Goal: Communication & Community: Answer question/provide support

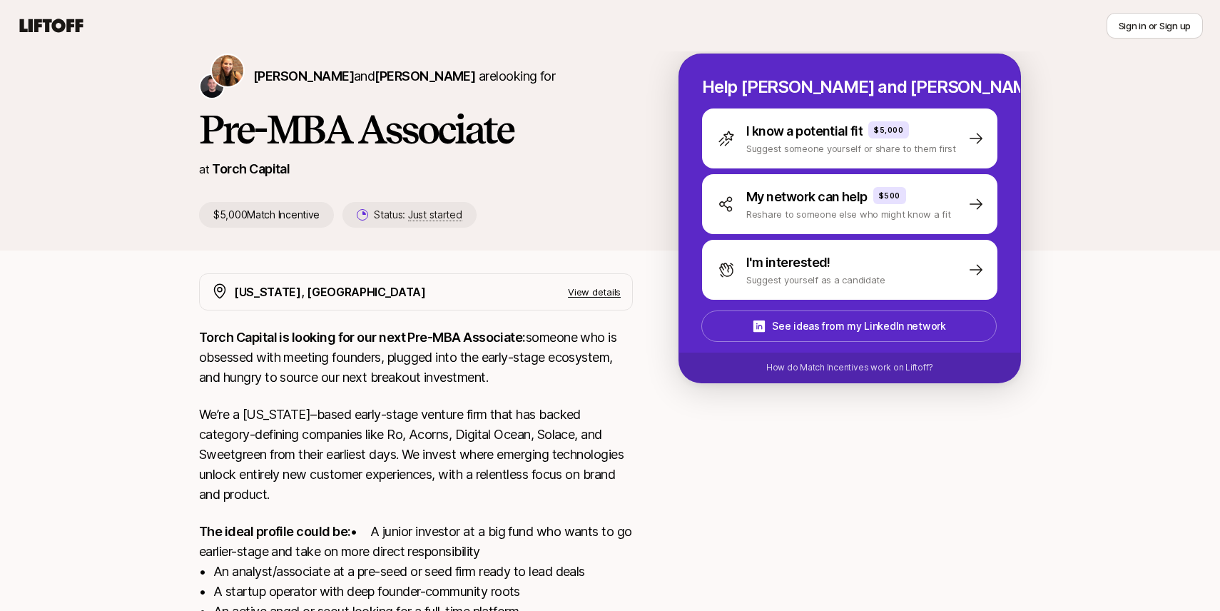
scroll to position [44, 0]
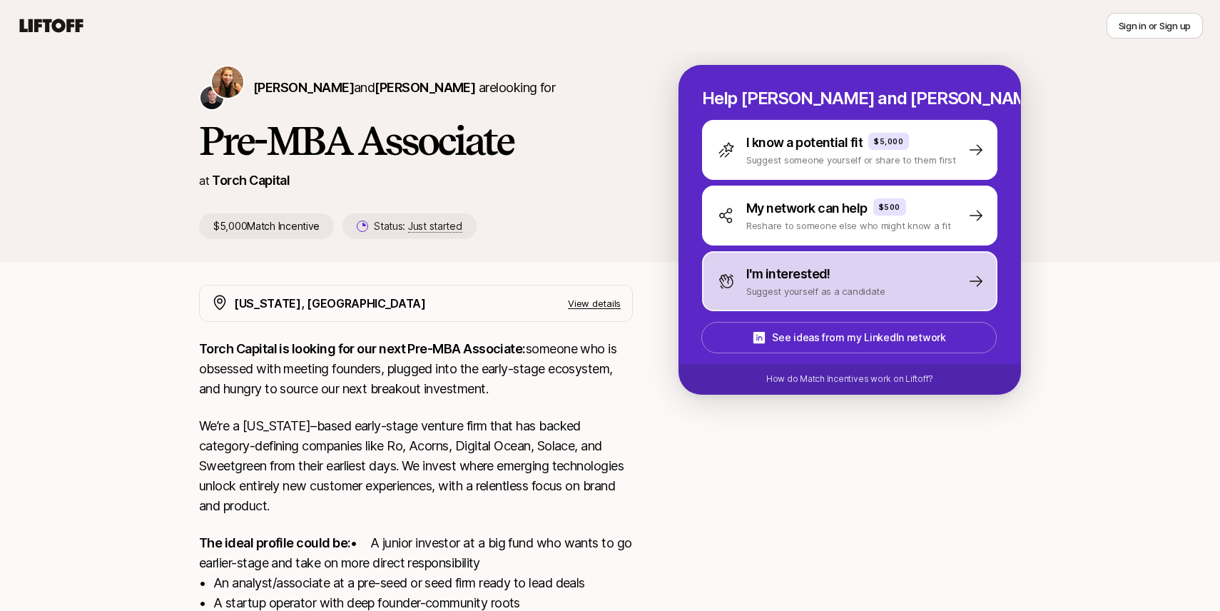
click at [885, 277] on div "I'm interested! Suggest yourself as a candidate" at bounding box center [849, 281] width 295 height 60
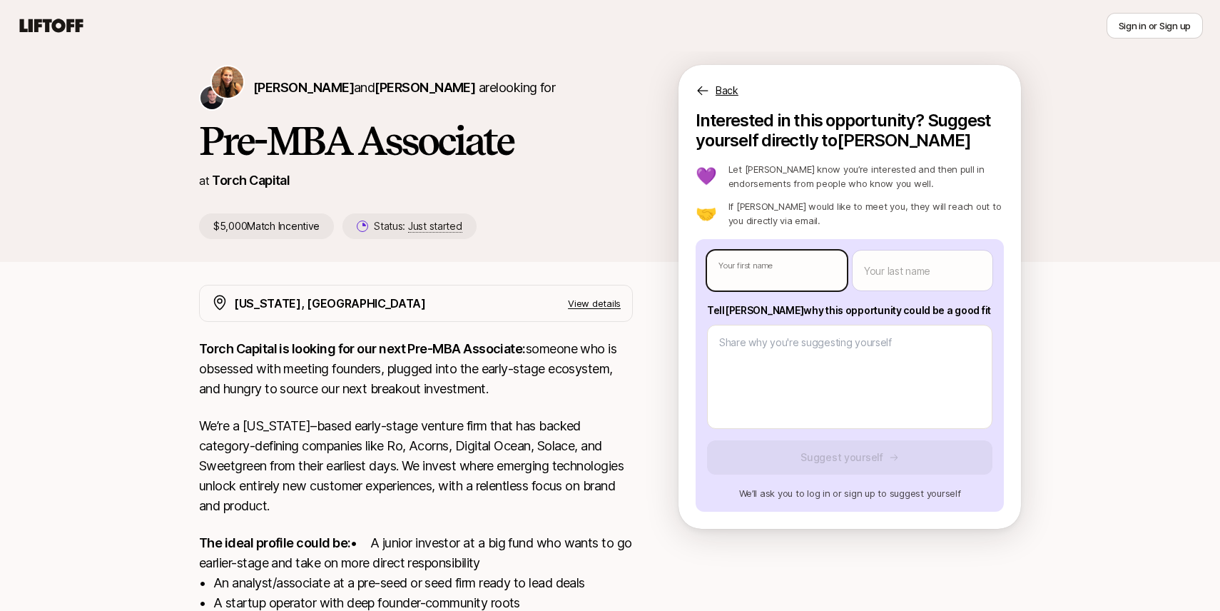
type textarea "x"
click at [805, 288] on body "New to Liftoff? See how it works Sign in or Sign up Sign in or Sign up Katie Re…" at bounding box center [610, 261] width 1220 height 611
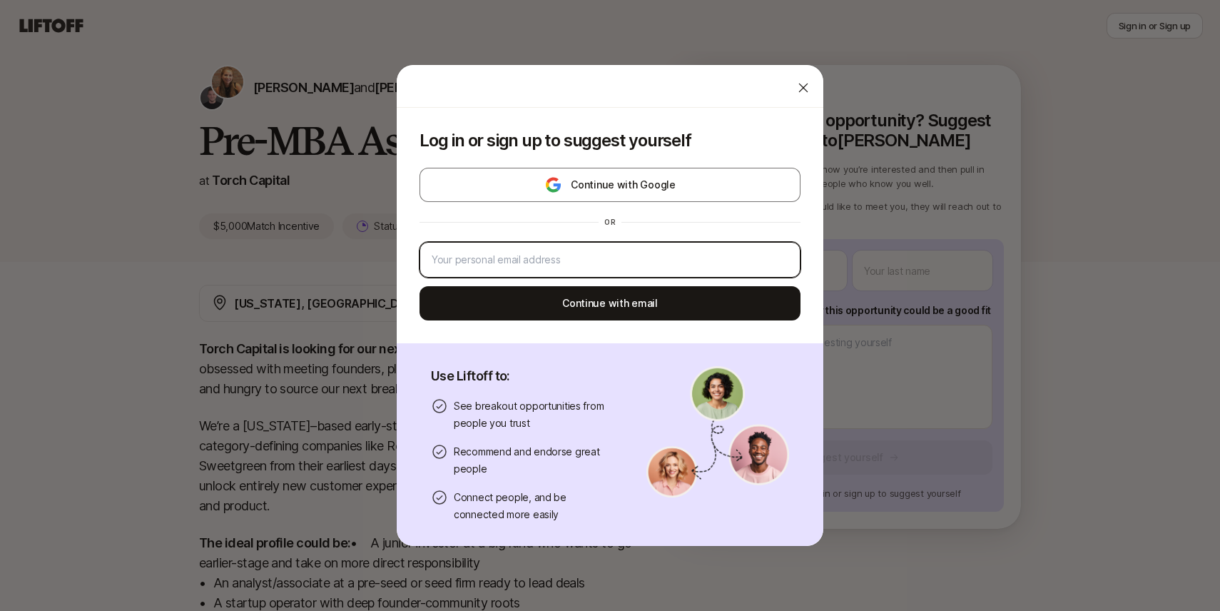
click at [749, 255] on input "email" at bounding box center [610, 259] width 357 height 17
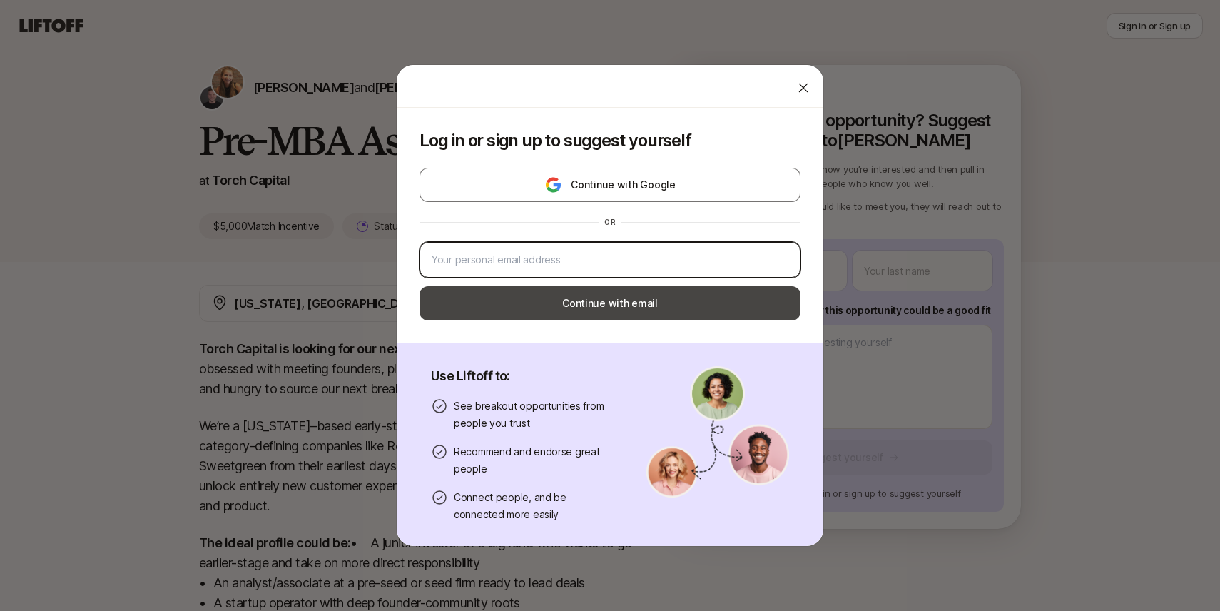
type input "vanessa.li@yale.edu"
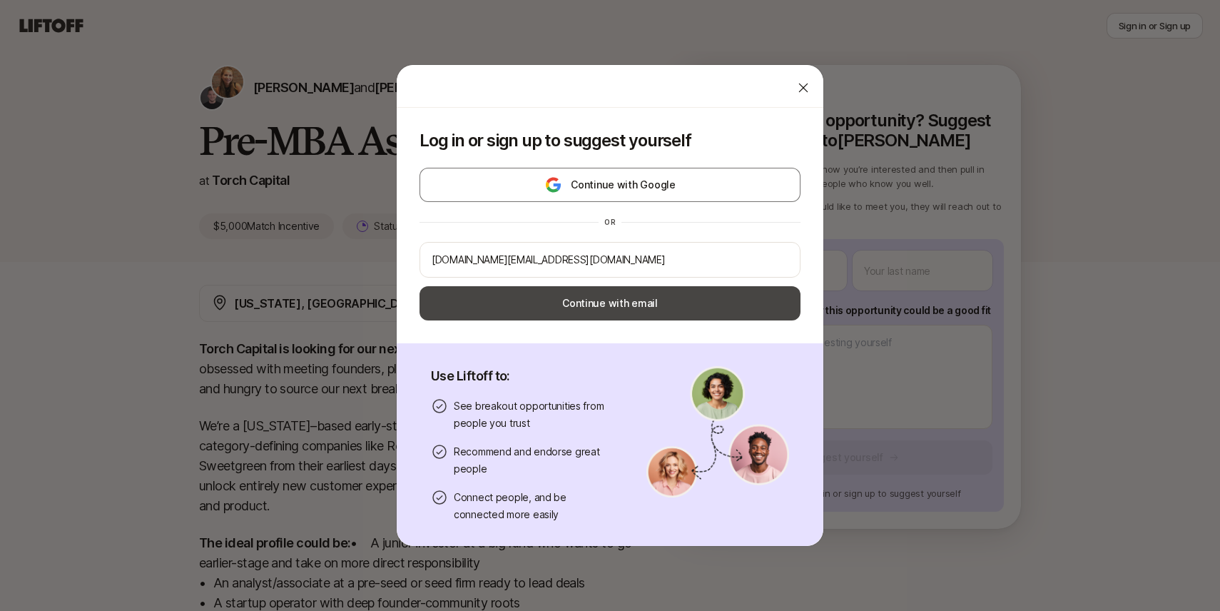
click at [603, 304] on button "Continue with email" at bounding box center [609, 303] width 381 height 34
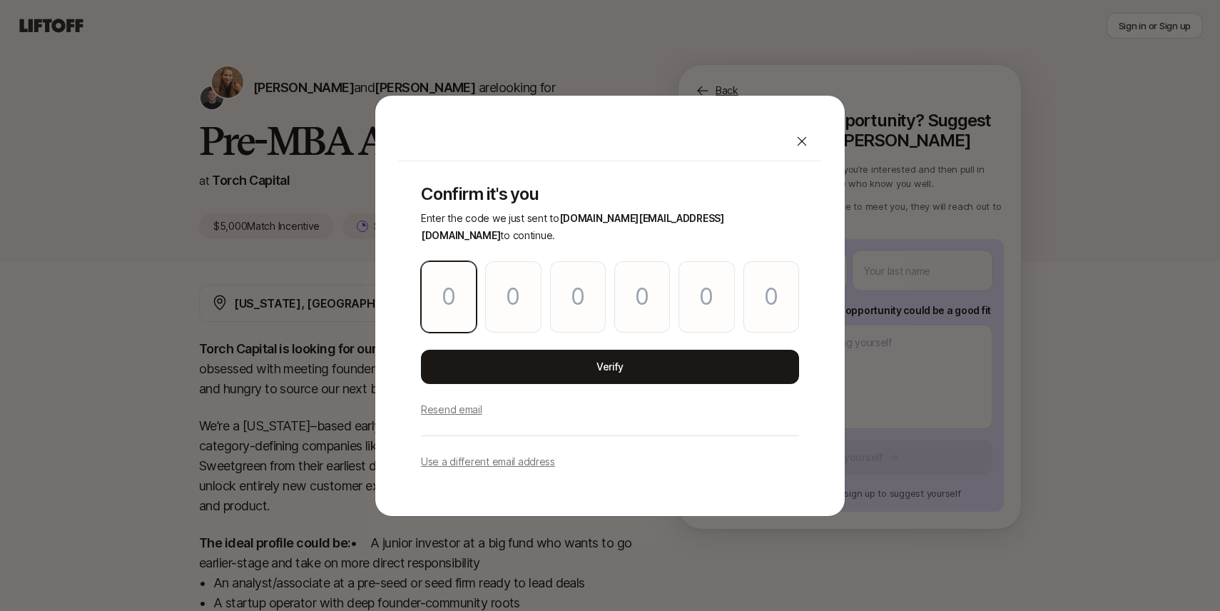
click at [432, 310] on input "Please enter OTP character 1" at bounding box center [449, 296] width 56 height 71
click at [462, 401] on p "Resend email" at bounding box center [451, 409] width 61 height 17
click at [464, 401] on p "Resend email" at bounding box center [451, 409] width 61 height 17
click at [452, 286] on input "Please enter OTP character 1" at bounding box center [449, 296] width 56 height 71
type input "1"
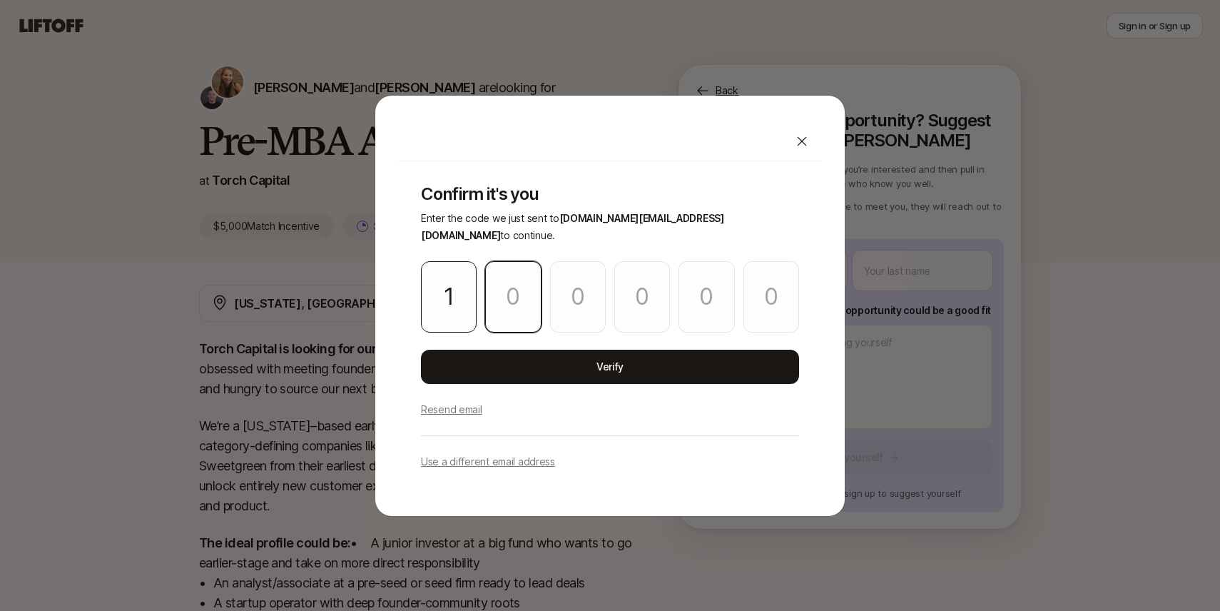
type input "5"
type input "4"
type input "7"
type input "1"
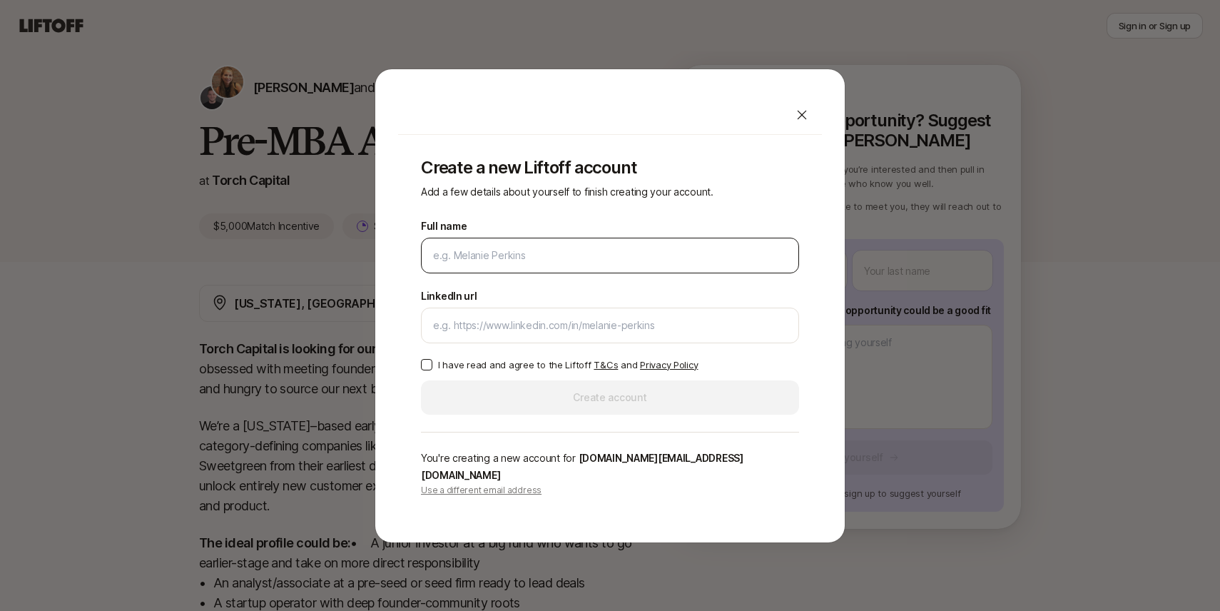
click at [469, 255] on input "Full name" at bounding box center [610, 255] width 354 height 17
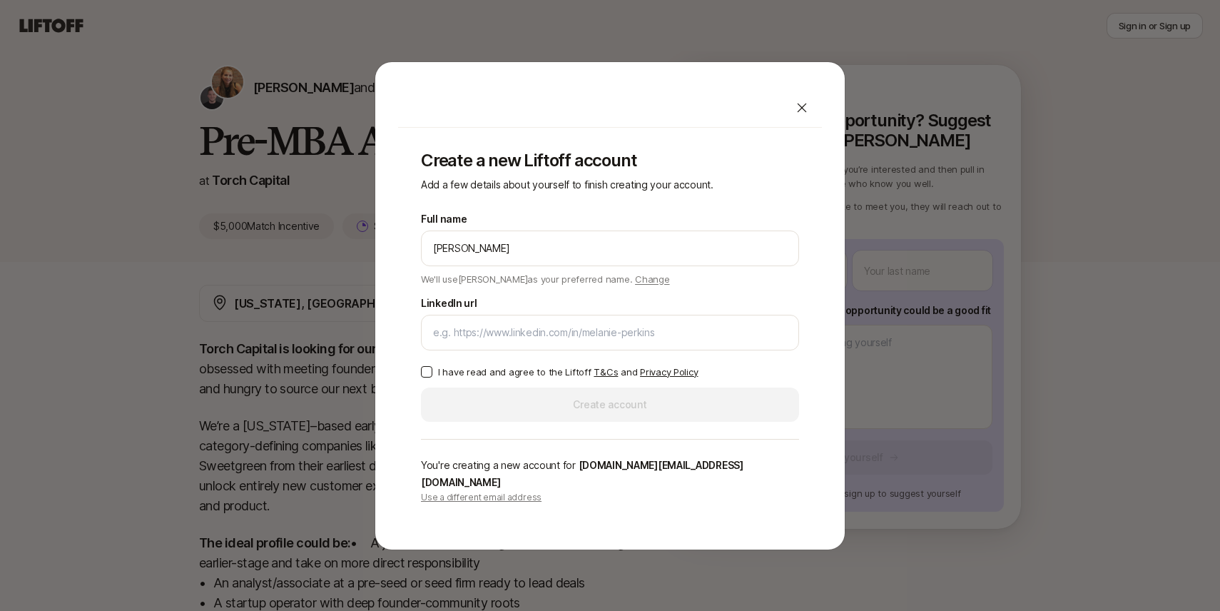
type input "[PERSON_NAME]"
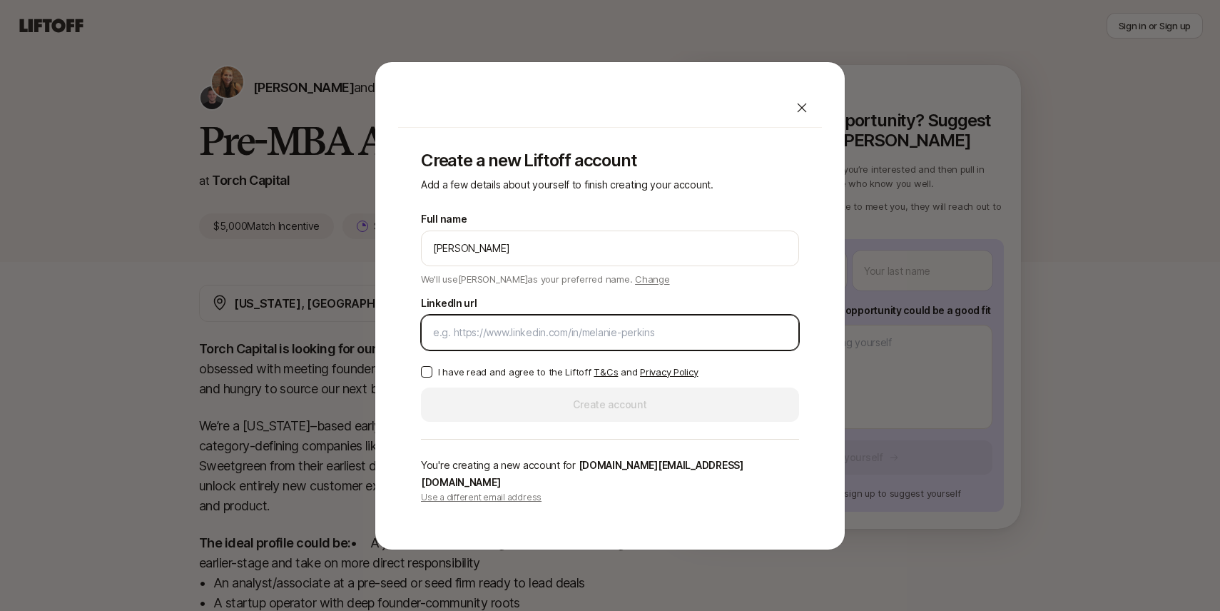
click at [492, 341] on input "LinkedIn url" at bounding box center [610, 332] width 354 height 17
paste input "https://www.linkedin.com/in/vanessa1li"
type input "https://www.linkedin.com/in/vanessa1li"
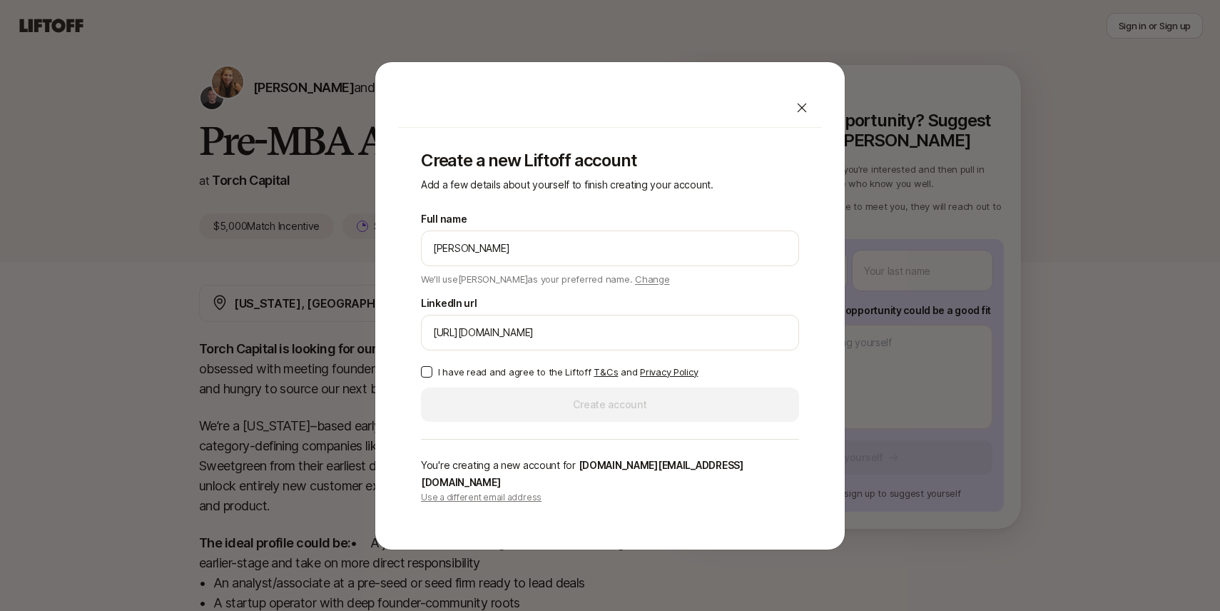
click at [416, 379] on div "Create a new Liftoff account Add a few details about yourself to finish creatin…" at bounding box center [610, 327] width 424 height 399
click at [431, 377] on button "I have read and agree to the Liftoff T&Cs and Privacy Policy" at bounding box center [426, 371] width 11 height 11
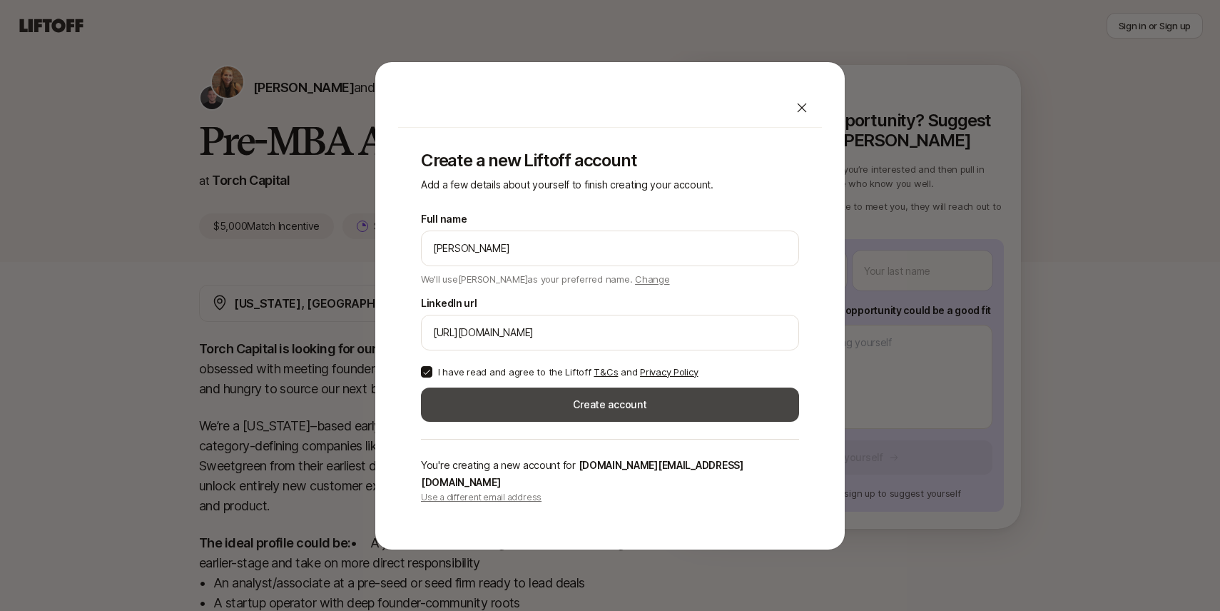
click at [492, 412] on button "Create account" at bounding box center [610, 404] width 378 height 34
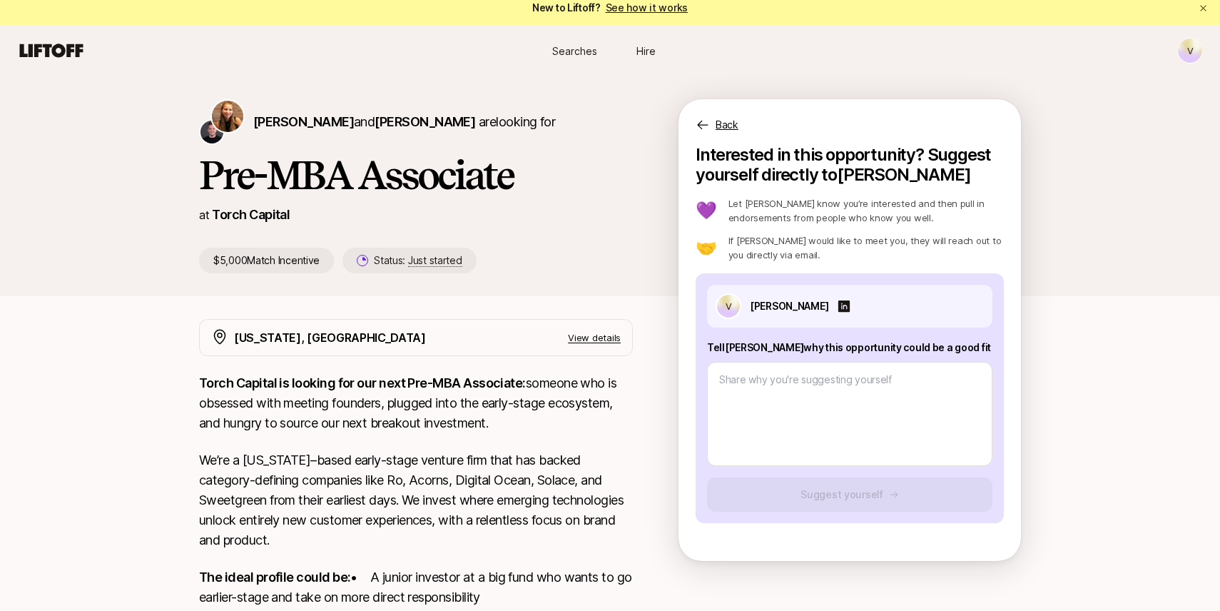
scroll to position [44, 0]
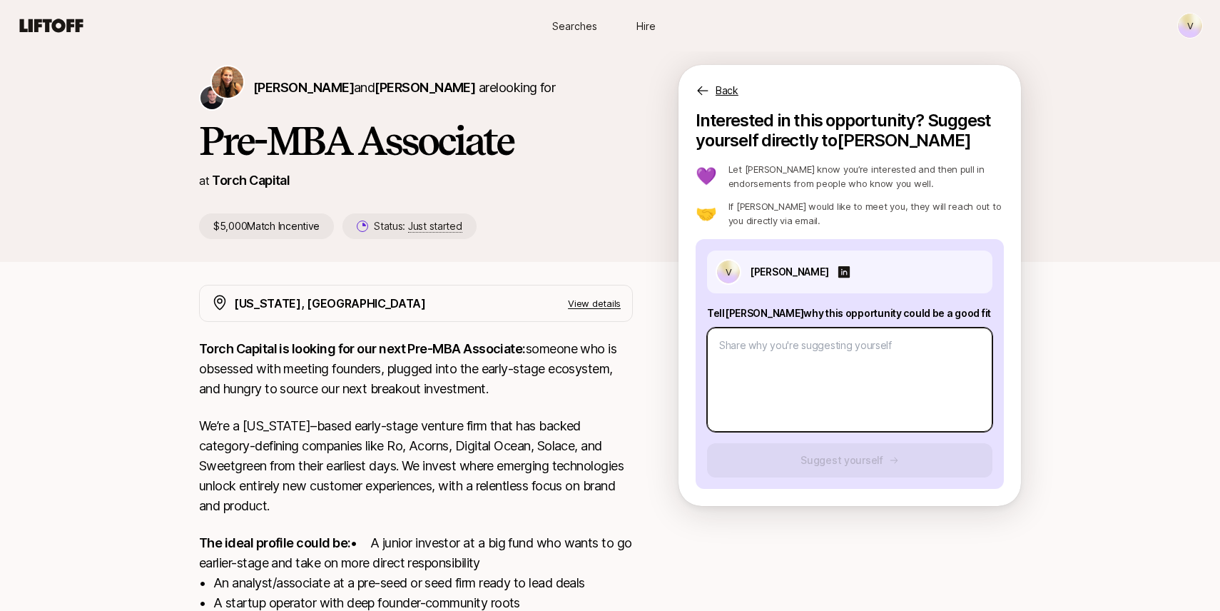
click at [803, 399] on textarea at bounding box center [849, 379] width 285 height 104
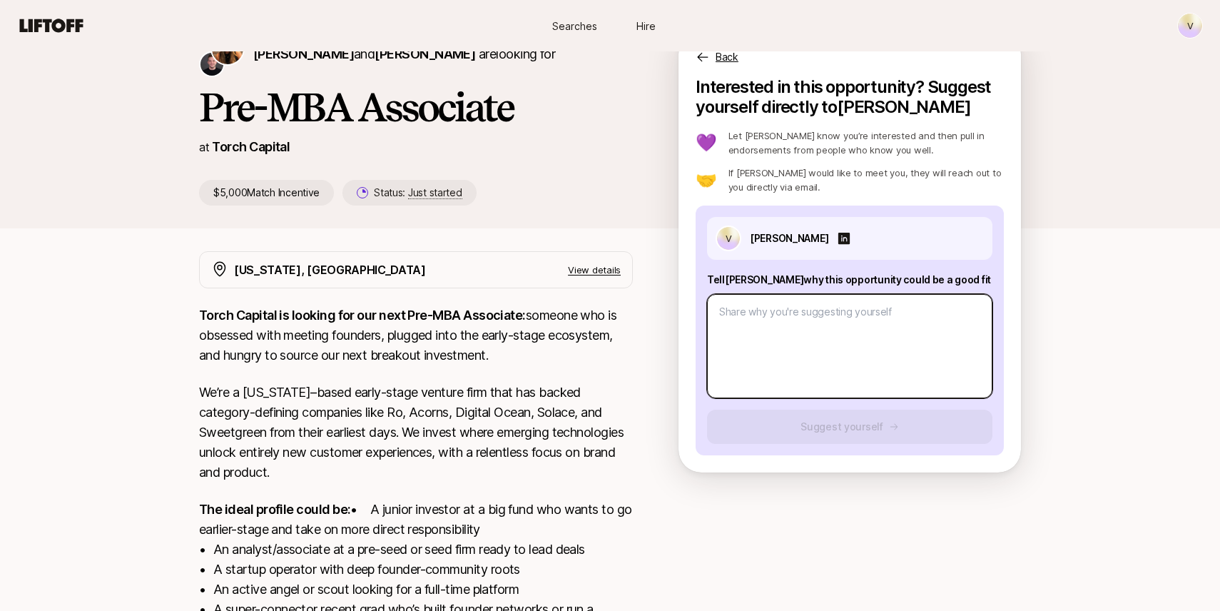
scroll to position [51, 0]
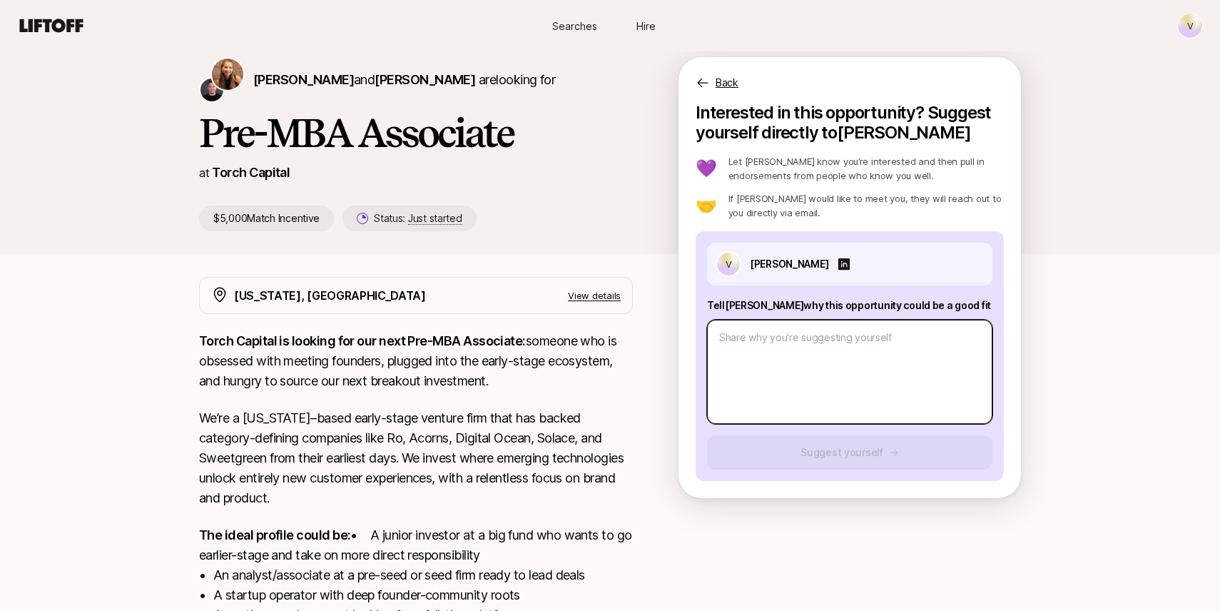
click at [813, 373] on textarea at bounding box center [849, 372] width 285 height 104
paste textarea "1. I find structure in ambiguity. Thinking from first principle is how I work a…"
type textarea "x"
type textarea "1. I find structure in ambiguity. Thinking from first principle is how I work a…"
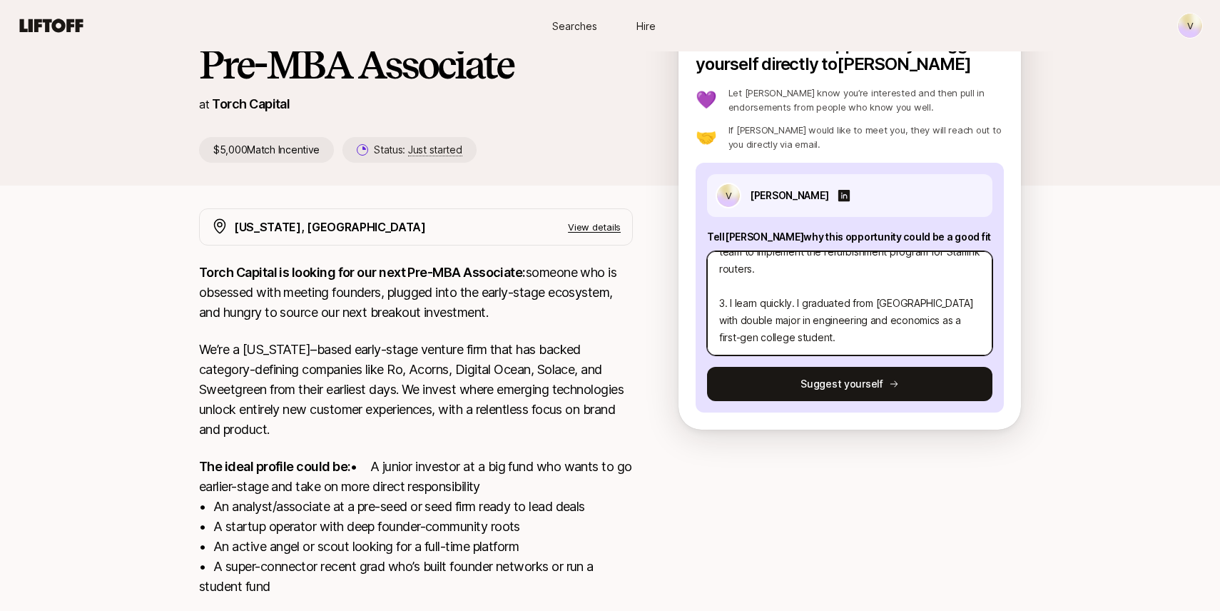
scroll to position [0, 0]
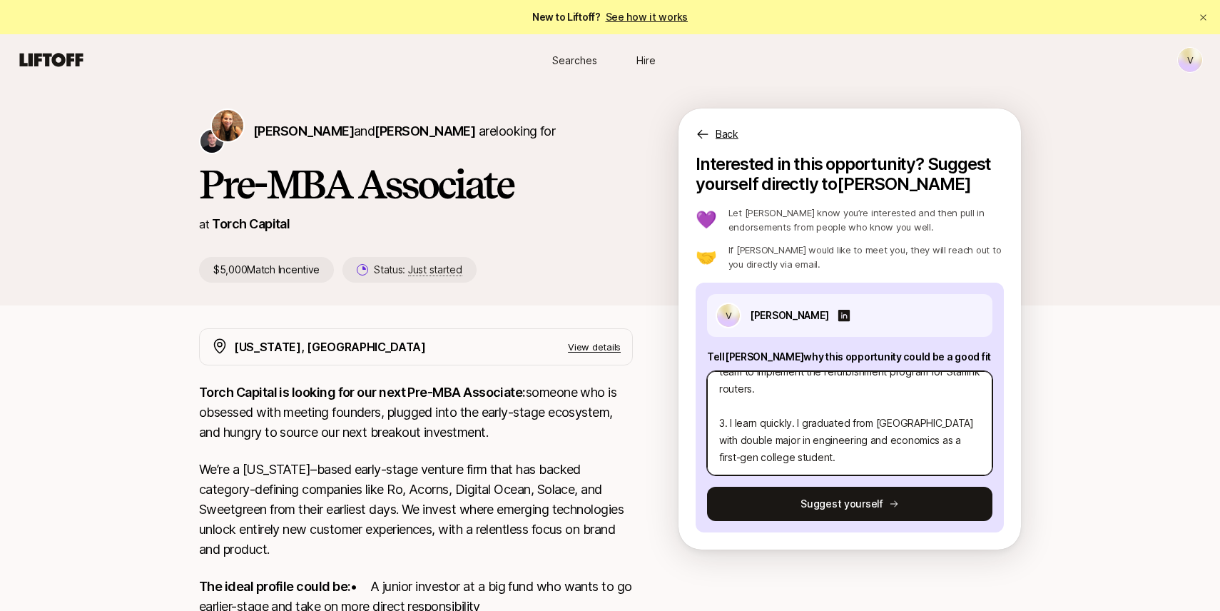
type textarea "x"
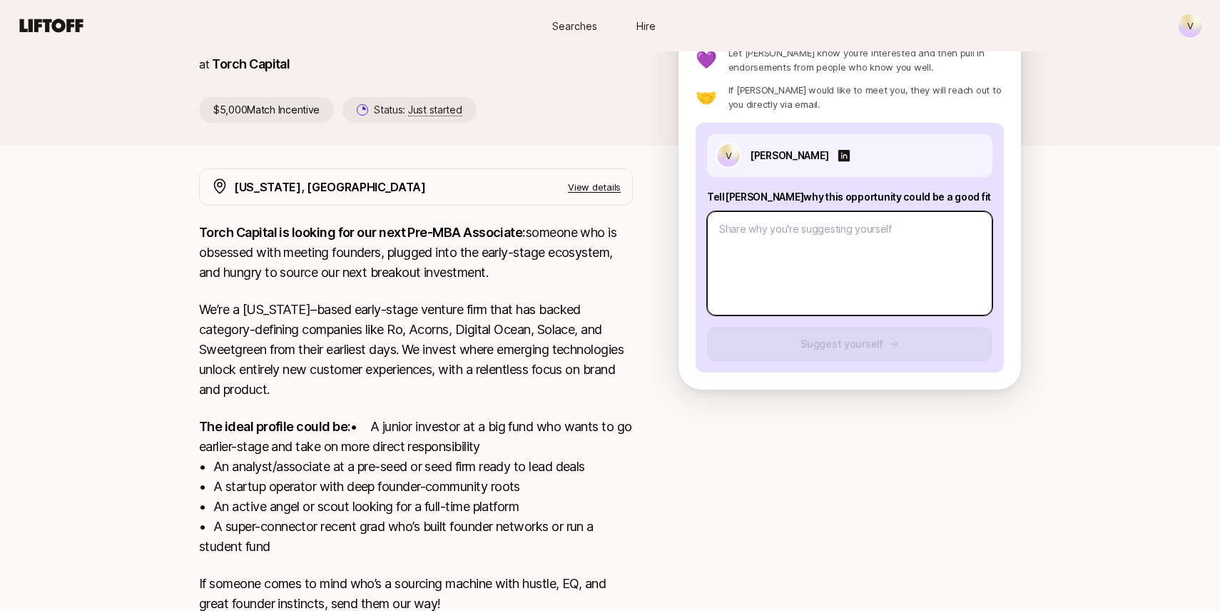
scroll to position [253, 0]
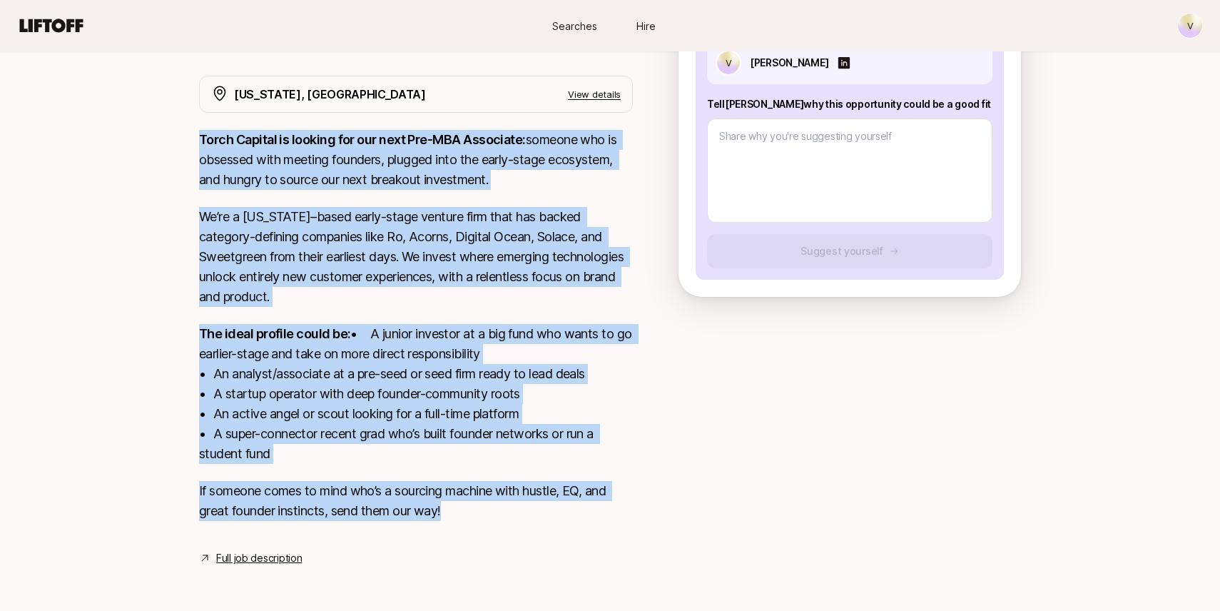
drag, startPoint x: 200, startPoint y: 141, endPoint x: 535, endPoint y: 402, distance: 424.8
click at [546, 537] on div "Torch Capital is looking for our next Pre-MBA Associate: someone who is obsesse…" at bounding box center [416, 334] width 434 height 408
copy div "Torch Capital is looking for our next Pre-MBA Associate: someone who is obsesse…"
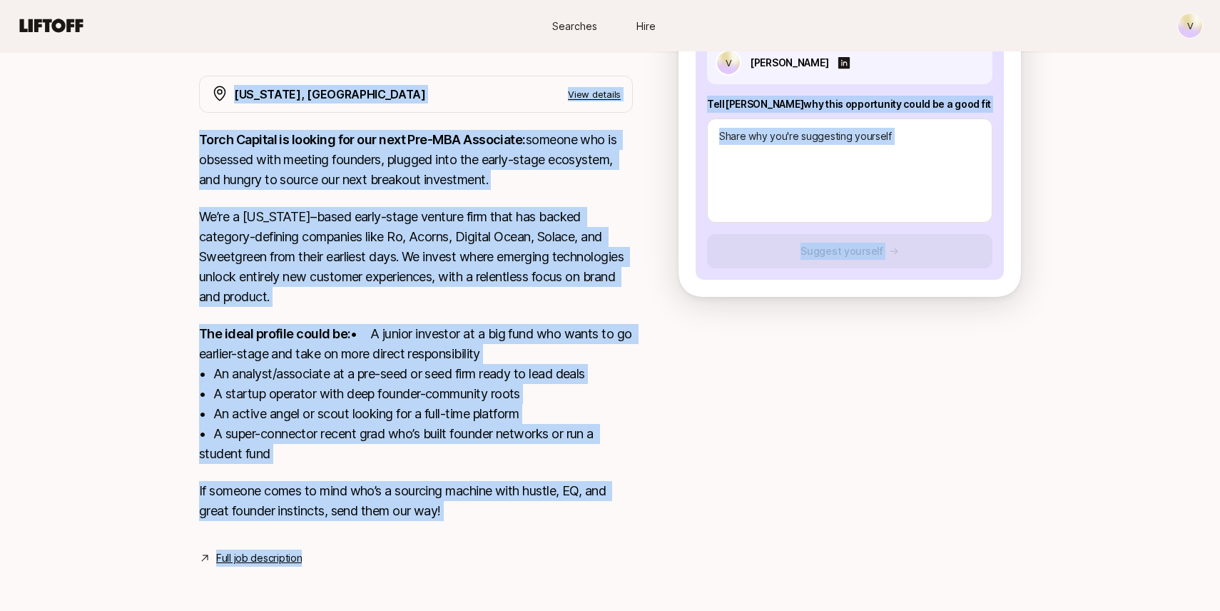
drag, startPoint x: 703, startPoint y: 106, endPoint x: 1045, endPoint y: 106, distance: 342.4
click at [1045, 106] on div "Katie Reiner and Christopher Harper are looking for Pre-MBA Associate at Torch …" at bounding box center [610, 217] width 1220 height 768
copy div "Tell Katie why this opportunity could be a good fit Suggest yourself New York, …"
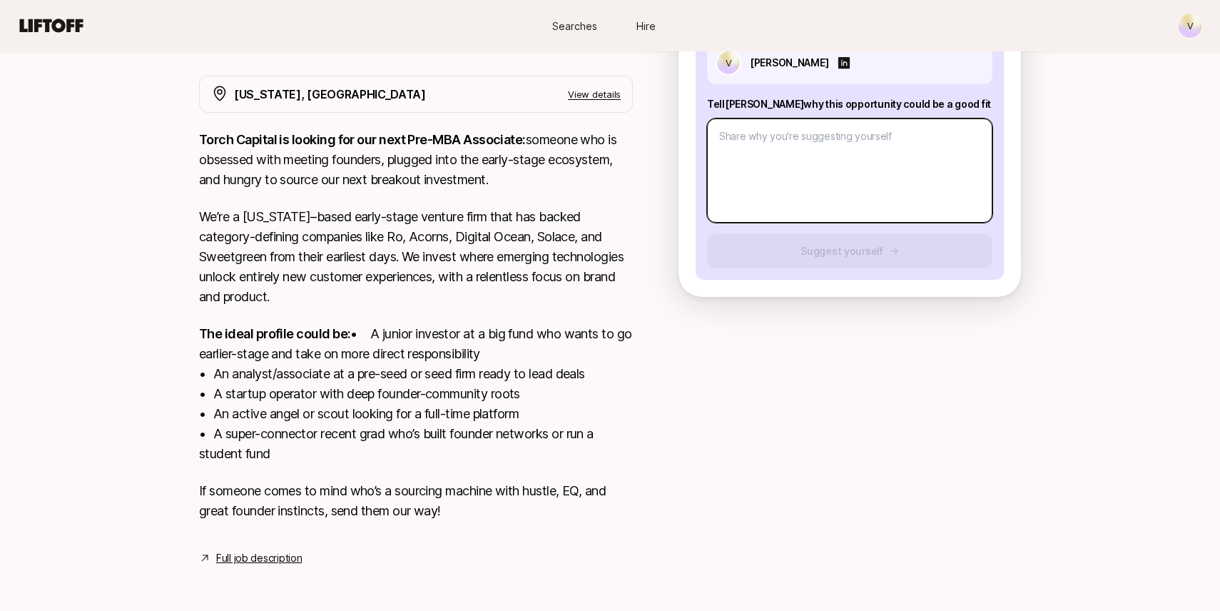
click at [837, 131] on textarea at bounding box center [849, 170] width 285 height 104
drag, startPoint x: 753, startPoint y: 107, endPoint x: 991, endPoint y: 106, distance: 238.3
click at [991, 106] on p "Tell Katie why this opportunity could be a good fit" at bounding box center [849, 104] width 285 height 17
copy p "why this opportunity could be a good fit"
click at [855, 171] on textarea at bounding box center [849, 170] width 285 height 104
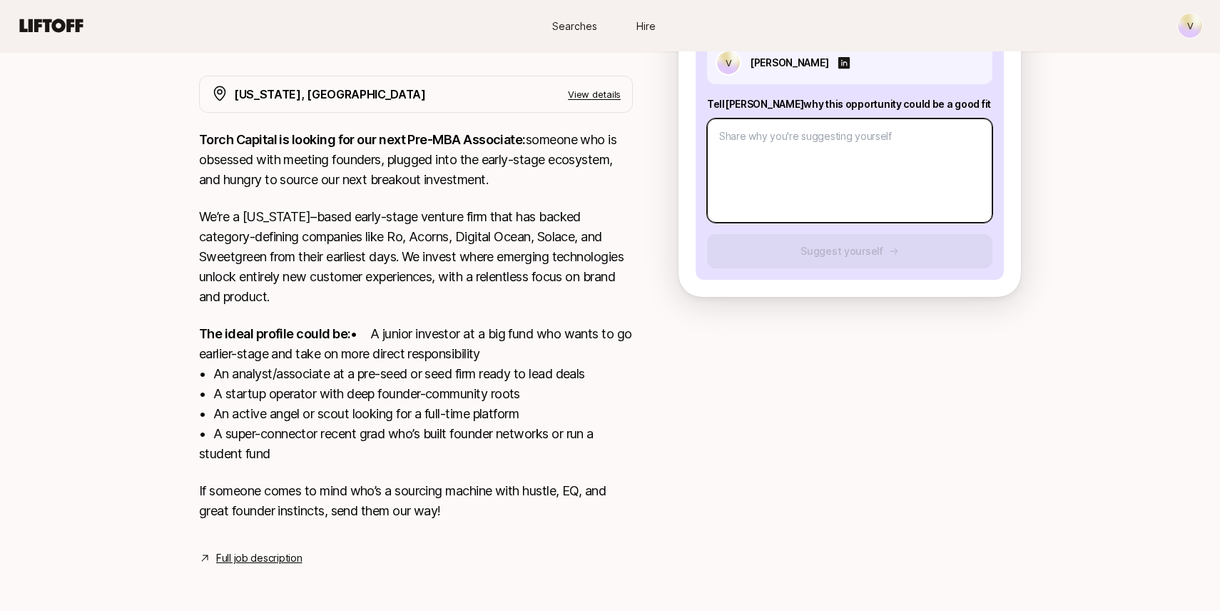
type textarea "x"
type textarea "I"
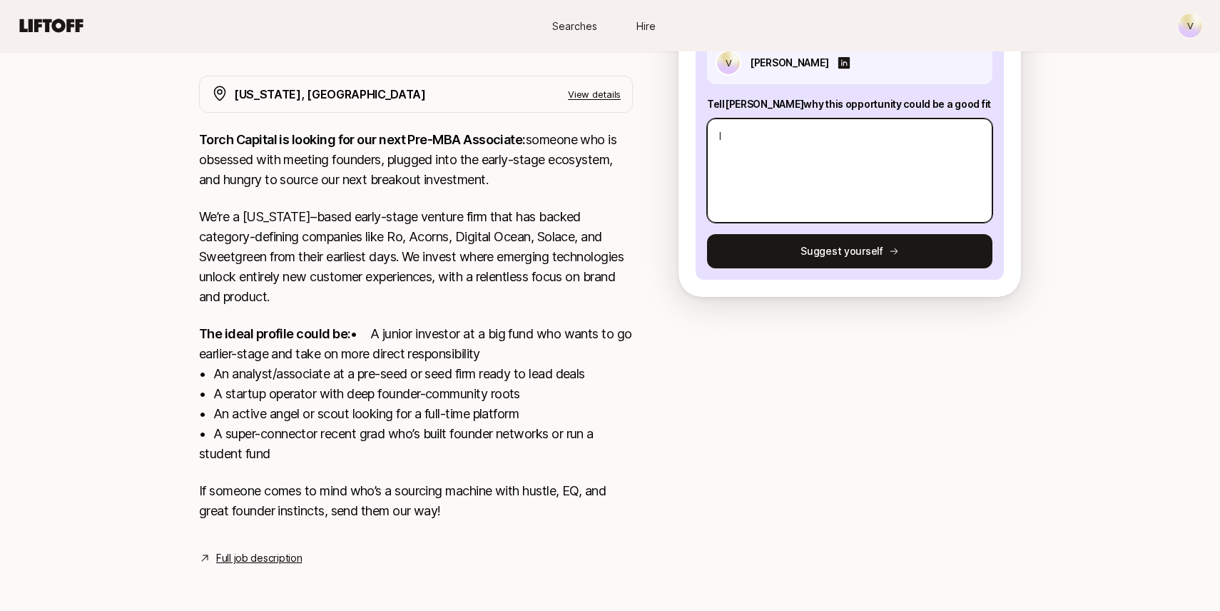
type textarea "x"
type textarea "I'"
type textarea "x"
type textarea "I'm"
type textarea "x"
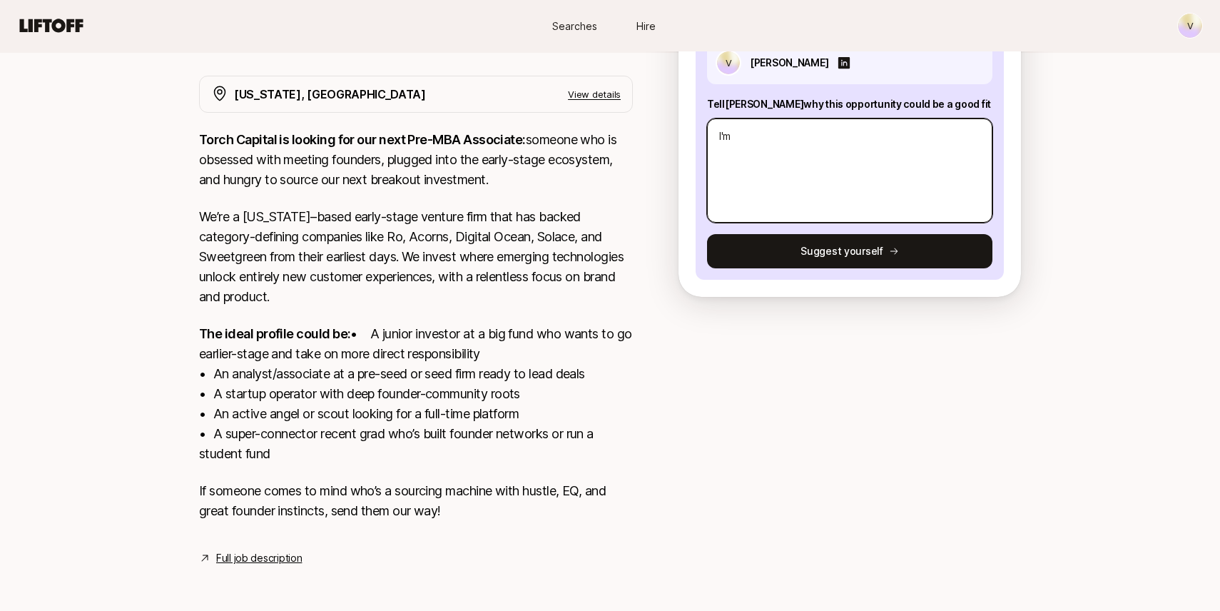
type textarea "I'm i"
type textarea "x"
type textarea "I'm inc"
type textarea "x"
type textarea "I'm incr"
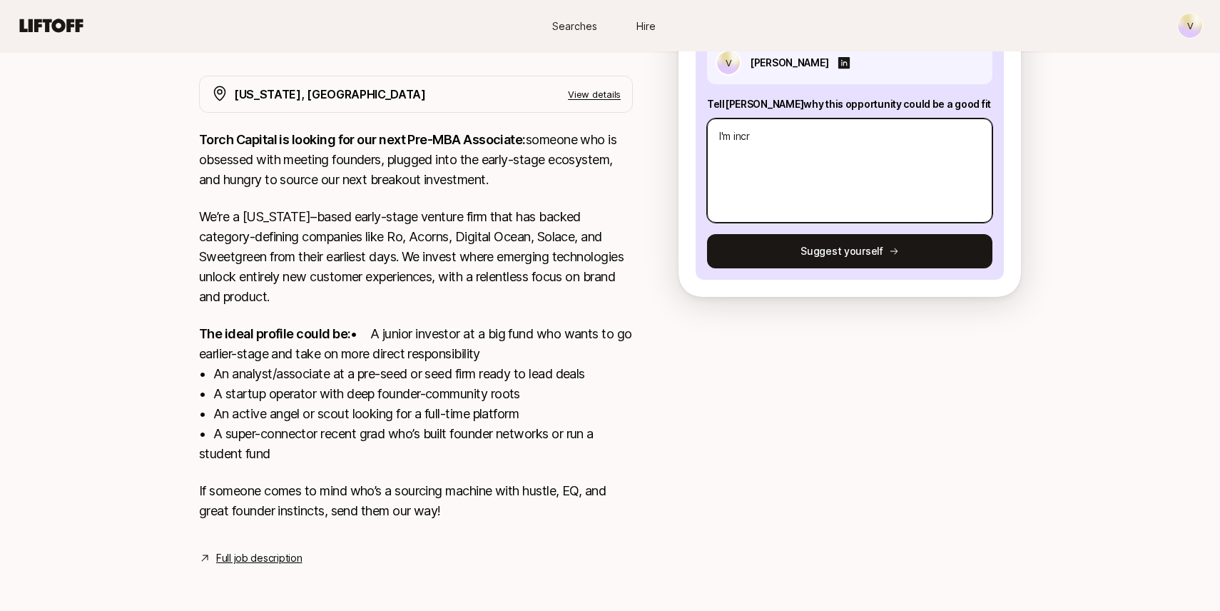
type textarea "x"
type textarea "I'm incre"
type textarea "x"
type textarea "I'm incred"
type textarea "x"
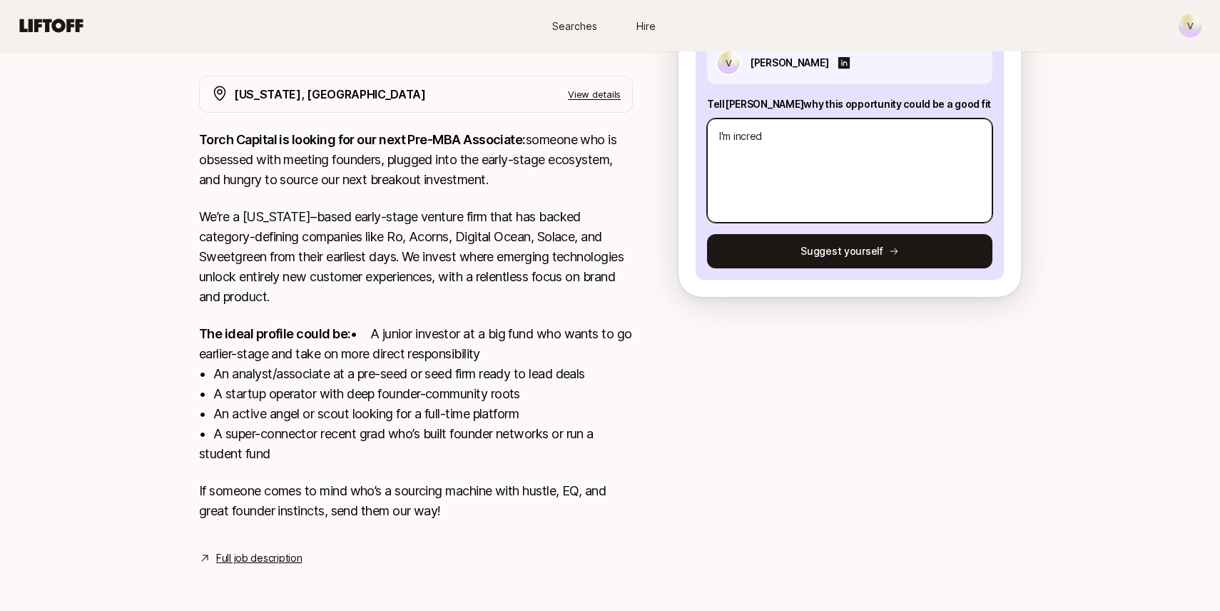
type textarea "I'm incredi"
type textarea "x"
type textarea "I'm incredib"
type textarea "x"
type textarea "I'm incredibl"
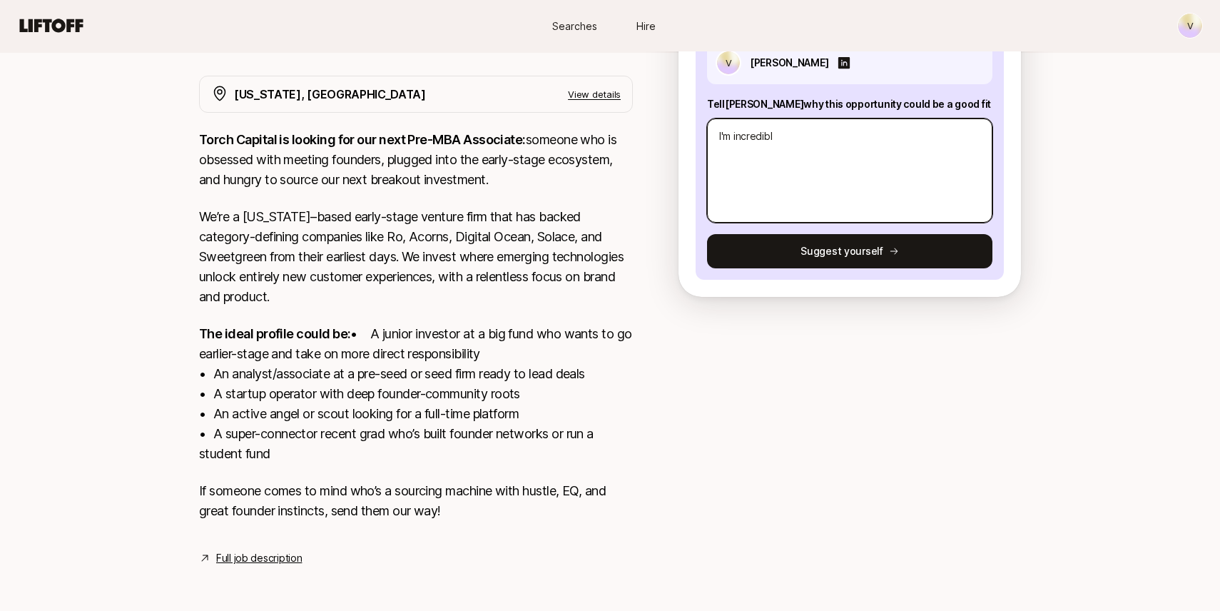
type textarea "x"
type textarea "I'm incredibly"
type textarea "x"
type textarea "I'm incredibly"
type textarea "x"
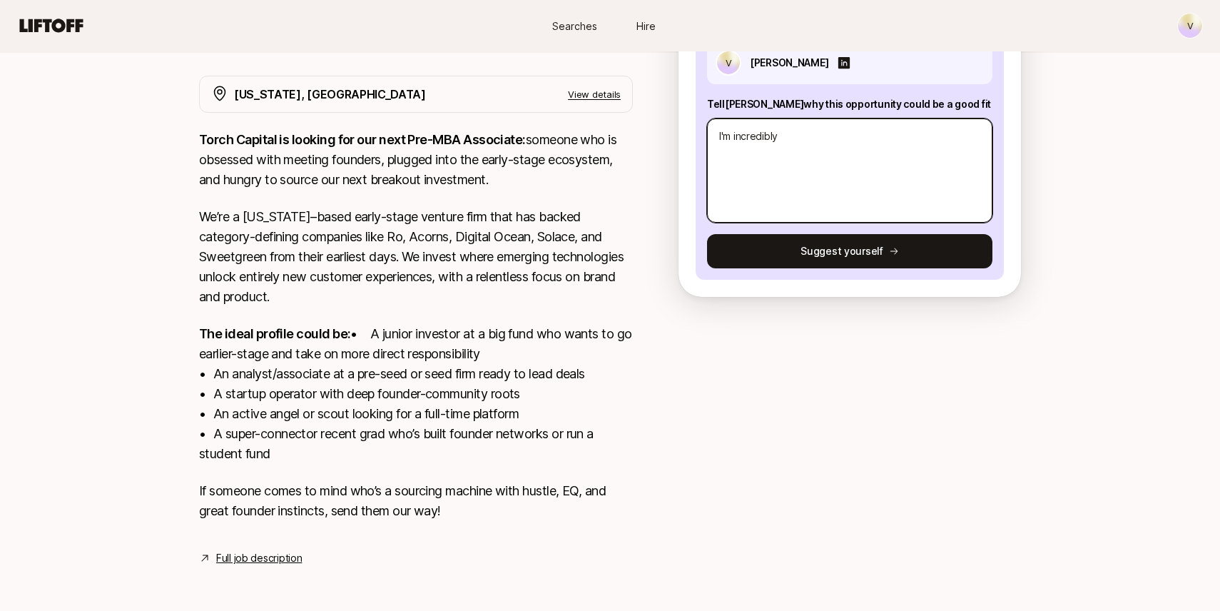
type textarea "I'm incredibly e"
type textarea "x"
type textarea "I'm incredibly ex"
type textarea "x"
type textarea "I'm incredibly exc"
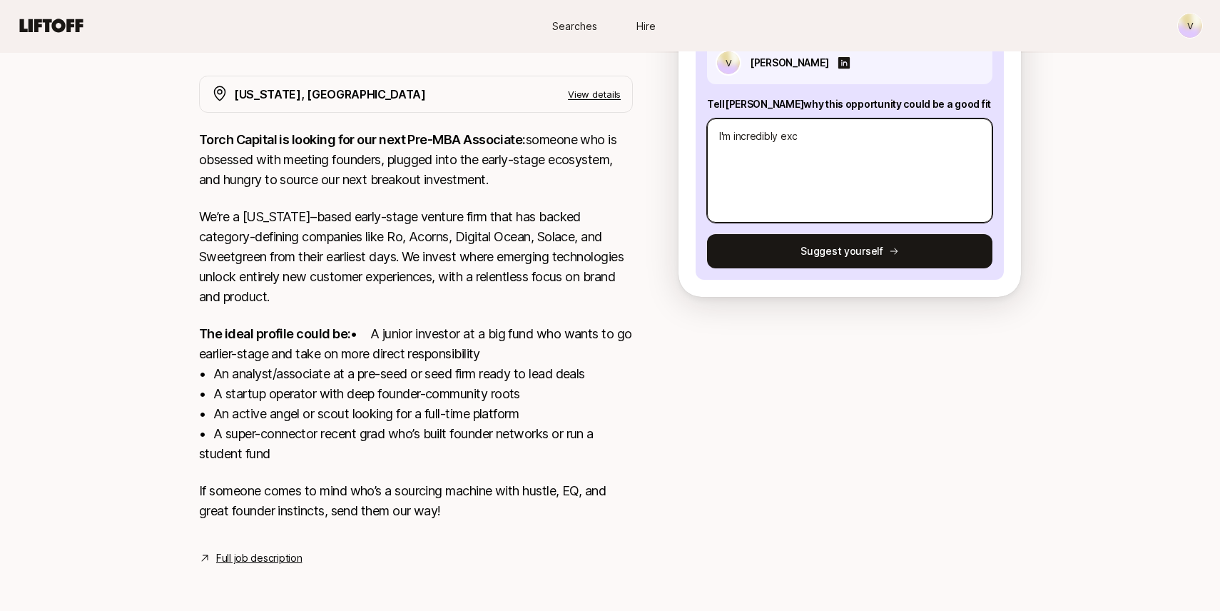
type textarea "x"
type textarea "I'm incredibly exci"
type textarea "x"
type textarea "I'm incredibly excit"
type textarea "x"
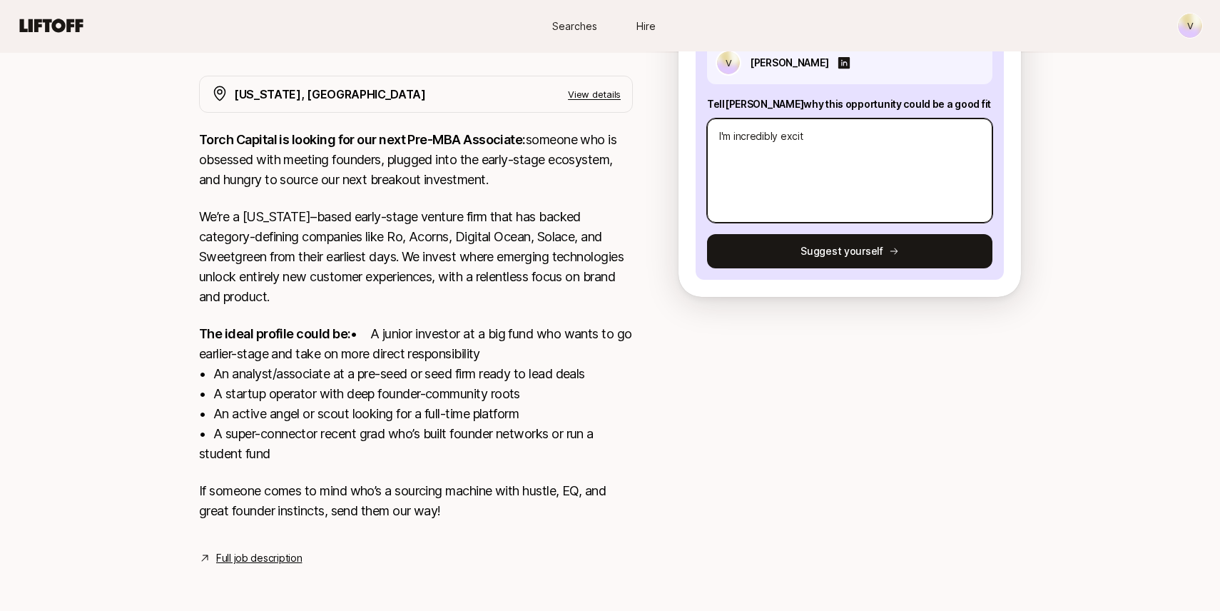
type textarea "I'm incredibly excite"
type textarea "x"
type textarea "I'm incredibly excited"
type textarea "x"
type textarea "I'm incredibly excited"
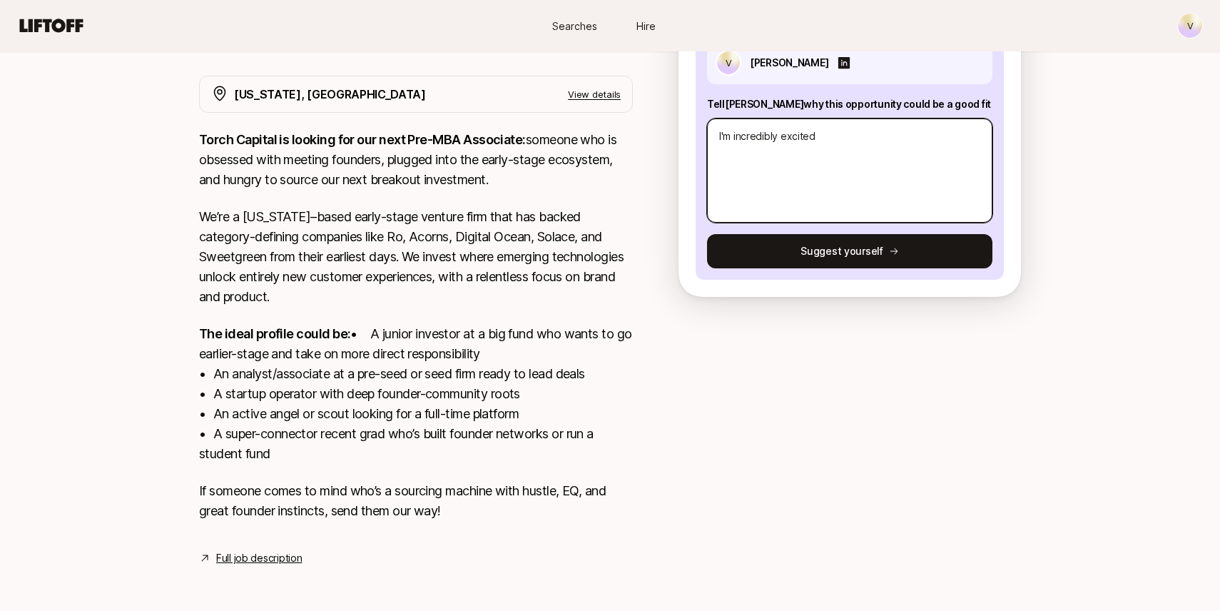
type textarea "x"
type textarea "I'm incredibly excited a"
type textarea "x"
type textarea "I'm incredibly excited ab"
type textarea "x"
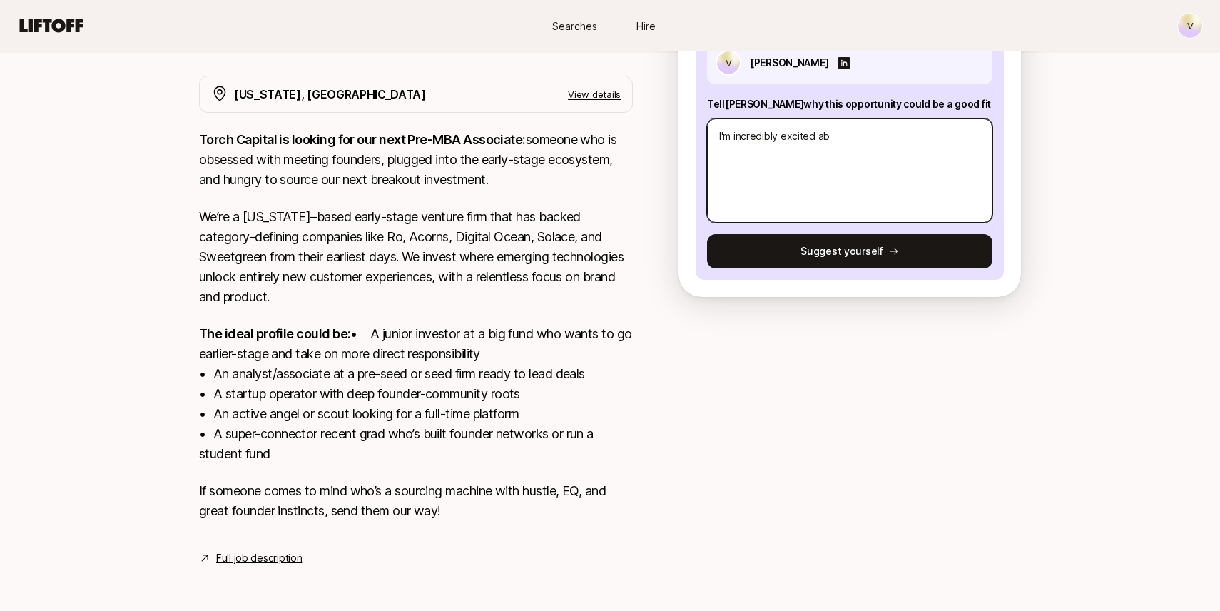
type textarea "I'm incredibly excited abo"
type textarea "x"
type textarea "I'm incredibly excited abou"
type textarea "x"
type textarea "I'm incredibly excited about"
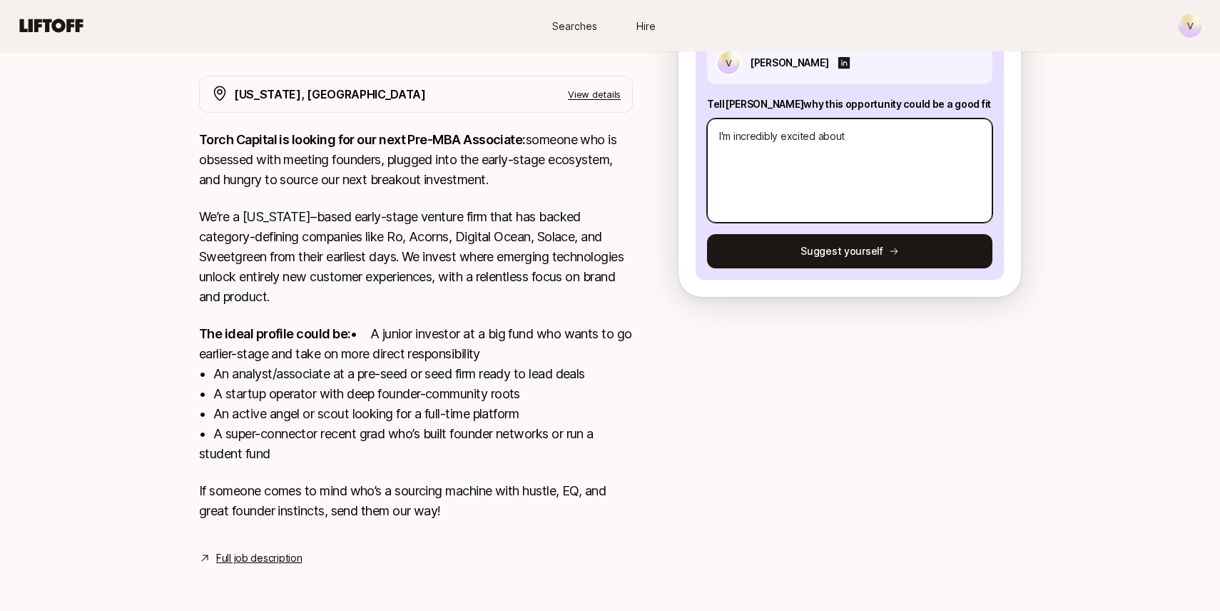
type textarea "x"
type textarea "I'm incredibly excited about"
type textarea "x"
type textarea "I'm incredibly excited about t"
type textarea "x"
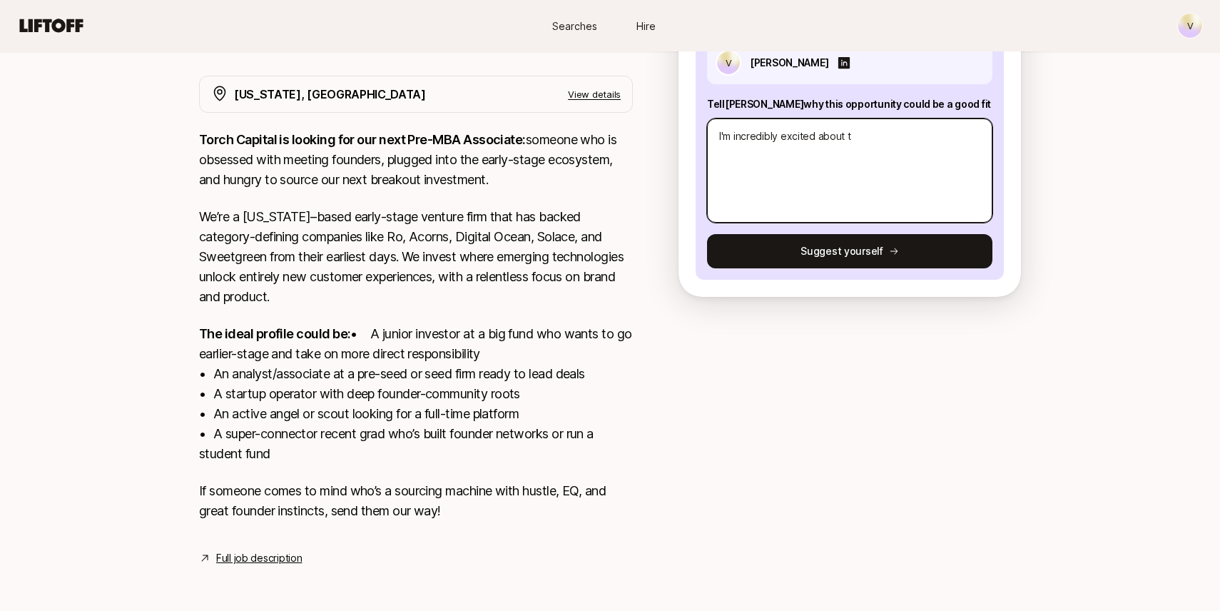
type textarea "I'm incredibly excited about th"
type textarea "x"
type textarea "I'm incredibly excited about thi"
type textarea "x"
type textarea "I'm incredibly excited about this"
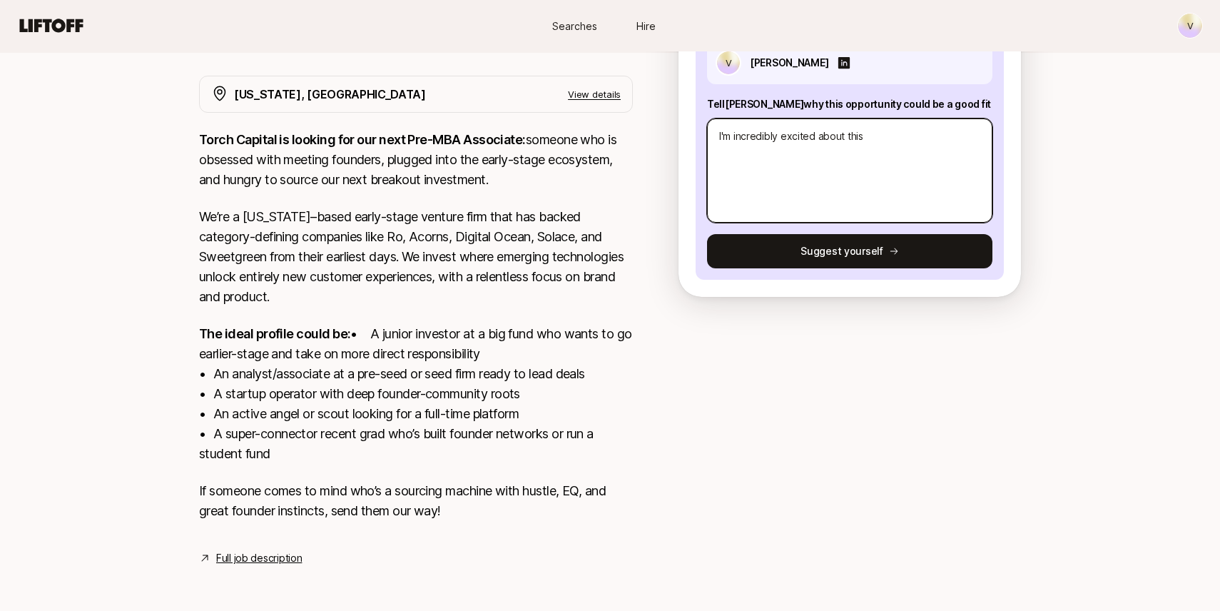
type textarea "x"
type textarea "I'm incredibly excited about this"
type textarea "x"
type textarea "I'm incredibly excited about this o"
type textarea "x"
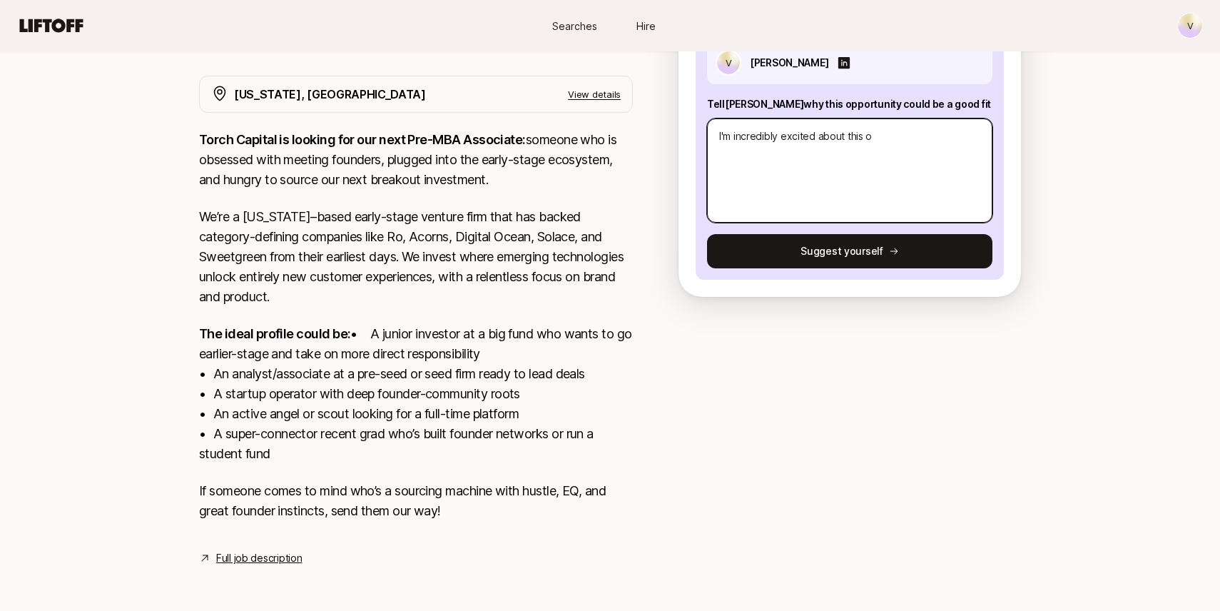
type textarea "I'm incredibly excited about this op"
type textarea "x"
type textarea "I'm incredibly excited about this opp"
type textarea "x"
type textarea "I'm incredibly excited about this oppo"
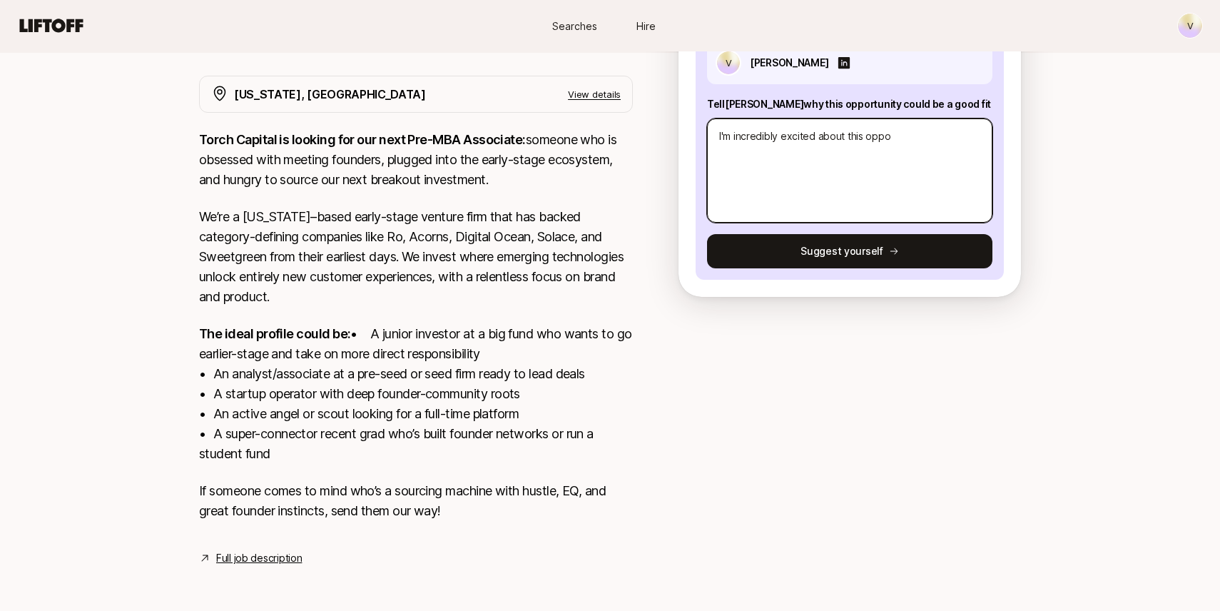
type textarea "x"
type textarea "I'm incredibly excited about this oppor"
type textarea "x"
type textarea "I'm incredibly excited about this opport"
type textarea "x"
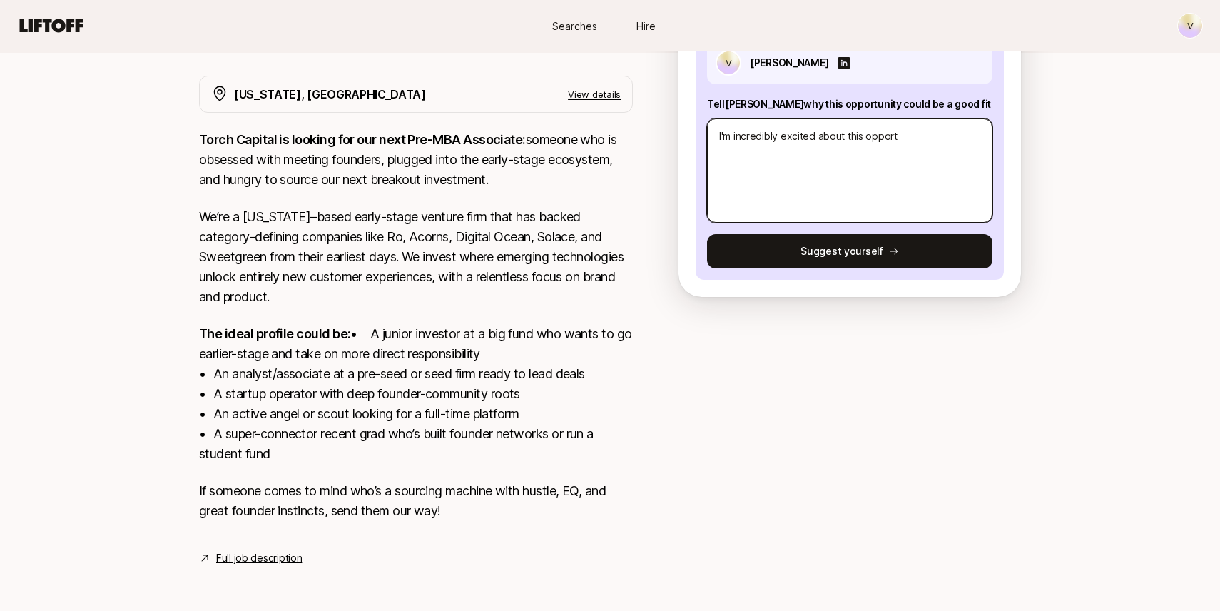
type textarea "I'm incredibly excited about this opportu"
type textarea "x"
type textarea "I'm incredibly excited about this opportuni"
type textarea "x"
type textarea "I'm incredibly excited about this opportunit"
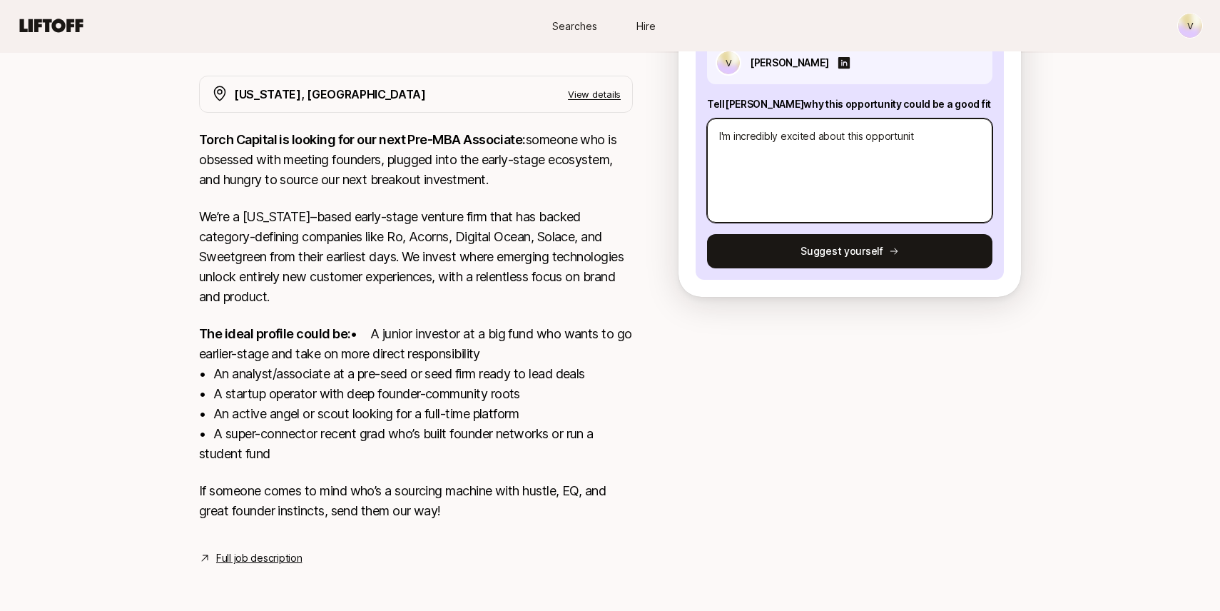
type textarea "x"
type textarea "I'm incredibly excited about this opportunity"
type textarea "x"
type textarea "I'm incredibly excited about this opportunity."
type textarea "x"
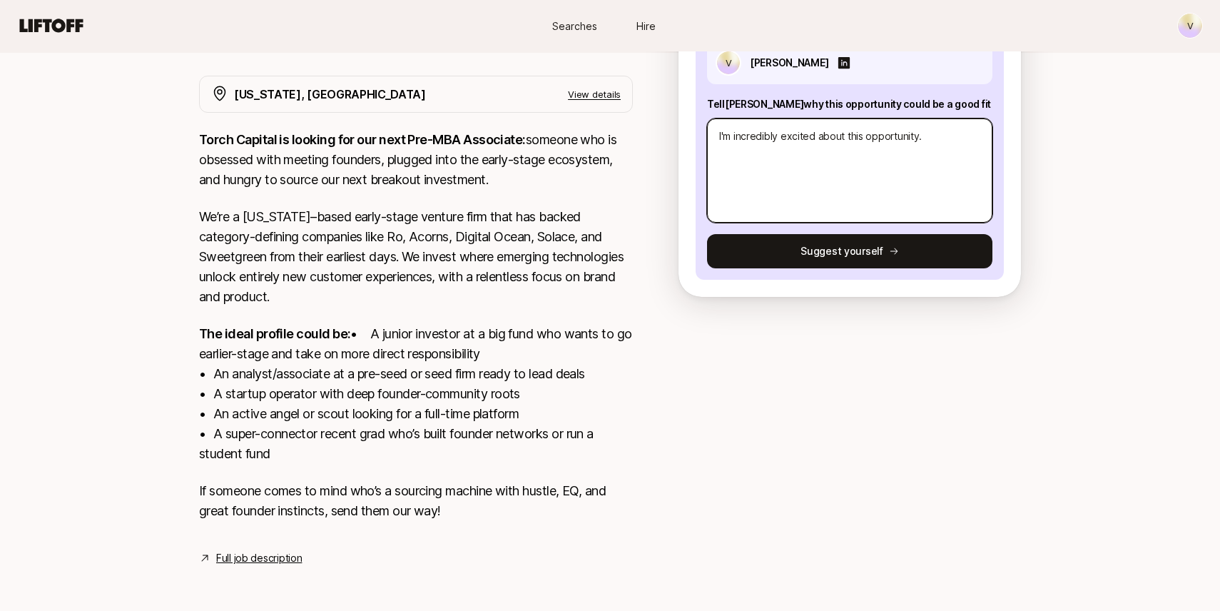
type textarea "I'm incredibly excited about this opportunity."
type textarea "x"
type textarea "I'm incredibly excited about this opportunity. H"
type textarea "x"
type textarea "I'm incredibly excited about this opportunity."
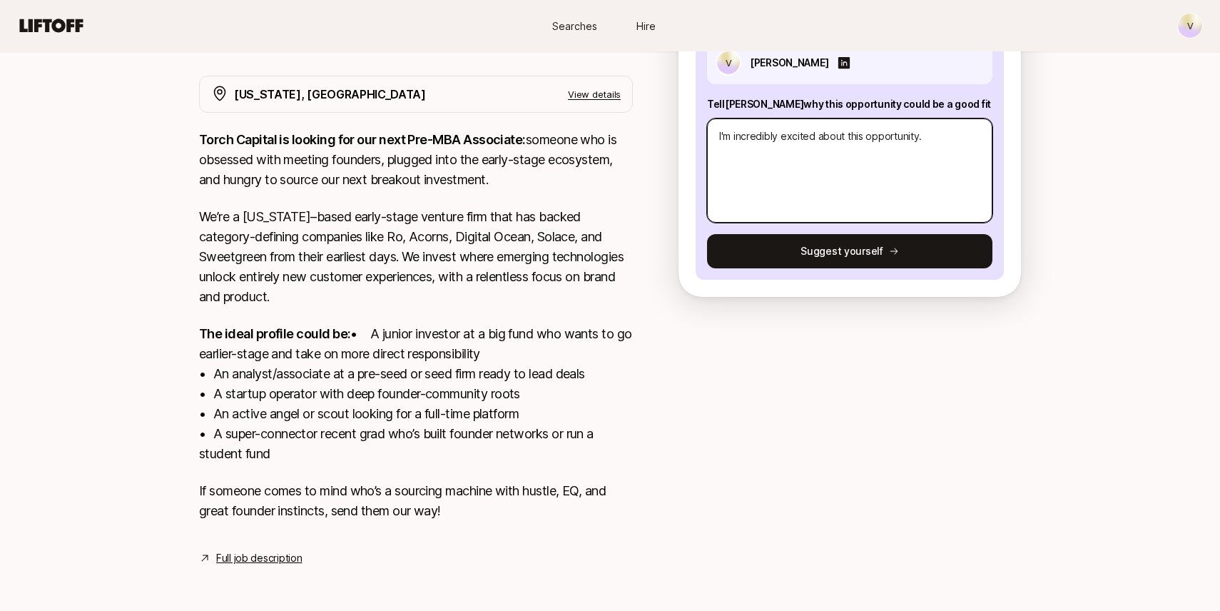
type textarea "x"
type textarea "I'm incredibly excited about this opportunity. H"
type textarea "x"
type textarea "I'm incredibly excited about this opportunity. He"
type textarea "x"
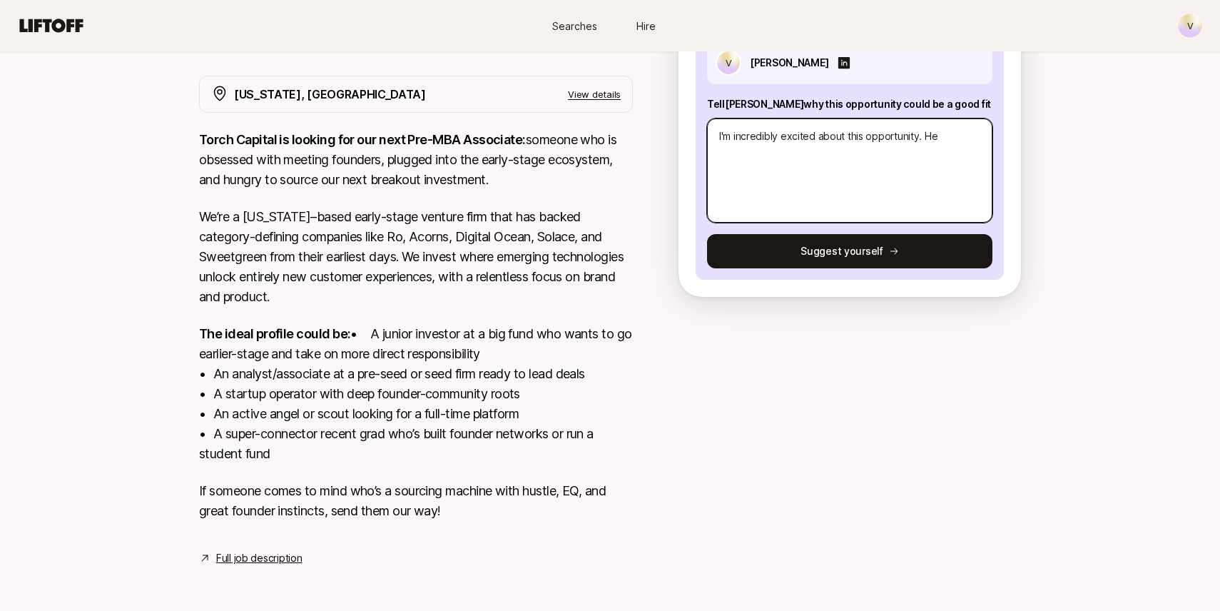
type textarea "I'm incredibly excited about this opportunity. Hee"
type textarea "x"
type textarea "I'm incredibly excited about this opportunity. He"
type textarea "x"
type textarea "I'm incredibly excited about this opportunity. Her"
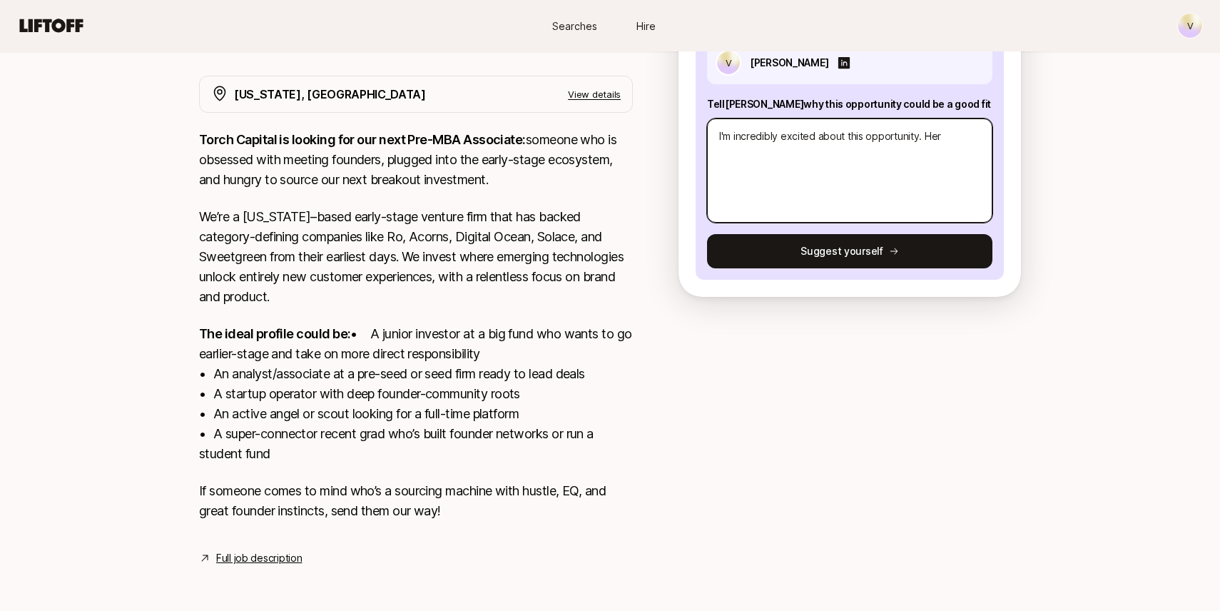
type textarea "x"
type textarea "I'm incredibly excited about this opportunity. Here"
type textarea "x"
type textarea "I'm incredibly excited about this opportunity. Here"
type textarea "x"
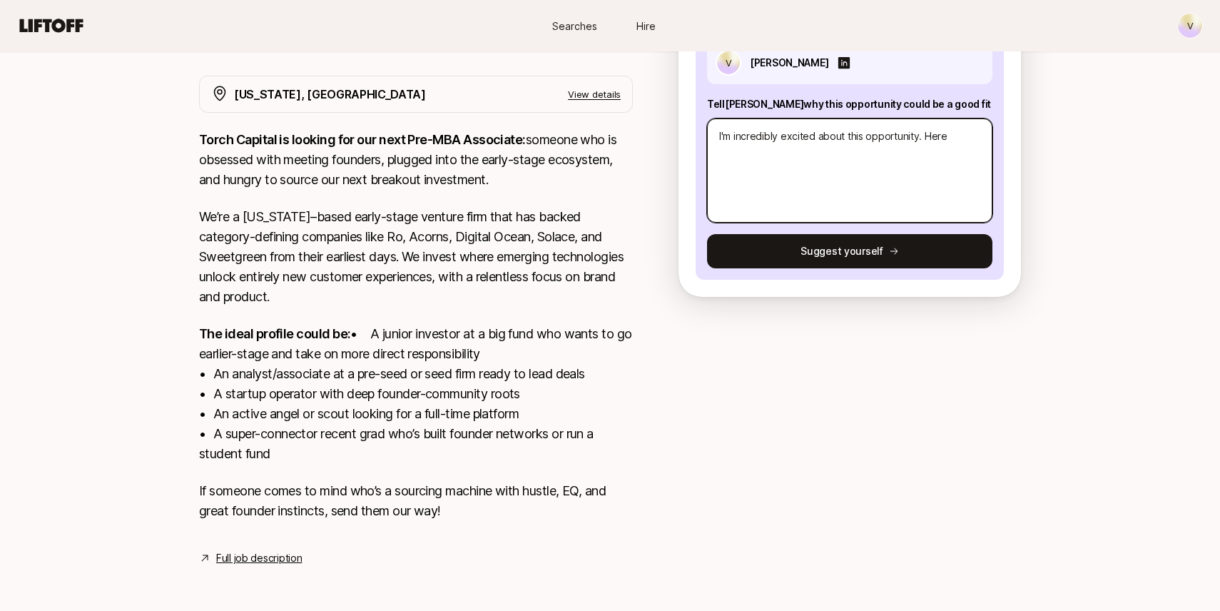
type textarea "I'm incredibly excited about this opportunity. Here i"
type textarea "x"
type textarea "I'm incredibly excited about this opportunity. Here is"
type textarea "x"
type textarea "I'm incredibly excited about this opportunity. Here is"
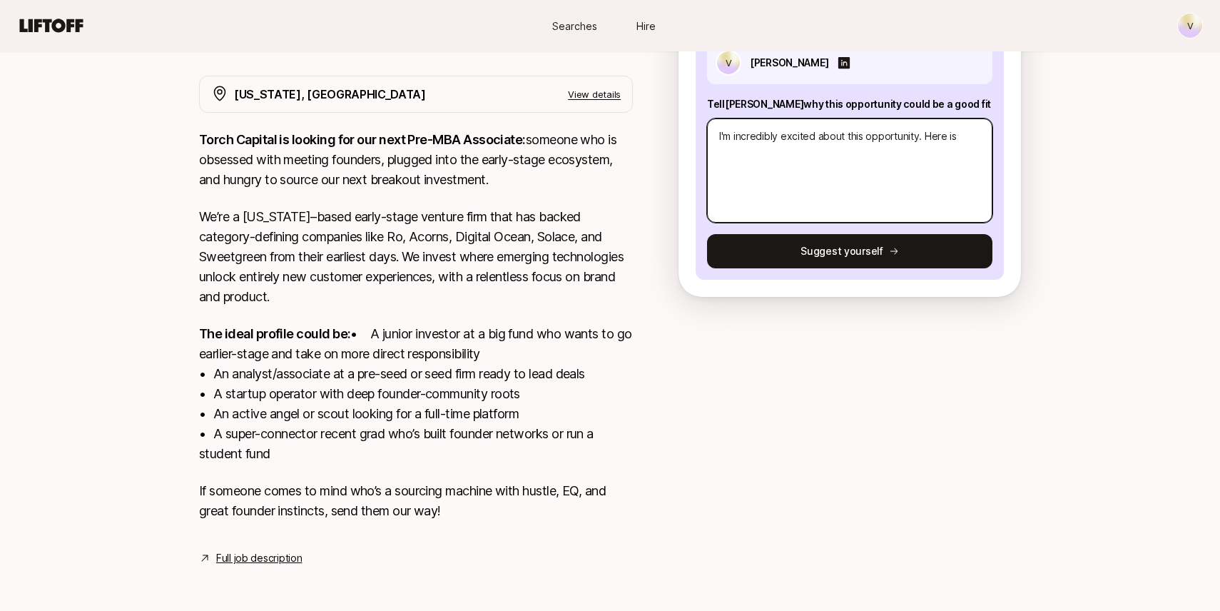
type textarea "x"
type textarea "I'm incredibly excited about this opportunity. Here is w"
type textarea "x"
type textarea "I'm incredibly excited about this opportunity. Here is wh"
type textarea "x"
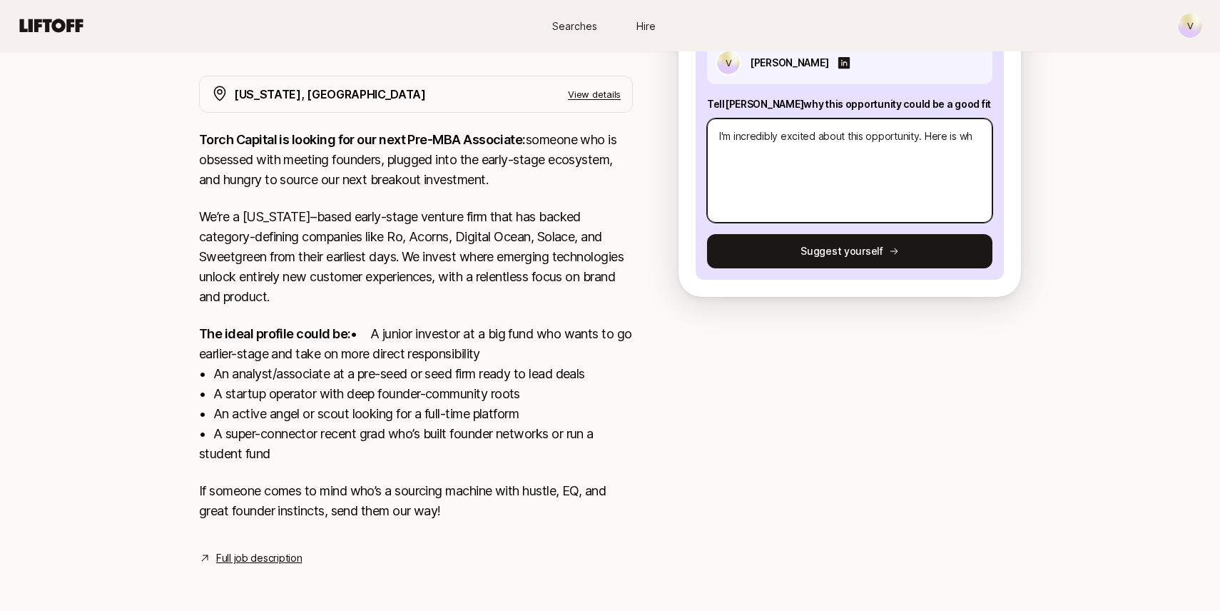
type textarea "I'm incredibly excited about this opportunity. Here is why"
type textarea "x"
type textarea "I'm incredibly excited about this opportunity. Here is why"
type textarea "x"
type textarea "I'm incredibly excited about this opportunity. Here is why I"
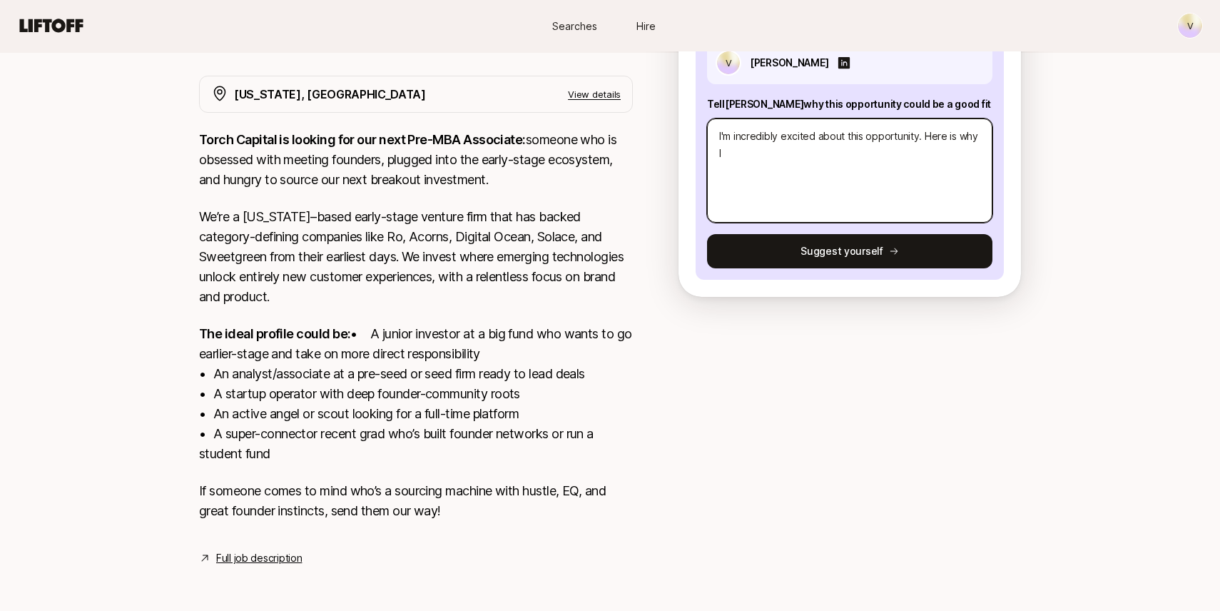
type textarea "x"
type textarea "I'm incredibly excited about this opportunity. Here is why I'"
type textarea "x"
type textarea "I'm incredibly excited about this opportunity. Here is why I'd"
type textarea "x"
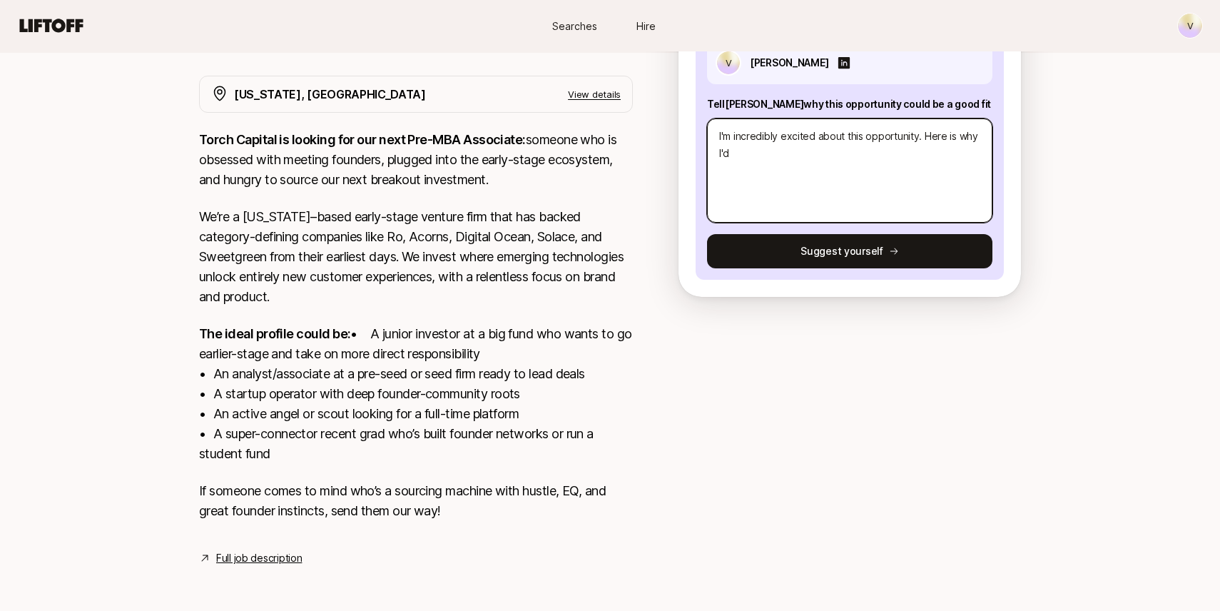
type textarea "I'm incredibly excited about this opportunity. Here is why I'd"
type textarea "x"
type textarea "I'm incredibly excited about this opportunity. Here is why I'd b"
type textarea "x"
type textarea "I'm incredibly excited about this opportunity. Here is why I'd be"
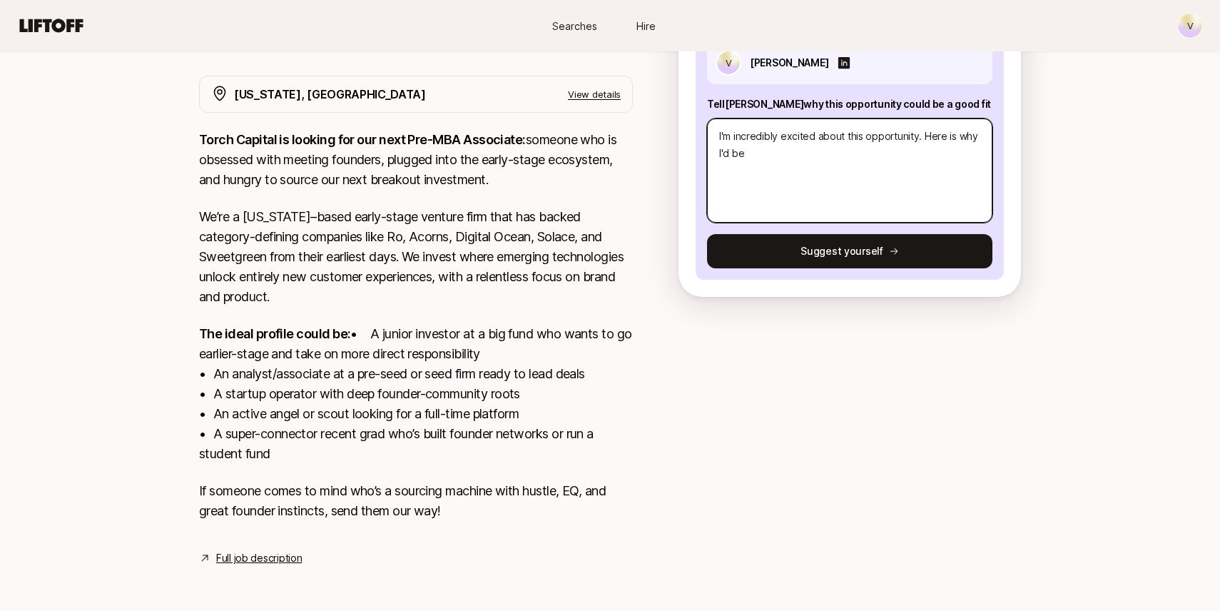
type textarea "x"
type textarea "I'm incredibly excited about this opportunity. Here is why I'd be"
type textarea "x"
type textarea "I'm incredibly excited about this opportunity. Here is why I'd be a"
type textarea "x"
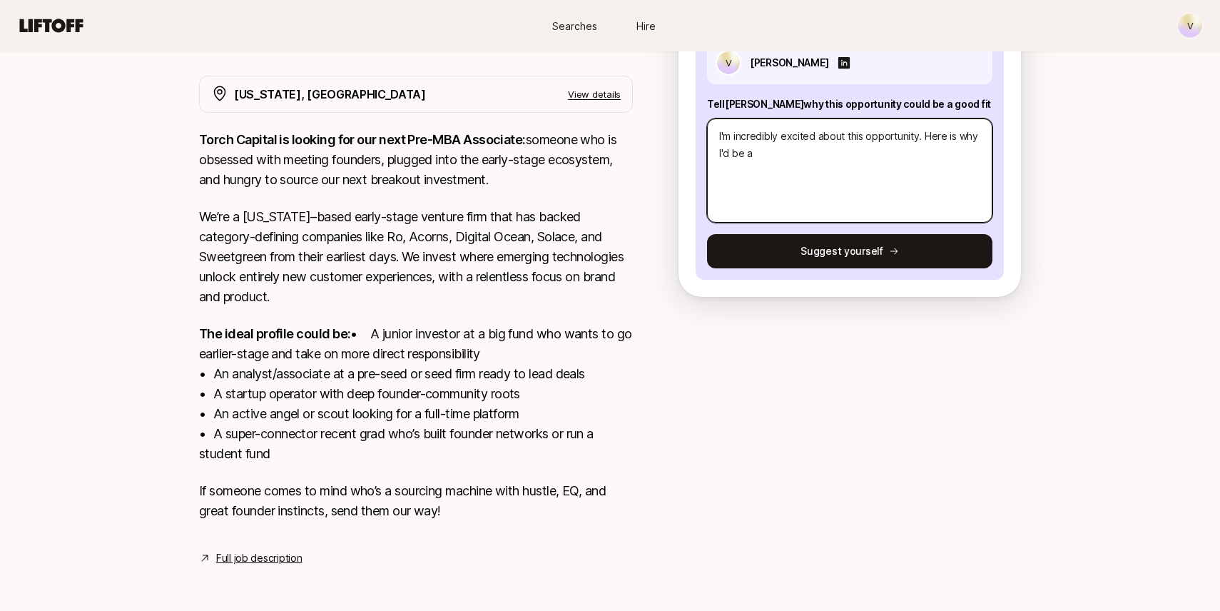
type textarea "I'm incredibly excited about this opportunity. Here is why I'd be a"
type textarea "x"
type textarea "I'm incredibly excited about this opportunity. Here is why I'd be a g"
type textarea "x"
type textarea "I'm incredibly excited about this opportunity. Here is why I'd be a go"
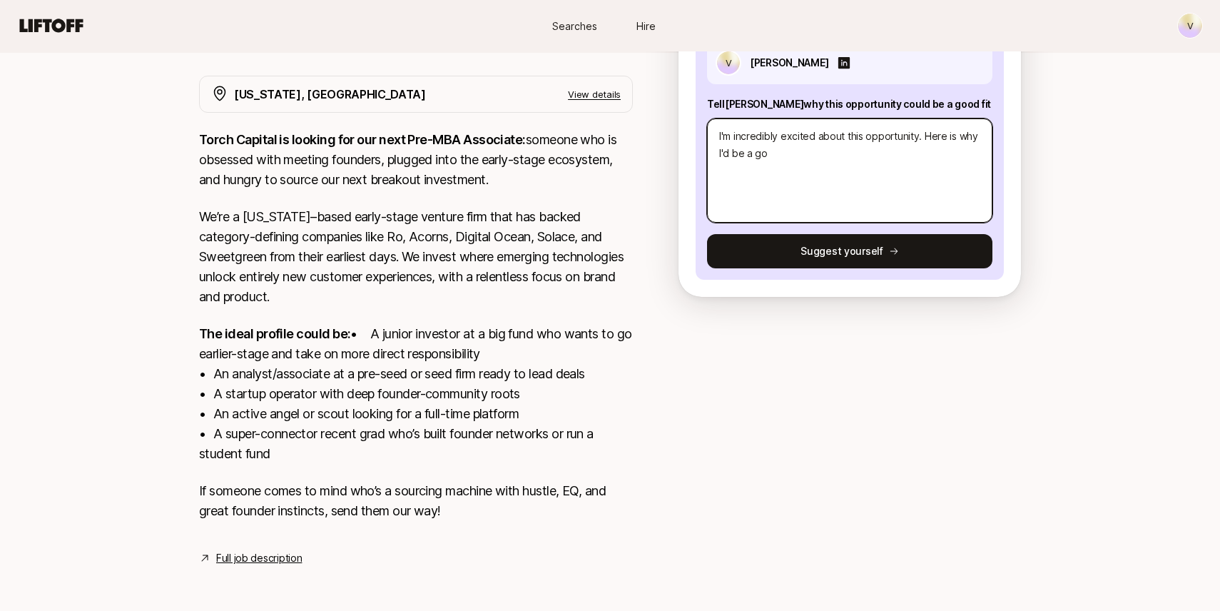
type textarea "x"
type textarea "I'm incredibly excited about this opportunity. Here is why I'd be a goo"
type textarea "x"
type textarea "I'm incredibly excited about this opportunity. Here is why I'd be a go"
type textarea "x"
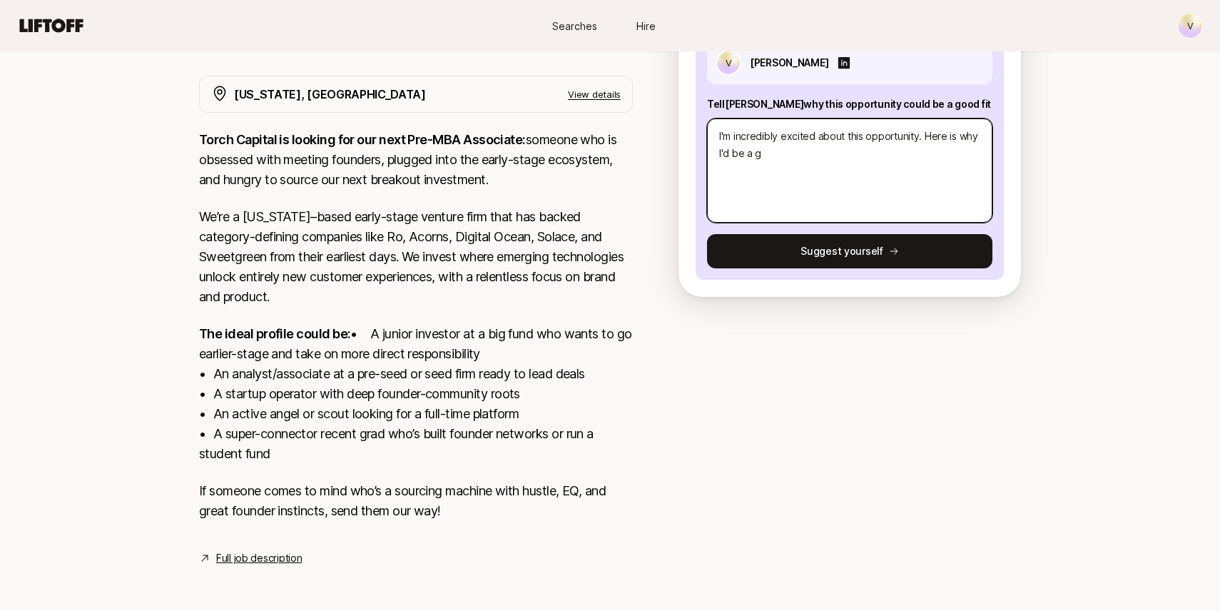
type textarea "I'm incredibly excited about this opportunity. Here is why I'd be a gr"
type textarea "x"
type textarea "I'm incredibly excited about this opportunity. Here is why I'd be a grea"
type textarea "x"
type textarea "I'm incredibly excited about this opportunity. Here is why I'd be a great"
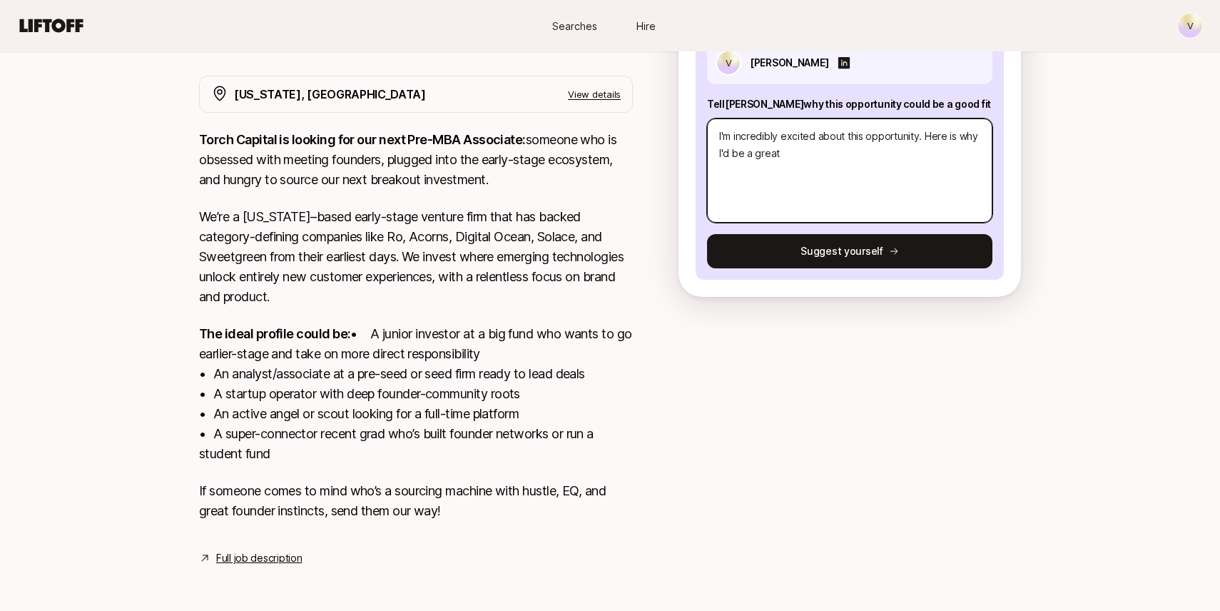
type textarea "x"
type textarea "I'm incredibly excited about this opportunity. Here is why I'd be a great f"
type textarea "x"
type textarea "I'm incredibly excited about this opportunity. Here is why I'd be a great fi"
type textarea "x"
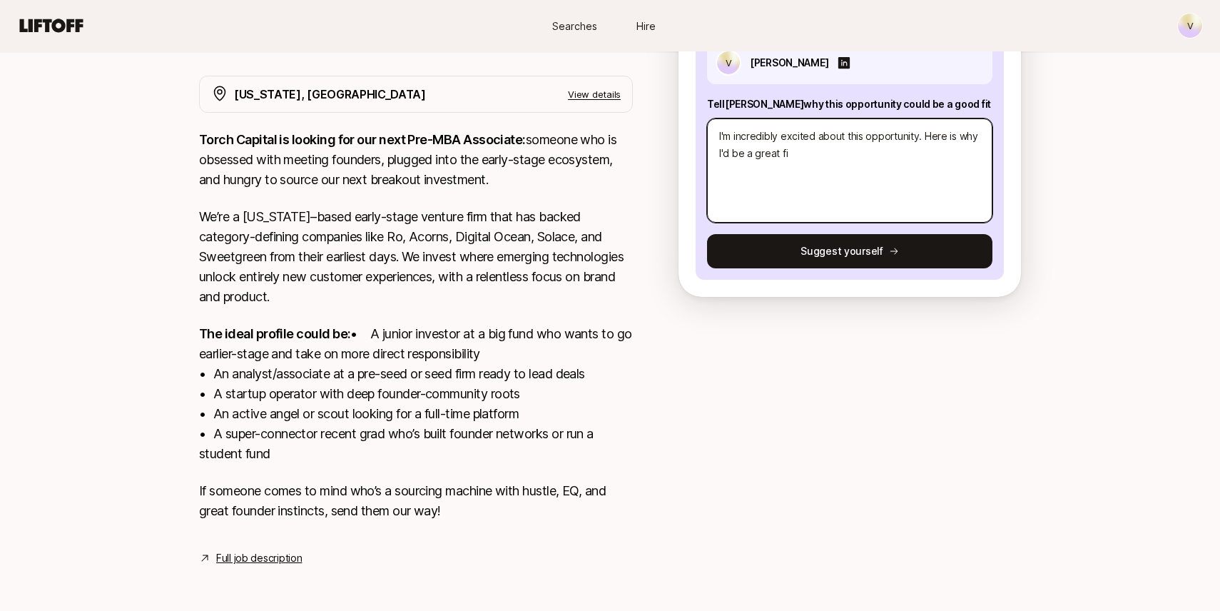
type textarea "I'm incredibly excited about this opportunity. Here is why I'd be a great fit"
type textarea "x"
type textarea "I'm incredibly excited about this opportunity. Here is why I'd be a great fit."
type textarea "x"
type textarea "I'm incredibly excited about this opportunity. Here is why I'd be a great fit."
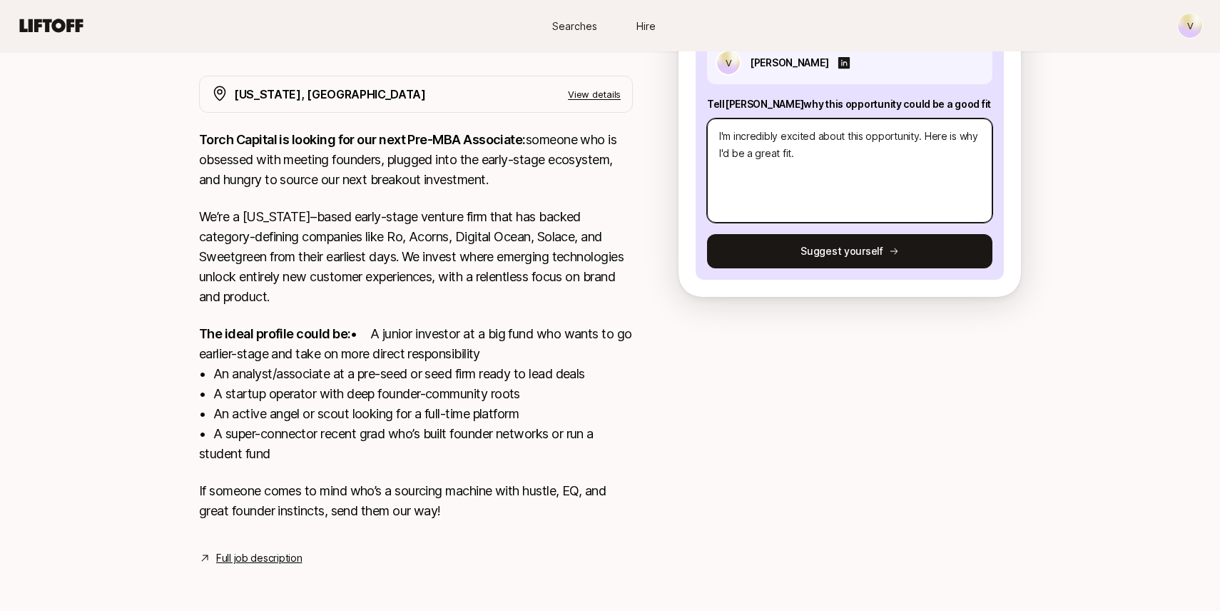
type textarea "x"
type textarea "I'm incredibly excited about this opportunity. Here is why I'd be a great fit."
type textarea "x"
type textarea "I'm incredibly excited about this opportunity. Here is why I'd be a great fit."
type textarea "x"
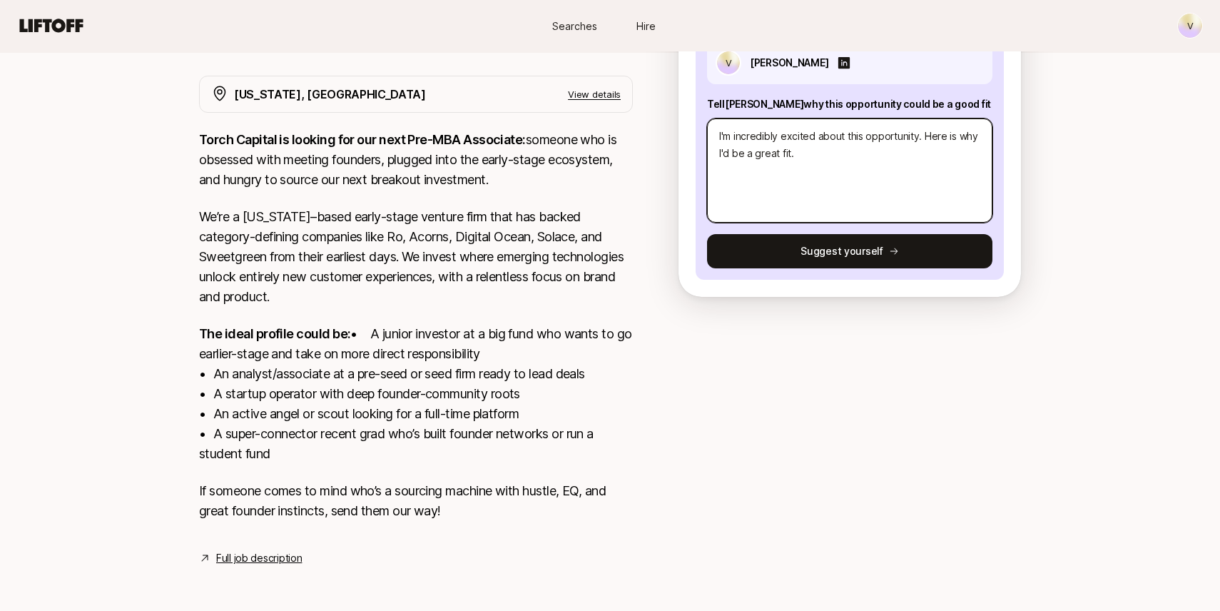
type textarea "I'm incredibly excited about this opportunity. Here is why I'd be a great fit. 1"
type textarea "x"
type textarea "I'm incredibly excited about this opportunity. Here is why I'd be a great fit. …"
type textarea "x"
type textarea "I'm incredibly excited about this opportunity. Here is why I'd be a great fit. …"
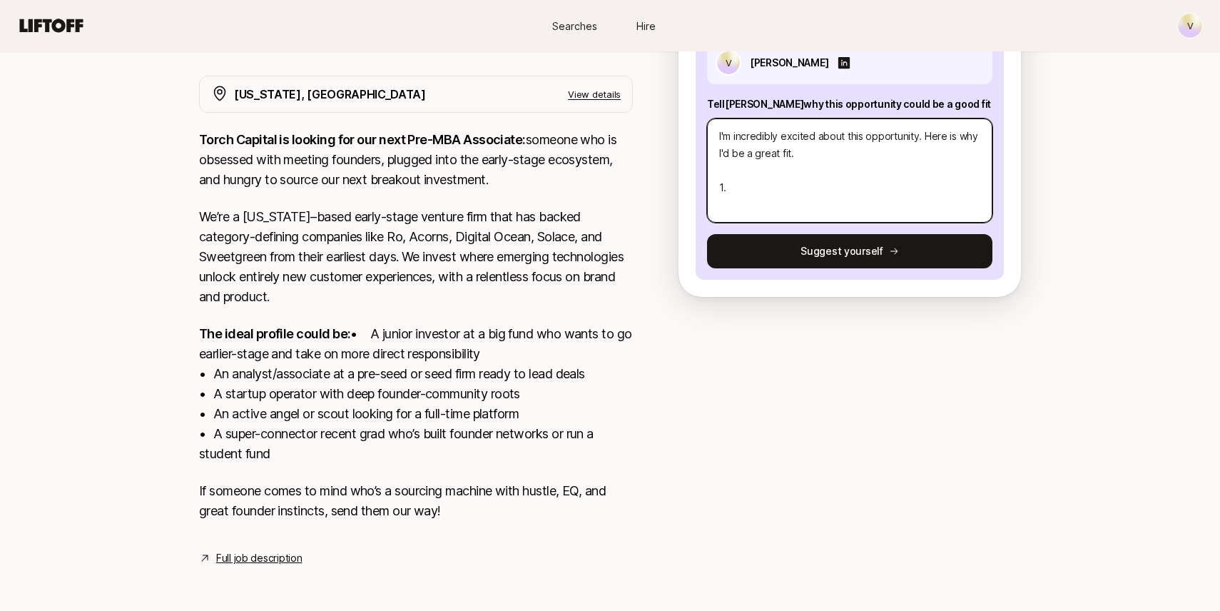
type textarea "x"
type textarea "I'm incredibly excited about this opportunity. Here is why I'd be a great fit. …"
type textarea "x"
type textarea "I'm incredibly excited about this opportunity. Here is why I'd be a great fit. …"
type textarea "x"
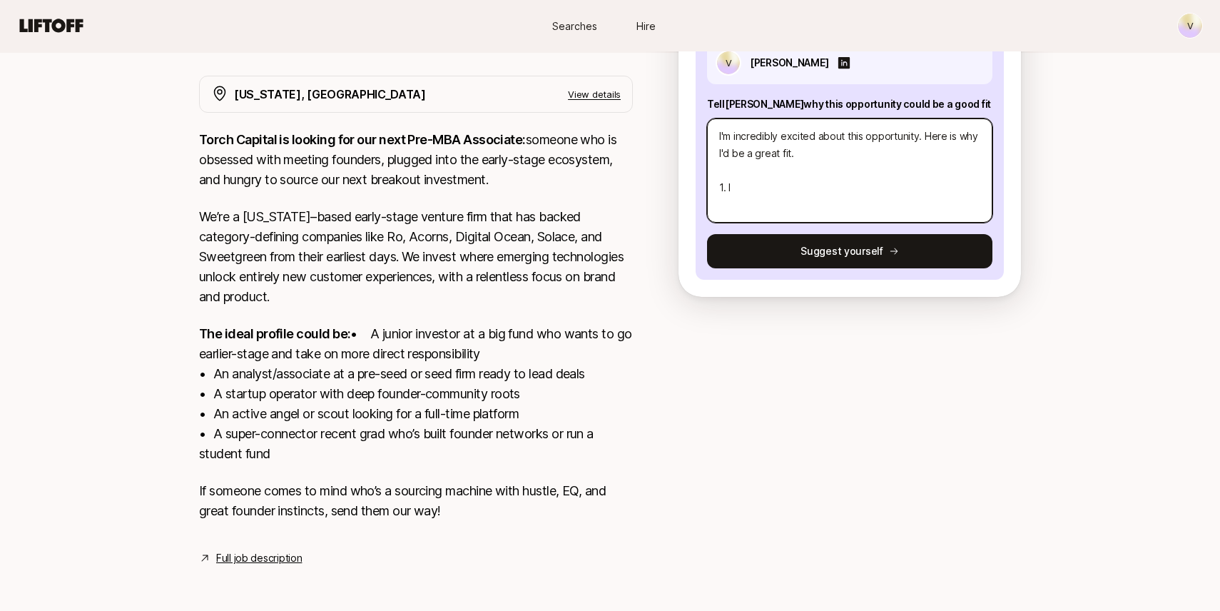
type textarea "I'm incredibly excited about this opportunity. Here is why I'd be a great fit. …"
type textarea "x"
type textarea "I'm incredibly excited about this opportunity. Here is why I'd be a great fit. …"
type textarea "x"
type textarea "I'm incredibly excited about this opportunity. Here is why I'd be a great fit. …"
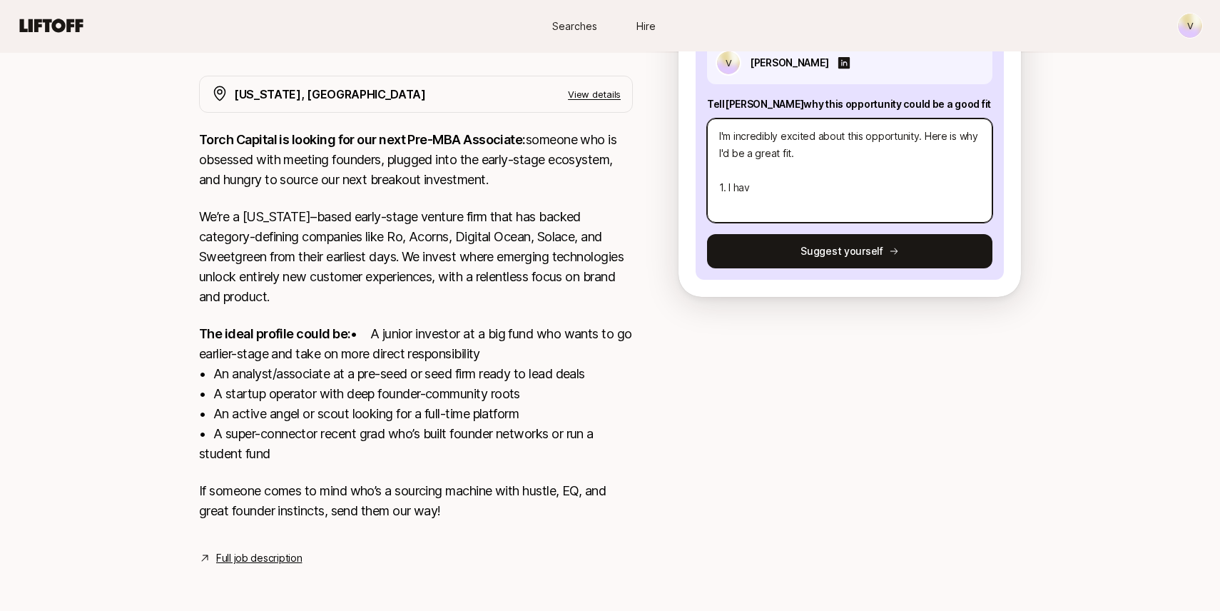
type textarea "x"
type textarea "I'm incredibly excited about this opportunity. Here is why I'd be a great fit. …"
type textarea "x"
type textarea "I'm incredibly excited about this opportunity. Here is why I'd be a great fit. …"
paste textarea "Founder empathy: Built products myself (AI mental health chatbot, AI voice emai…"
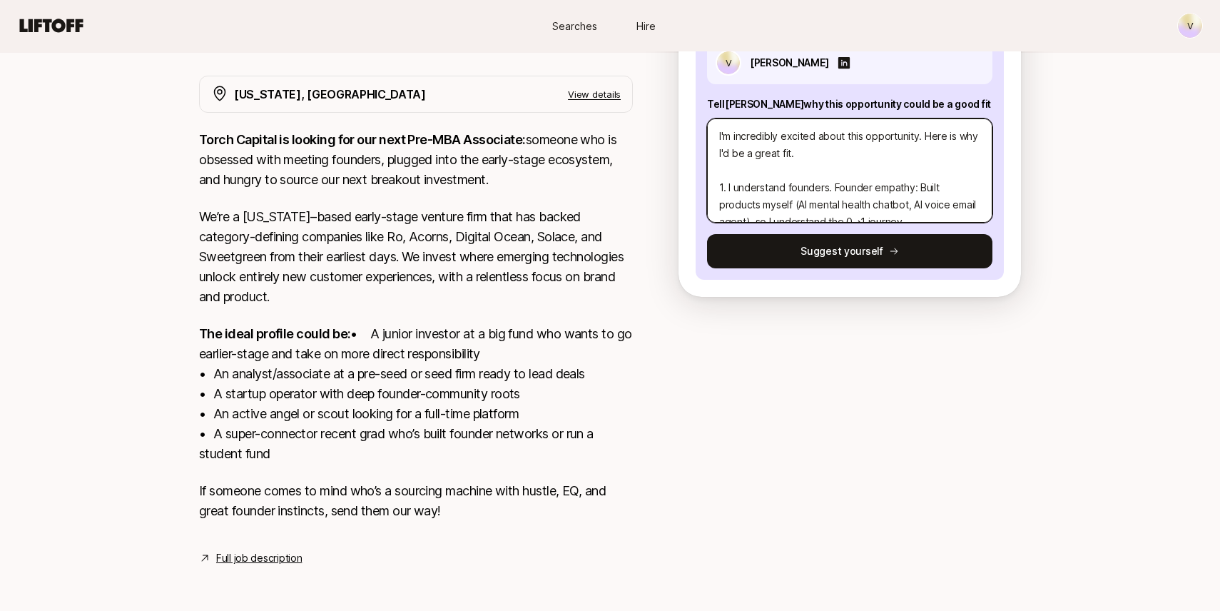
scroll to position [17, 0]
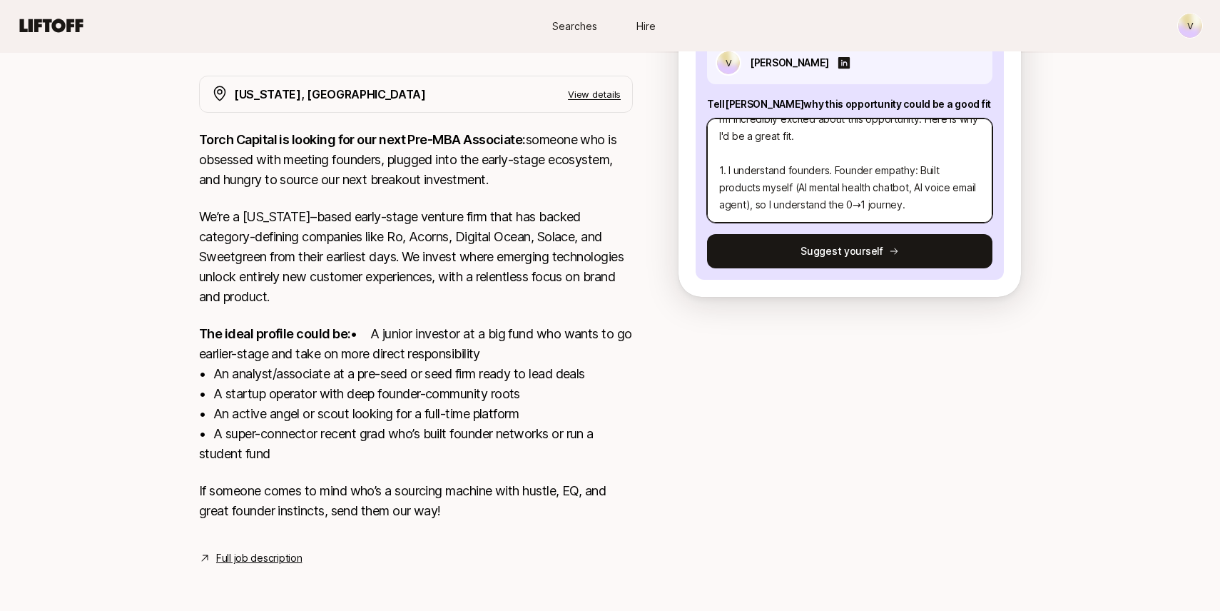
drag, startPoint x: 831, startPoint y: 171, endPoint x: 940, endPoint y: 174, distance: 109.2
click at [940, 174] on textarea "I'm incredibly excited about this opportunity. Here is why I'd be a great fit. …" at bounding box center [849, 170] width 285 height 104
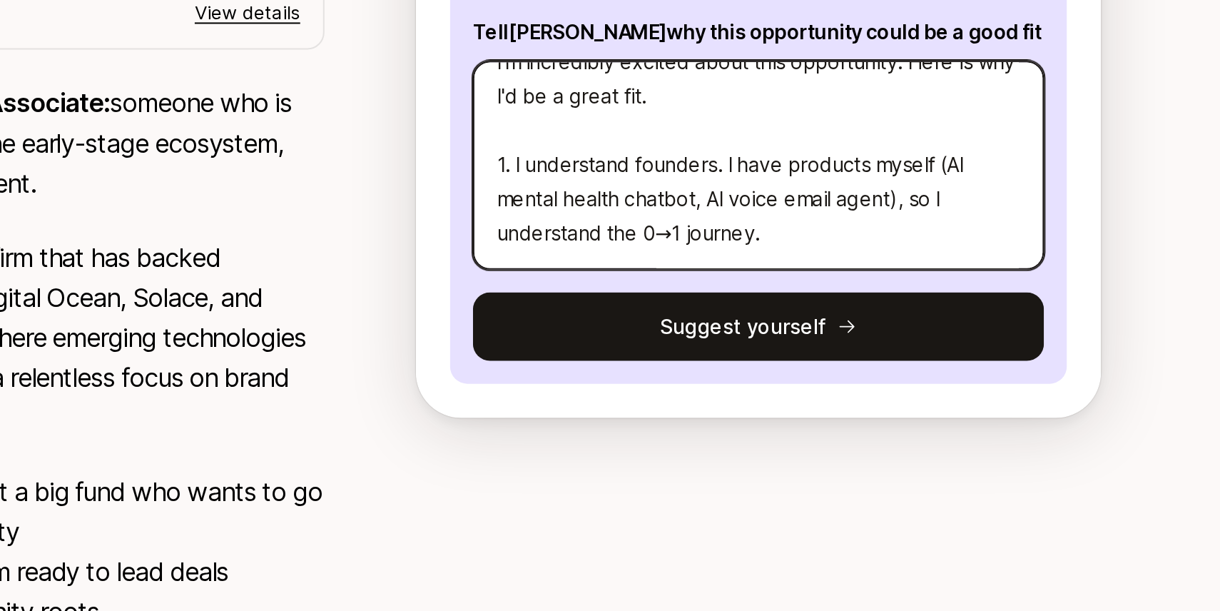
drag, startPoint x: 938, startPoint y: 170, endPoint x: 953, endPoint y: 203, distance: 35.4
click at [954, 203] on textarea "I'm incredibly excited about this opportunity. Here is why I'd be a great fit. …" at bounding box center [849, 170] width 285 height 104
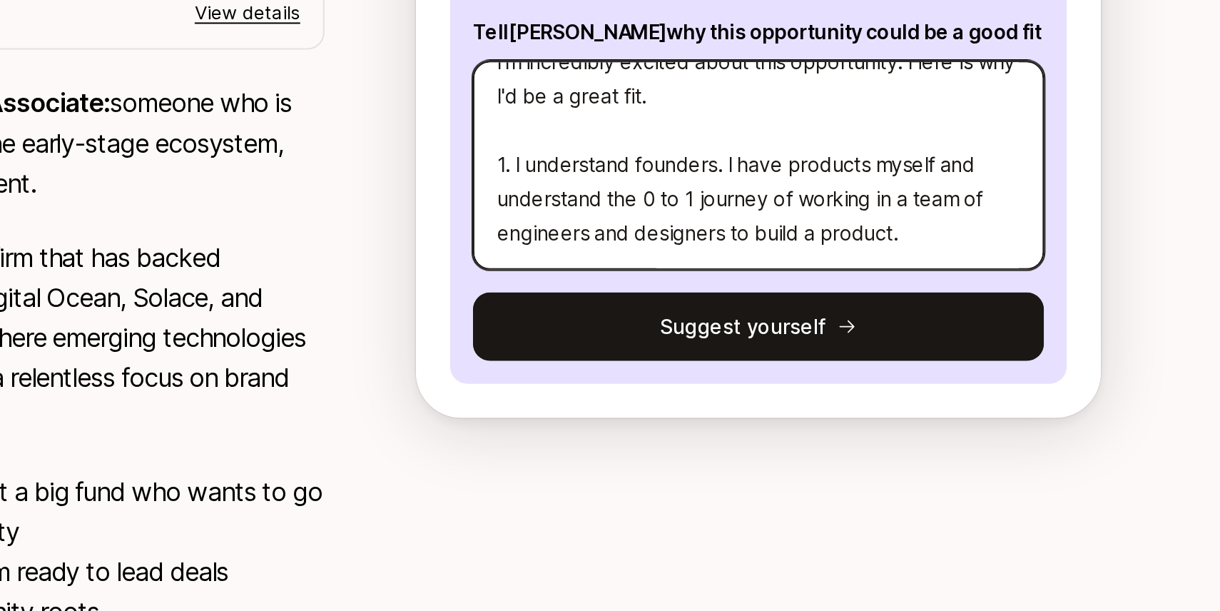
scroll to position [51, 0]
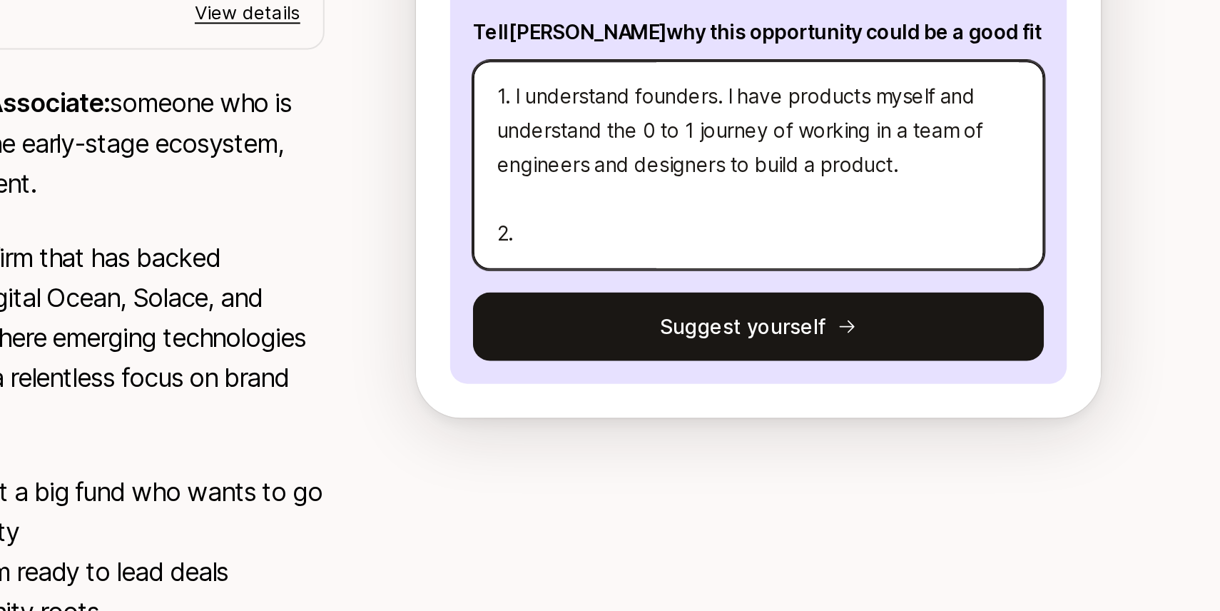
click at [939, 169] on textarea "I'm incredibly excited about this opportunity. Here is why I'd be a great fit. …" at bounding box center [849, 170] width 285 height 104
paste textarea "Blend of market analysis skills with strong founder instincts."
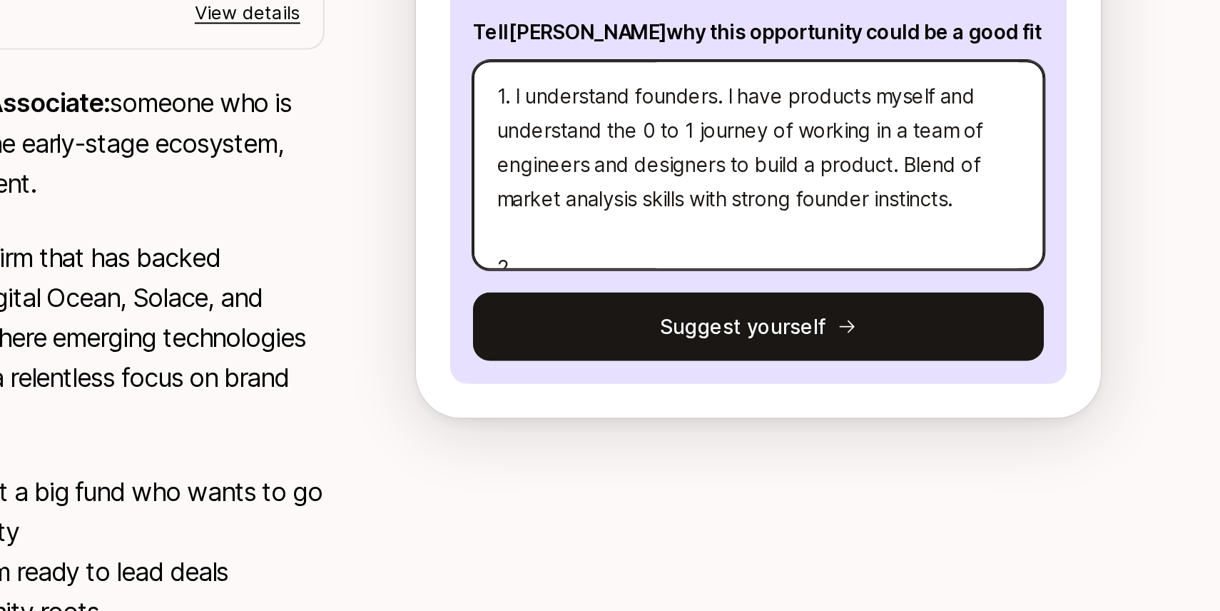
scroll to position [68, 0]
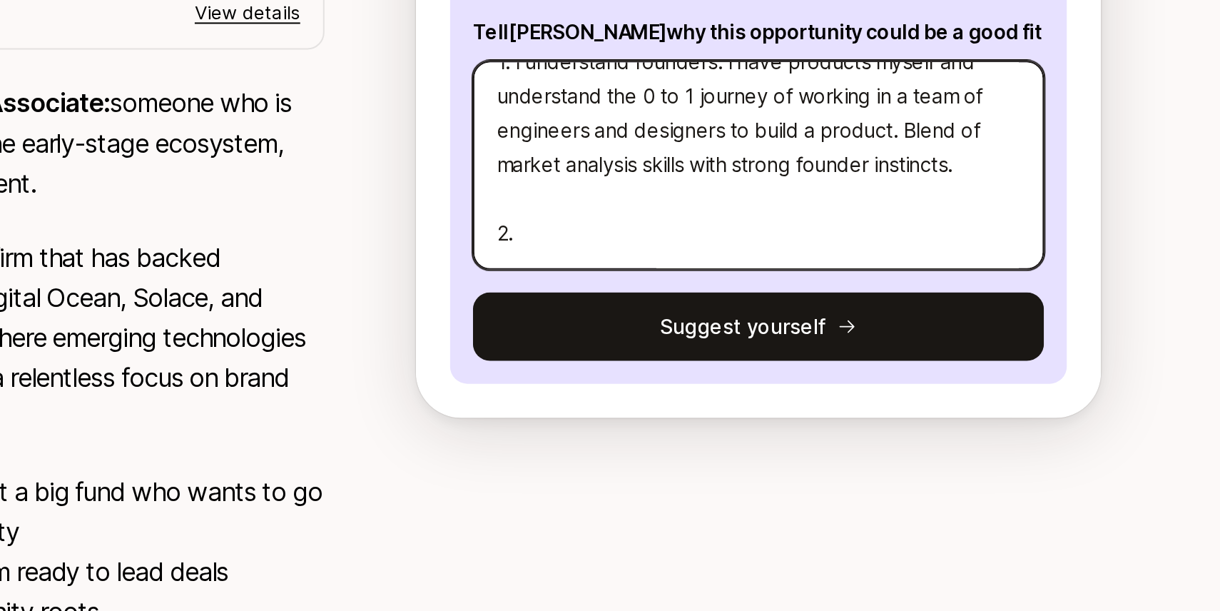
drag, startPoint x: 920, startPoint y: 156, endPoint x: 999, endPoint y: 156, distance: 79.2
click at [999, 156] on div "V Vanessa Li Tell Katie why this opportunity could be a good fit I'm incredibly…" at bounding box center [850, 155] width 308 height 250
click at [910, 183] on textarea "I'm incredibly excited about this opportunity. Here is why I'd be a great fit. …" at bounding box center [849, 170] width 285 height 104
click at [880, 172] on textarea "I'm incredibly excited about this opportunity. Here is why I'd be a great fit. …" at bounding box center [849, 170] width 285 height 104
drag, startPoint x: 880, startPoint y: 172, endPoint x: 902, endPoint y: 183, distance: 25.2
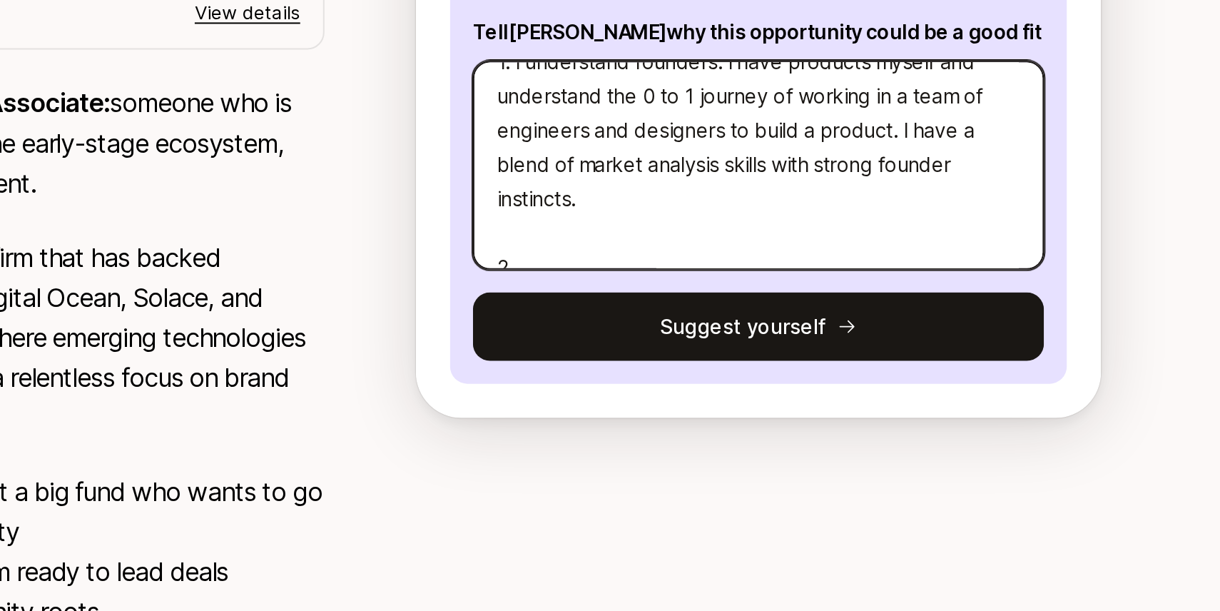
click at [902, 183] on textarea "I'm incredibly excited about this opportunity. Here is why I'd be a great fit. …" at bounding box center [849, 170] width 285 height 104
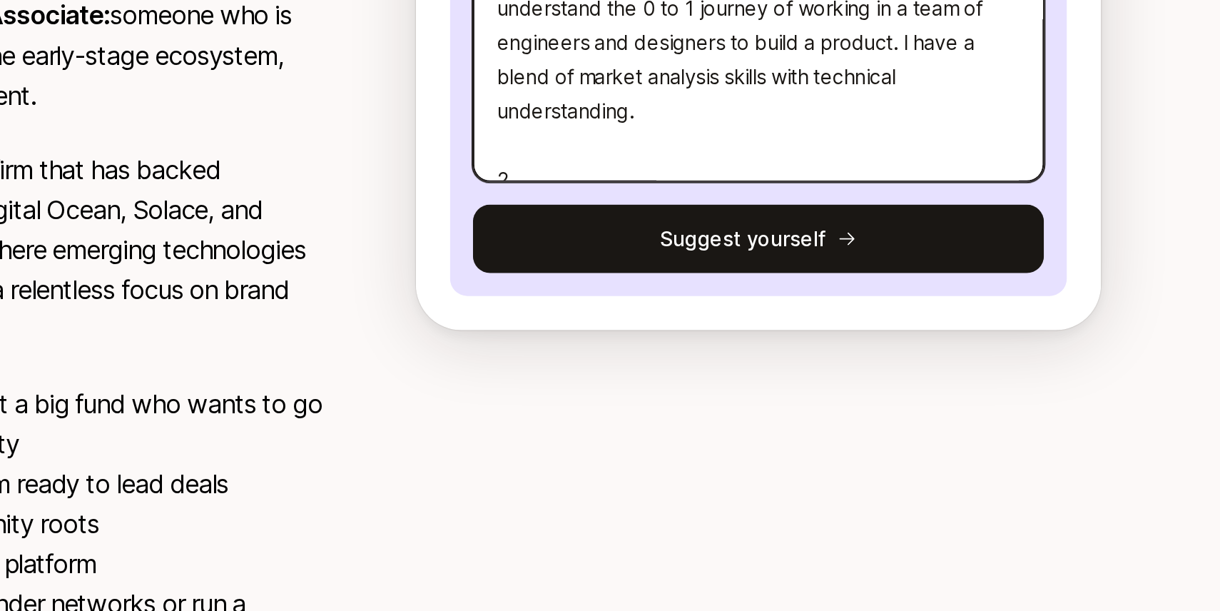
click at [865, 206] on textarea "I'm incredibly excited about this opportunity. Here is why I'd be a great fit. …" at bounding box center [849, 170] width 285 height 104
click at [868, 218] on textarea "I'm incredibly excited about this opportunity. Here is why I'd be a great fit. …" at bounding box center [849, 170] width 285 height 104
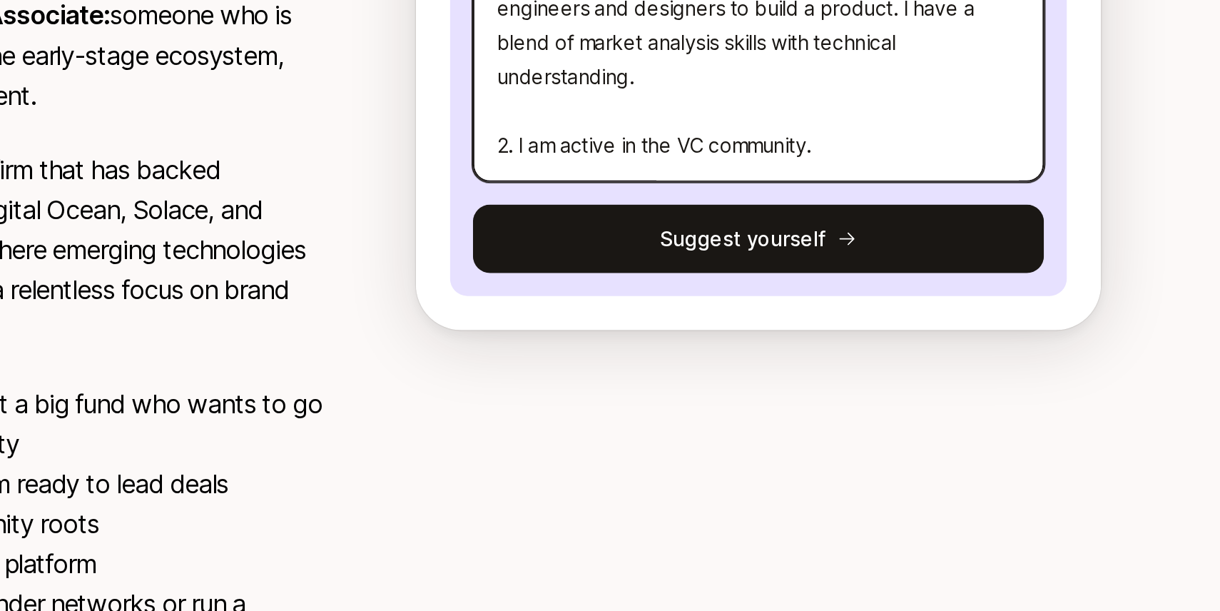
paste textarea "Active in the founder community through hackathons, student VC, and angel/early…"
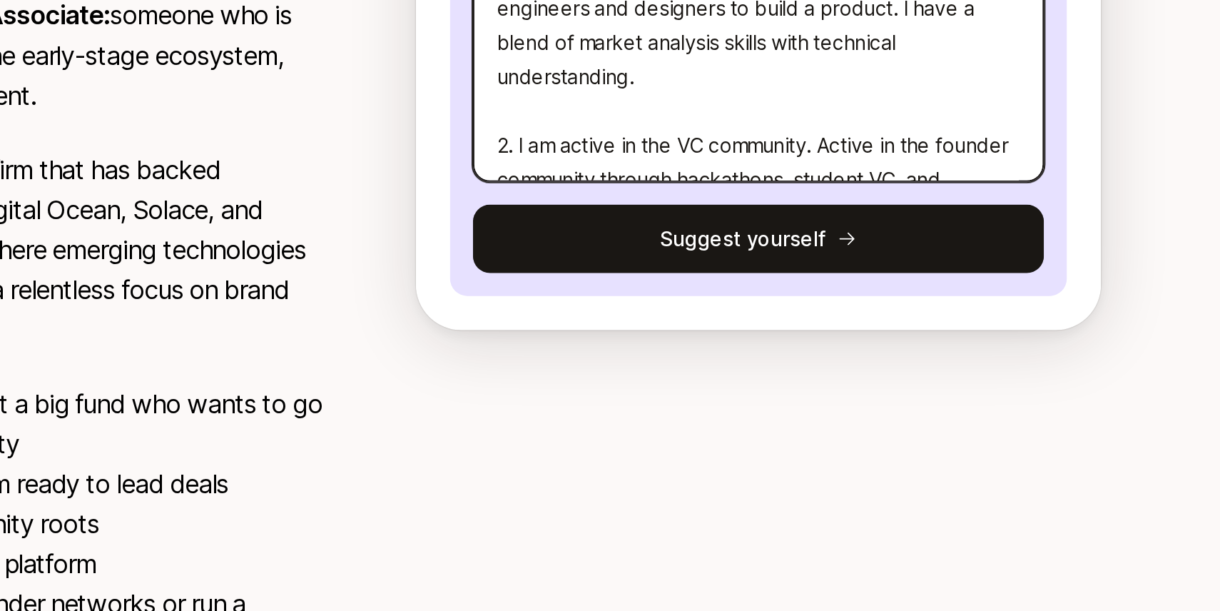
scroll to position [120, 0]
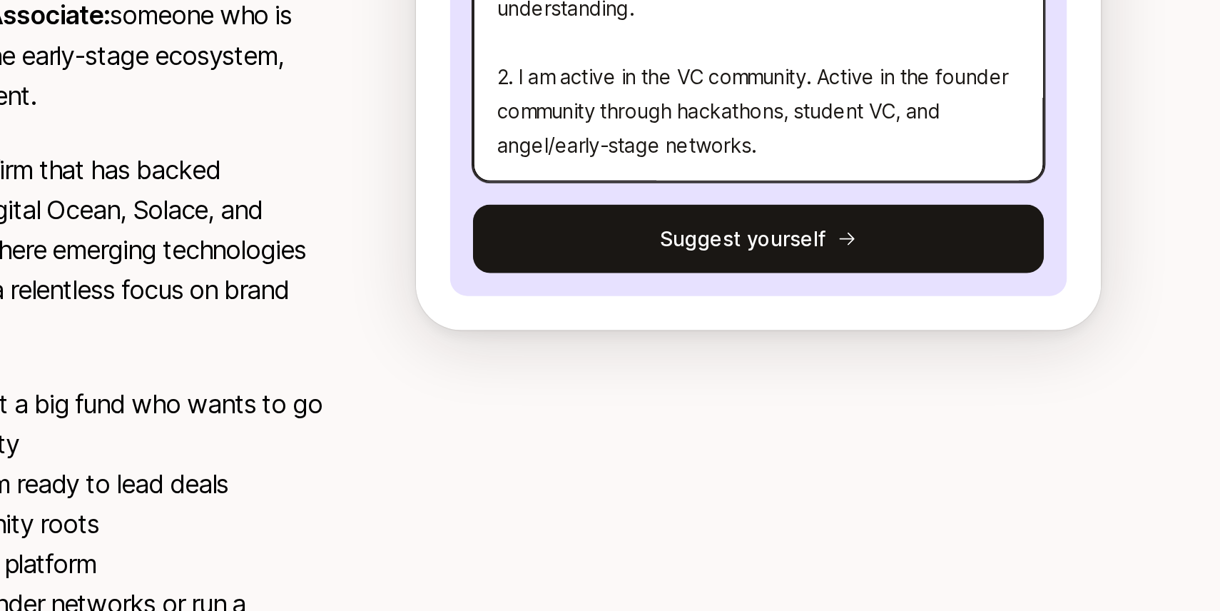
drag, startPoint x: 875, startPoint y: 173, endPoint x: 937, endPoint y: 202, distance: 69.3
click at [937, 201] on textarea "I'm incredibly excited about this opportunity. Here is why I'd be a great fit. …" at bounding box center [849, 170] width 285 height 104
click at [937, 202] on textarea "I'm incredibly excited about this opportunity. Here is why I'd be a great fit. …" at bounding box center [849, 170] width 285 height 104
drag, startPoint x: 937, startPoint y: 202, endPoint x: 886, endPoint y: 172, distance: 59.5
click at [886, 172] on textarea "I'm incredibly excited about this opportunity. Here is why I'd be a great fit. …" at bounding box center [849, 170] width 285 height 104
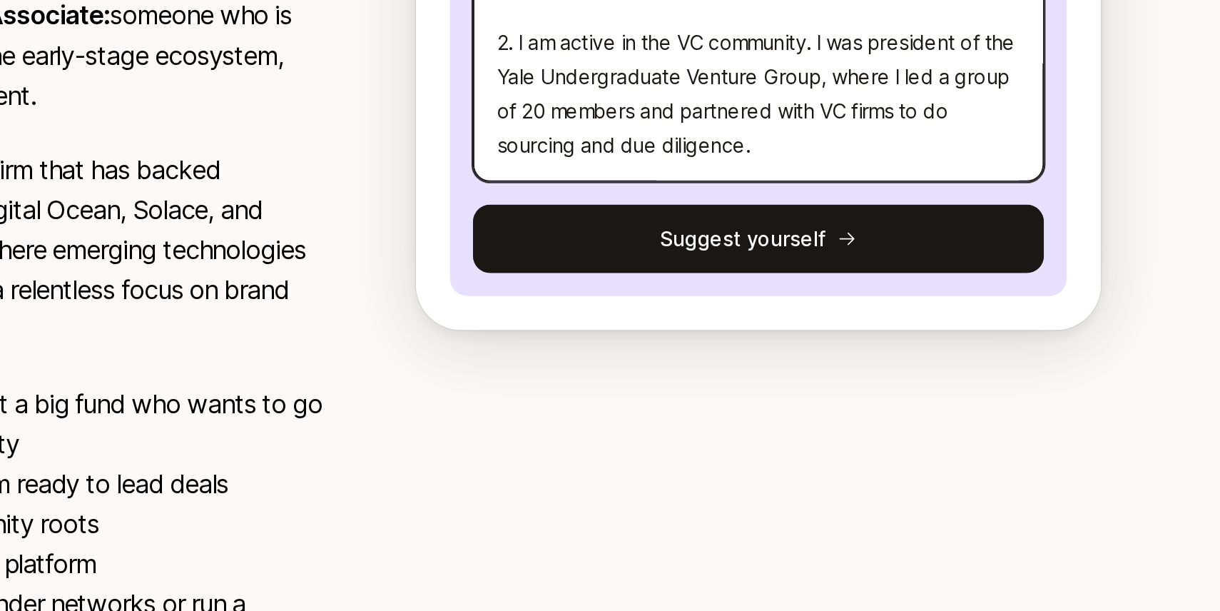
scroll to position [171, 0]
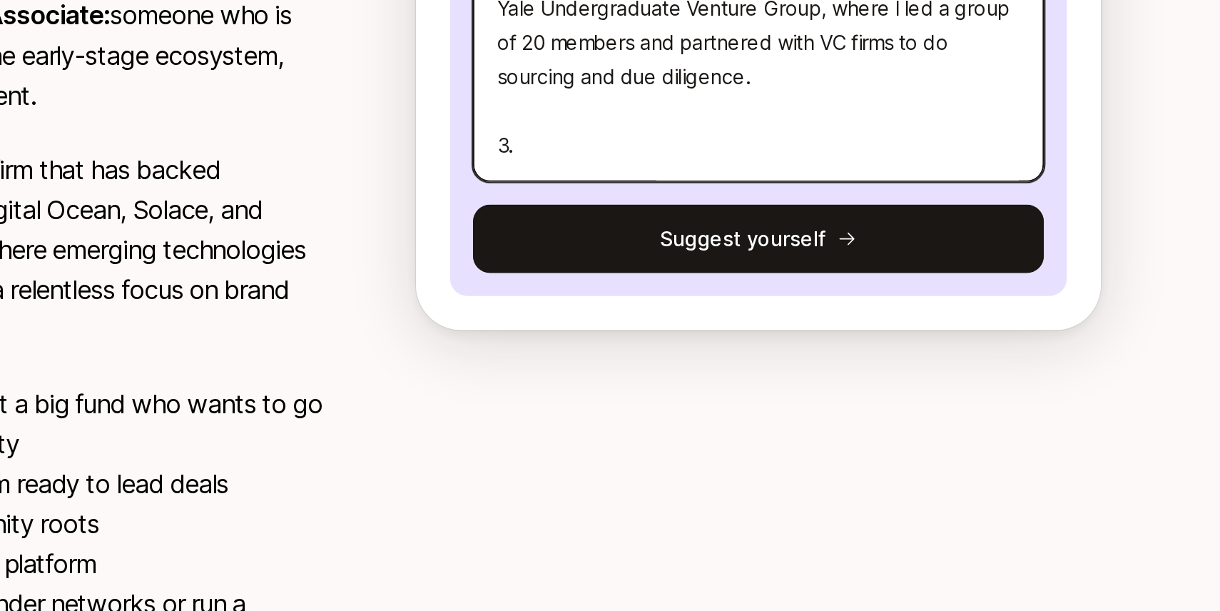
paste textarea "I learn quickly. I graduated from Yale with double major in engineering and eco…"
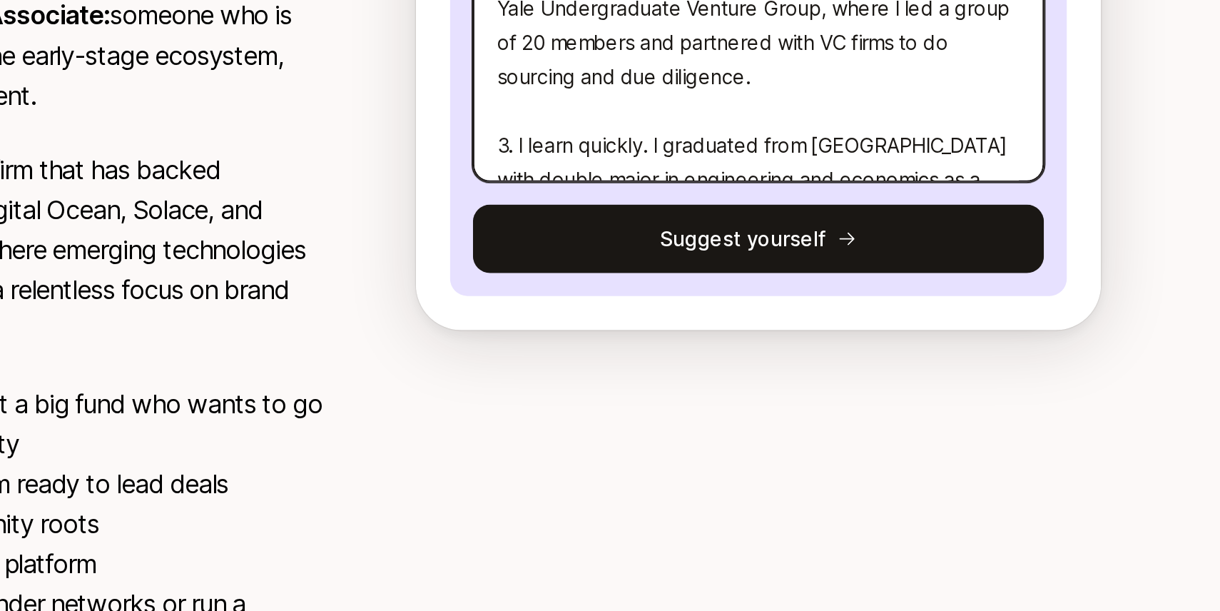
scroll to position [205, 0]
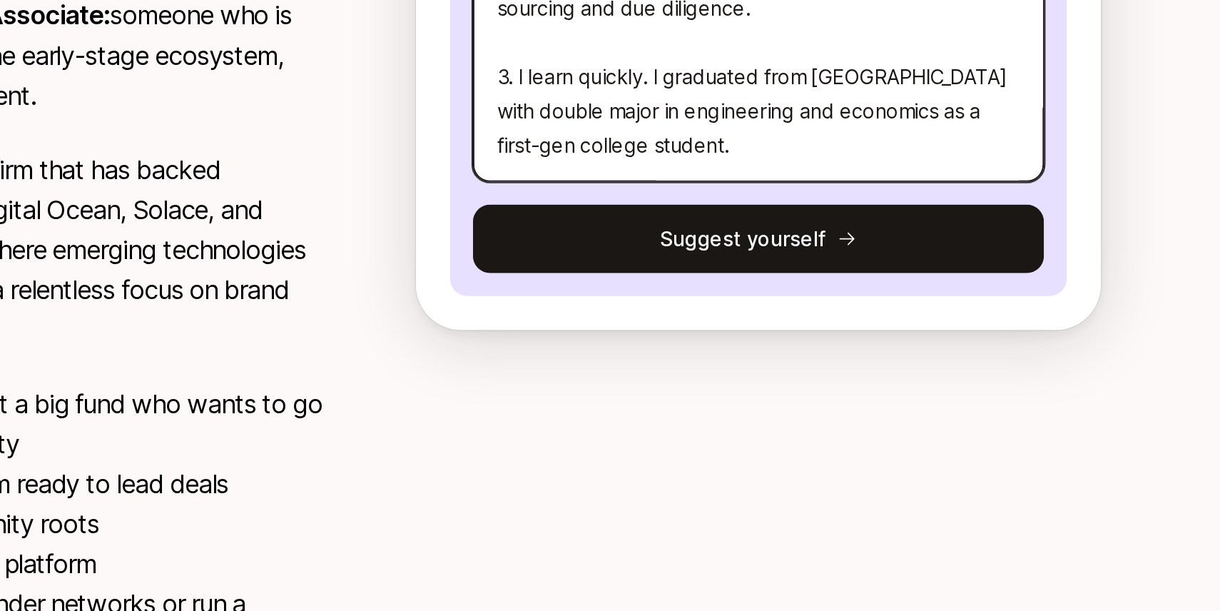
click at [835, 228] on textarea "I'm incredibly excited about this opportunity. Here is why I'd be a great fit. …" at bounding box center [849, 183] width 285 height 104
click at [905, 212] on textarea "I'm incredibly excited about this opportunity. Here is why I'd be a great fit. …" at bounding box center [849, 183] width 285 height 104
click at [905, 218] on textarea "I'm incredibly excited about this opportunity. Here is why I'd be a great fit. …" at bounding box center [849, 183] width 285 height 104
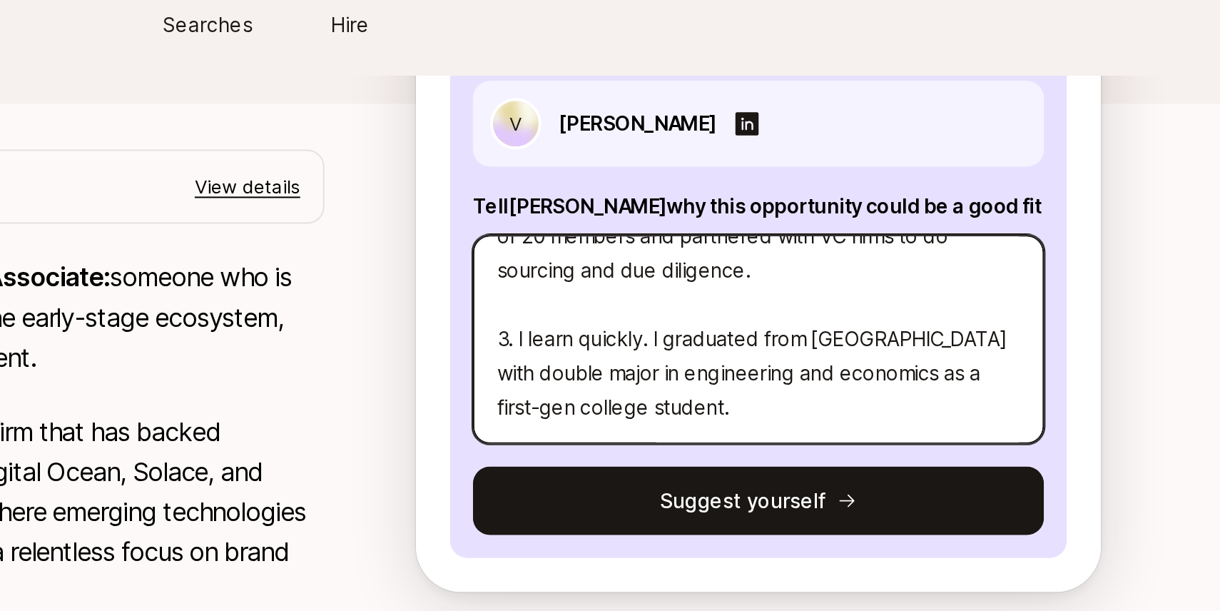
scroll to position [0, 0]
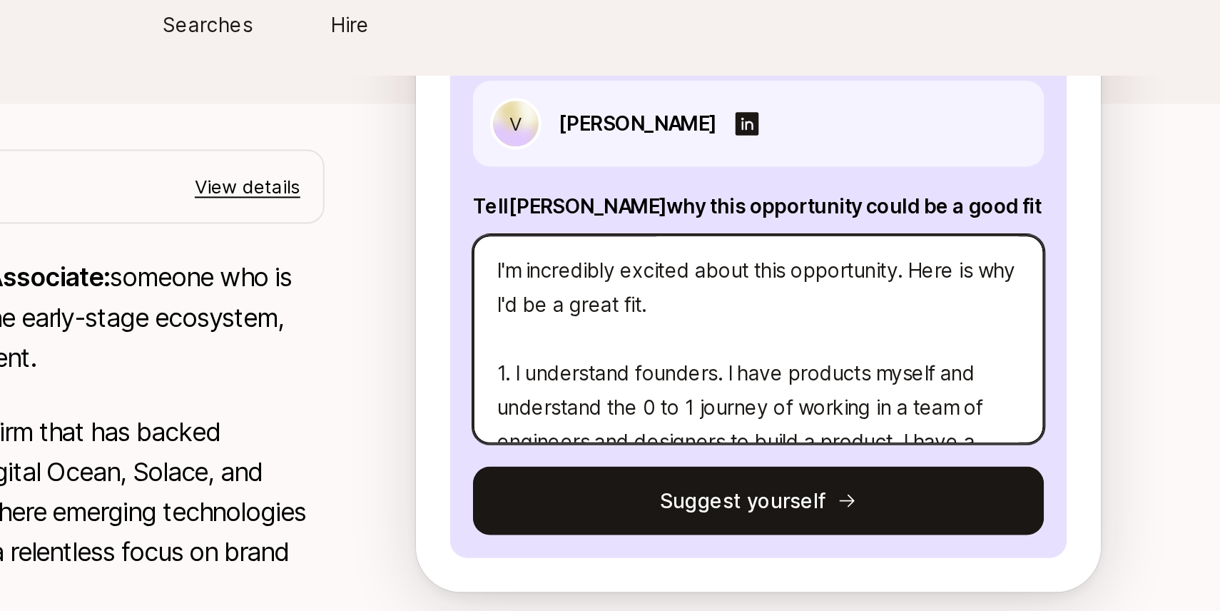
drag, startPoint x: 884, startPoint y: 197, endPoint x: 877, endPoint y: 94, distance: 102.9
click at [877, 76] on div "V Vanessa Li Tell Katie why this opportunity could be a good fit I'm incredibly…" at bounding box center [850, 168] width 308 height 250
click at [886, 201] on textarea "I'm incredibly excited about this opportunity. Here is why I'd be a great fit. …" at bounding box center [849, 183] width 285 height 104
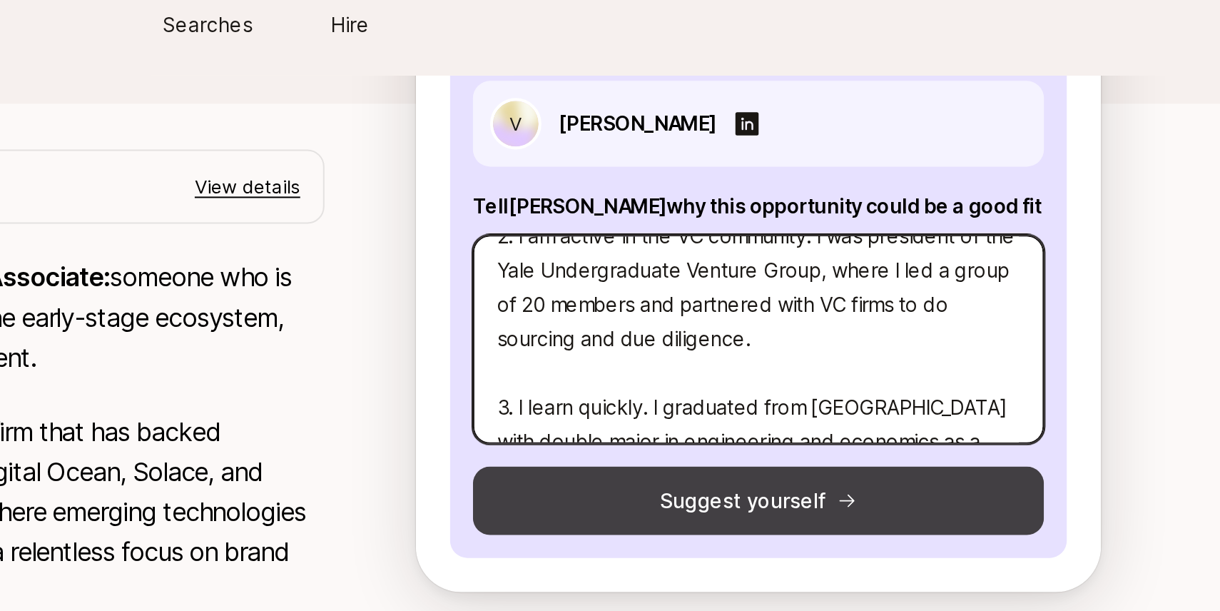
scroll to position [205, 0]
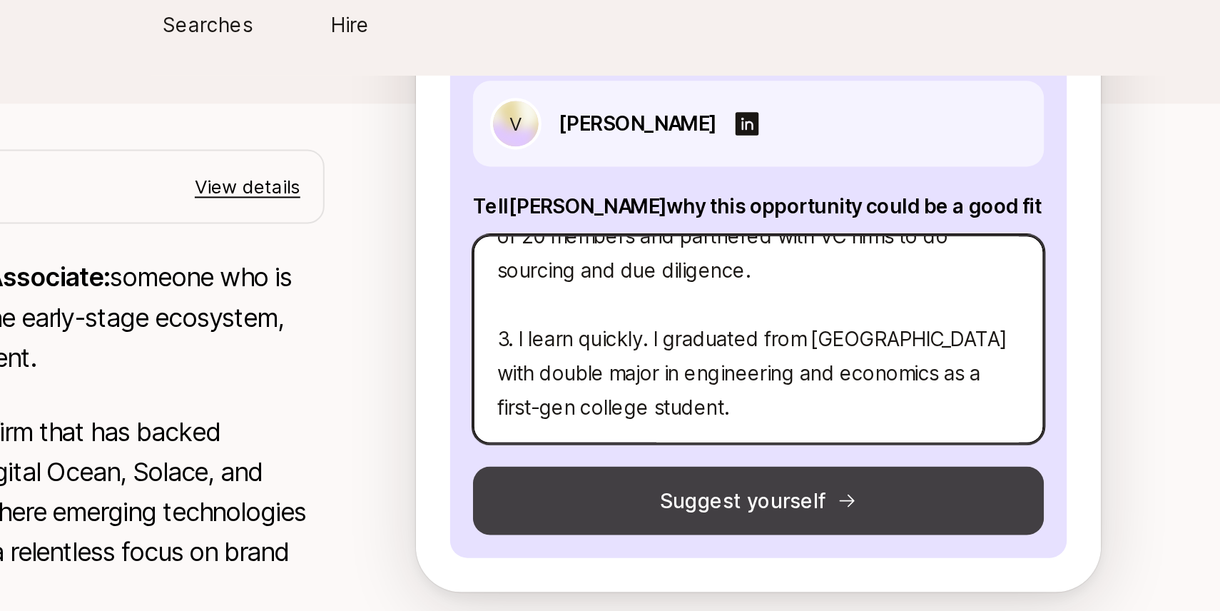
drag, startPoint x: 884, startPoint y: 177, endPoint x: 885, endPoint y: 265, distance: 88.5
click at [886, 265] on div "V Vanessa Li Tell Katie why this opportunity could be a good fit I'm incredibly…" at bounding box center [850, 168] width 308 height 250
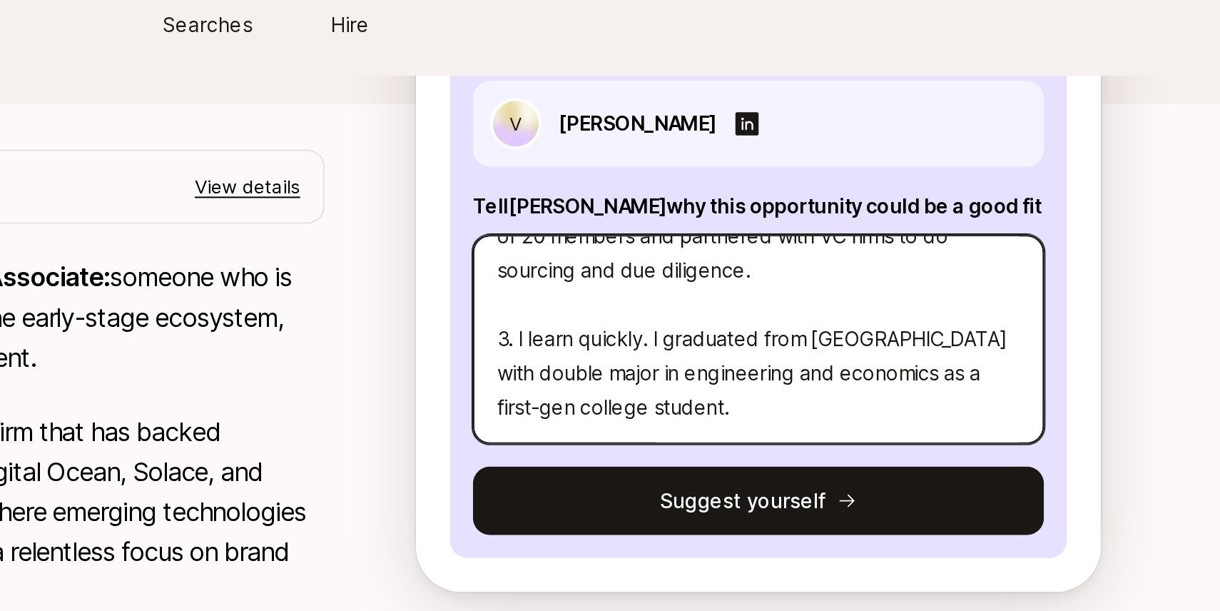
click at [883, 229] on textarea "I'm incredibly excited about this opportunity. Here is why I'd be a great fit. …" at bounding box center [849, 183] width 285 height 104
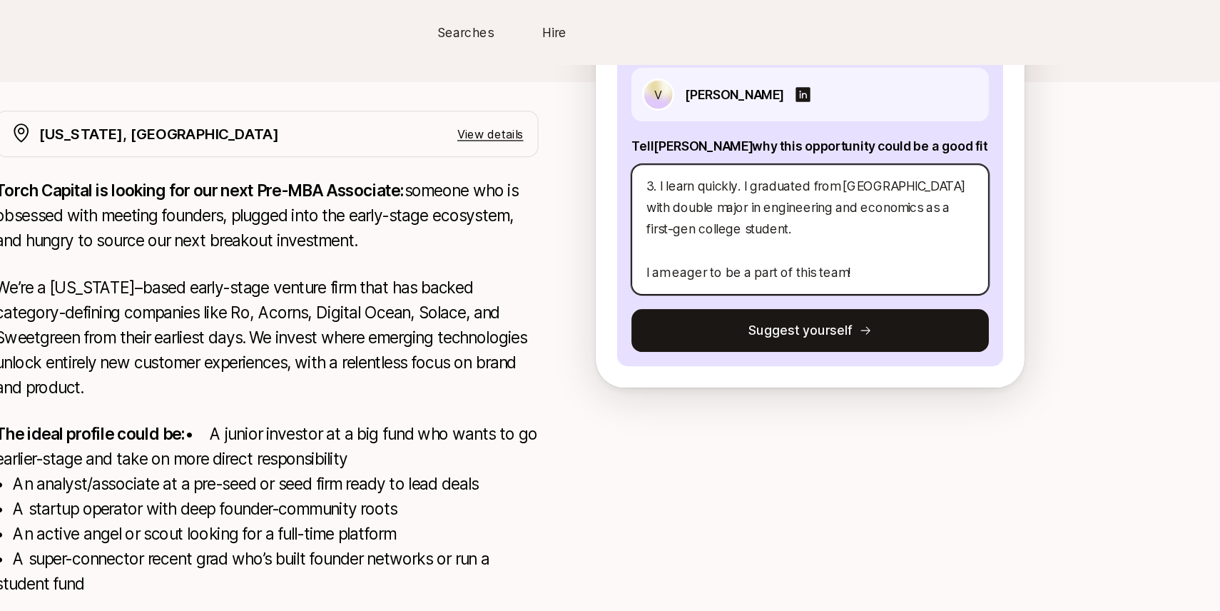
click at [863, 190] on textarea "I'm incredibly excited about this opportunity. Here is why I'd be a great fit. …" at bounding box center [849, 183] width 285 height 104
drag, startPoint x: 901, startPoint y: 222, endPoint x: 770, endPoint y: 219, distance: 131.3
click at [768, 220] on textarea "I'm incredibly excited about this opportunity. Here is why I'd be a great fit. …" at bounding box center [849, 183] width 285 height 104
paste textarea "I’d love the chance to bring this experience, energy, and sourcing hustle to To…"
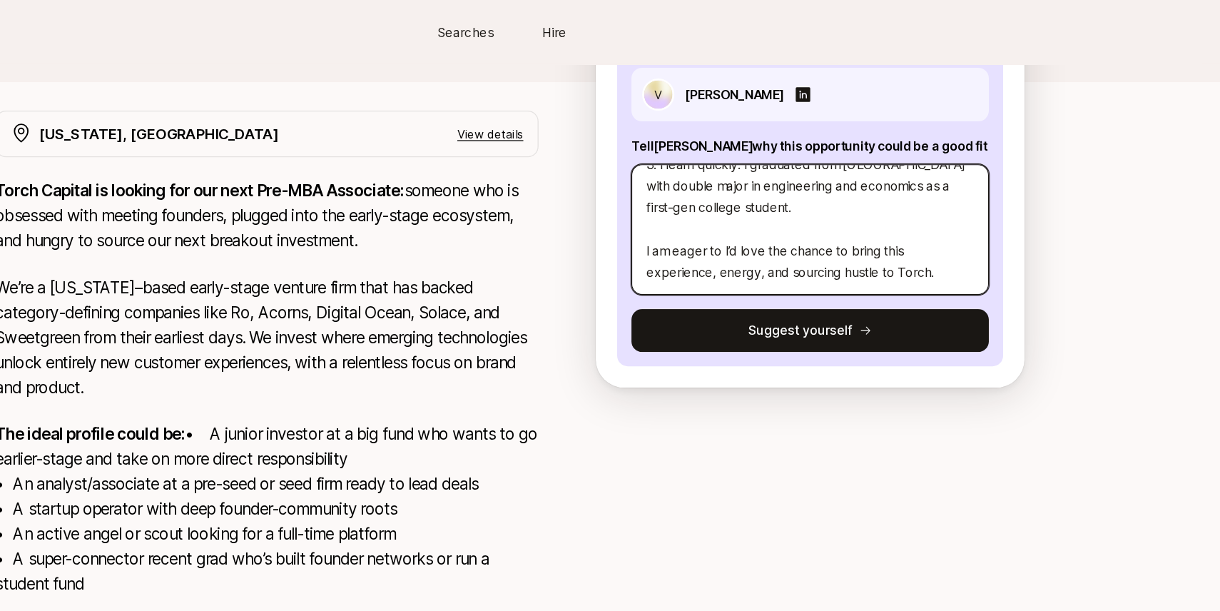
drag, startPoint x: 780, startPoint y: 202, endPoint x: 876, endPoint y: 204, distance: 95.6
click at [876, 204] on textarea "I'm incredibly excited about this opportunity. Here is why I'd be a great fit. …" at bounding box center [849, 183] width 285 height 104
click at [882, 205] on textarea "I'm incredibly excited about this opportunity. Here is why I'd be a great fit. …" at bounding box center [849, 183] width 285 height 104
drag, startPoint x: 930, startPoint y: 205, endPoint x: 960, endPoint y: 214, distance: 31.2
click at [960, 214] on textarea "I'm incredibly excited about this opportunity. Here is why I'd be a great fit. …" at bounding box center [849, 183] width 285 height 104
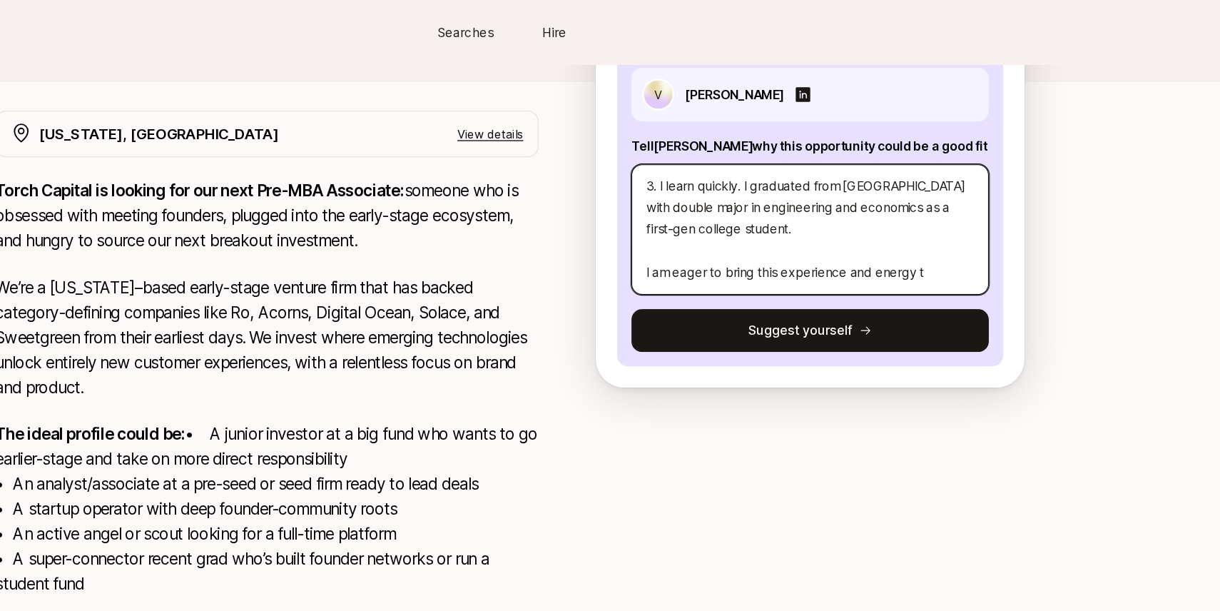
scroll to position [240, 0]
click at [817, 219] on textarea "I'm incredibly excited about this opportunity. Here is why I'd be a great fit. …" at bounding box center [849, 183] width 285 height 104
click at [818, 219] on textarea "I'm incredibly excited about this opportunity. Here is why I'd be a great fit. …" at bounding box center [849, 183] width 285 height 104
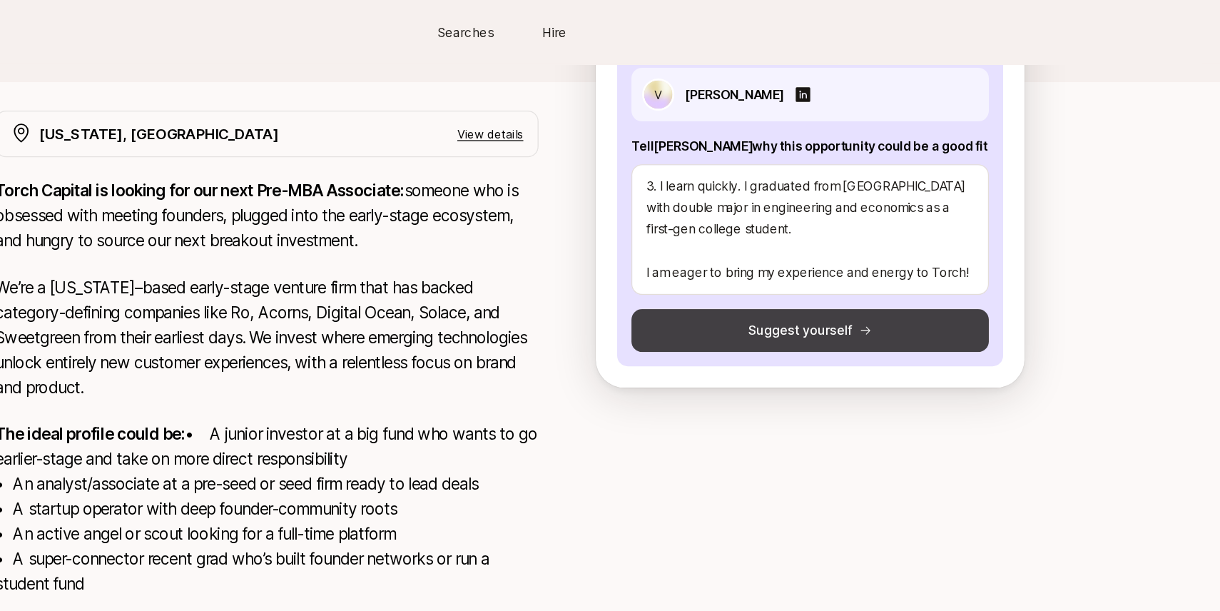
click at [823, 260] on button "Suggest yourself" at bounding box center [849, 264] width 285 height 34
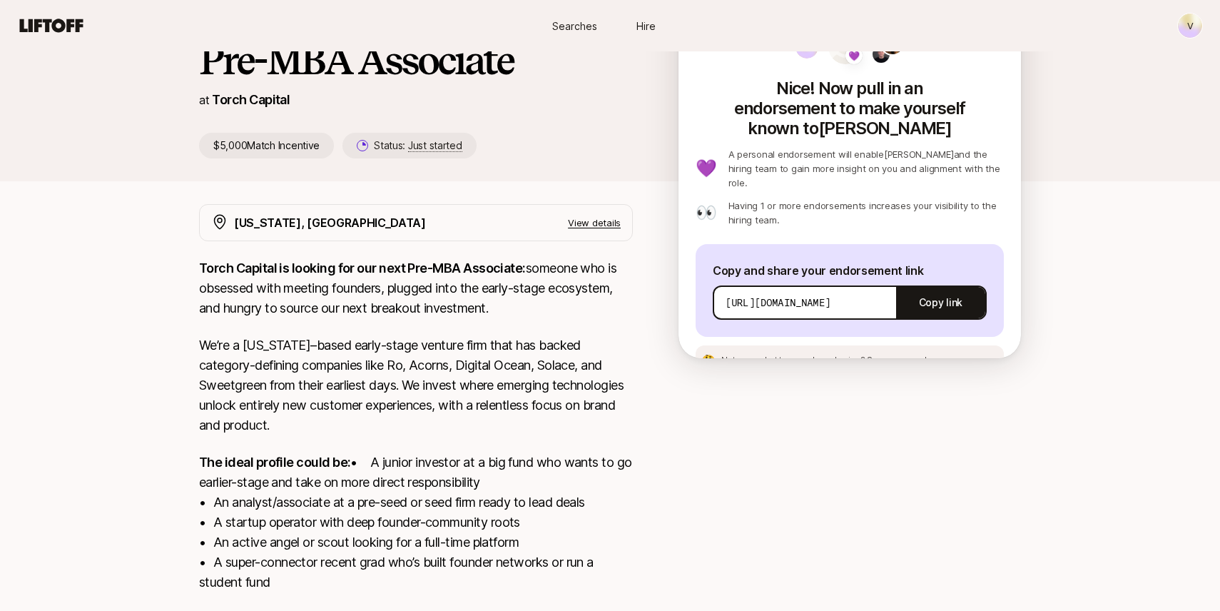
scroll to position [119, 0]
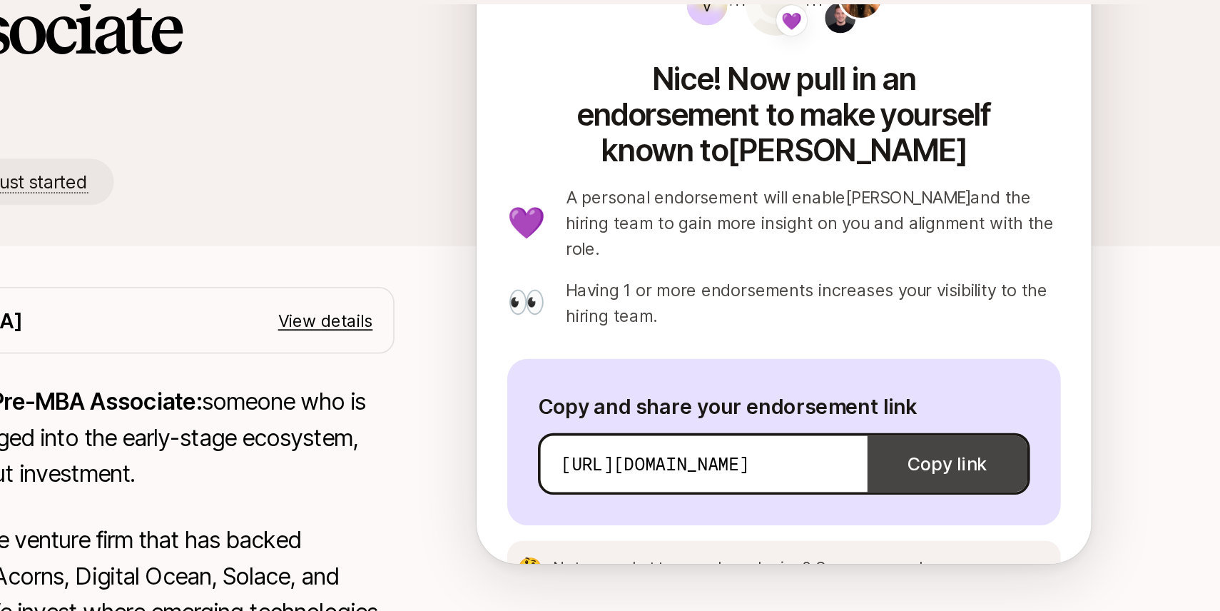
click at [914, 287] on button "Copy link" at bounding box center [940, 307] width 89 height 40
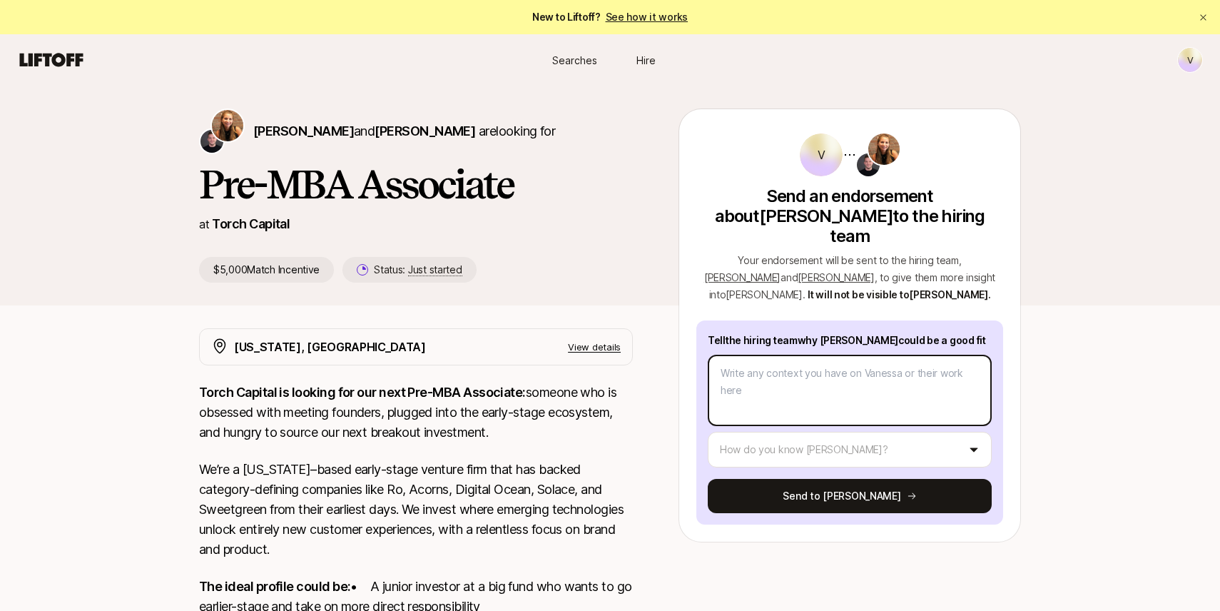
click at [789, 392] on textarea at bounding box center [850, 390] width 284 height 71
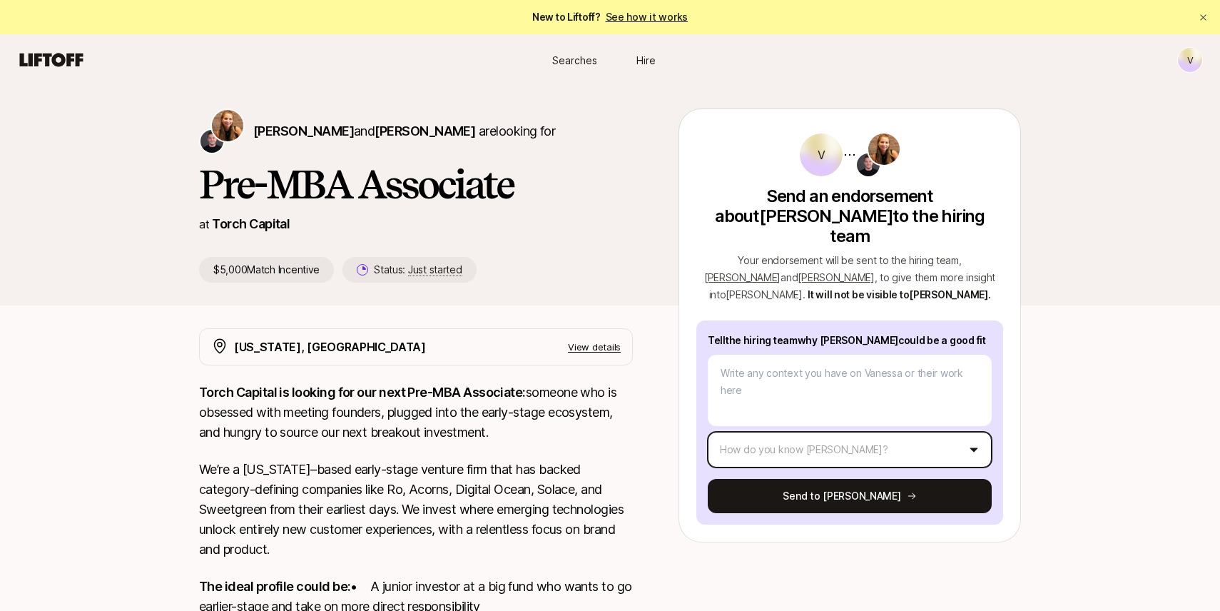
click at [822, 427] on html "New to Liftoff? See how it works V Searches Hire Searches Hire V [PERSON_NAME] …" at bounding box center [610, 305] width 1220 height 611
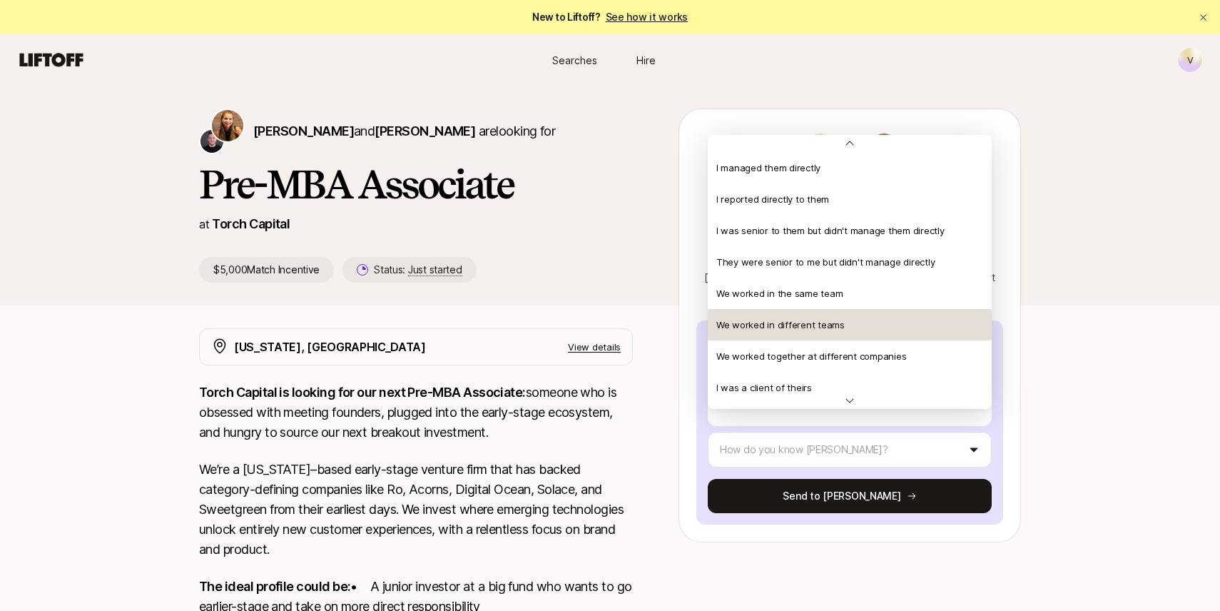
scroll to position [308, 0]
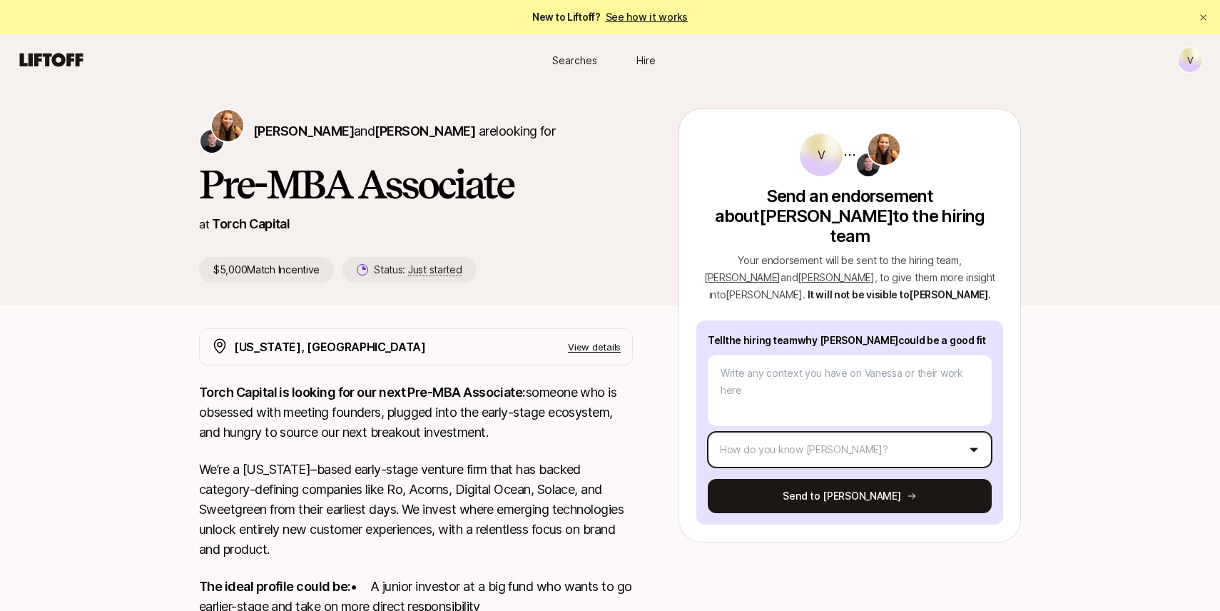
click at [884, 428] on html "New to Liftoff? See how it works V Searches Hire Searches Hire V [PERSON_NAME] …" at bounding box center [610, 305] width 1220 height 611
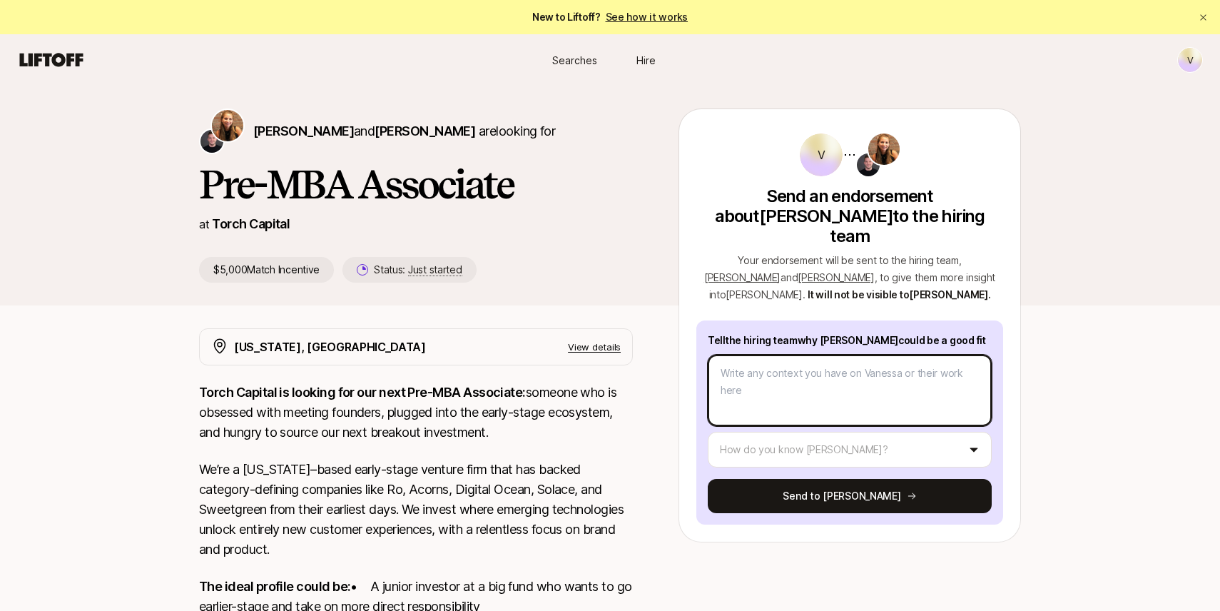
click at [852, 387] on textarea at bounding box center [850, 390] width 284 height 71
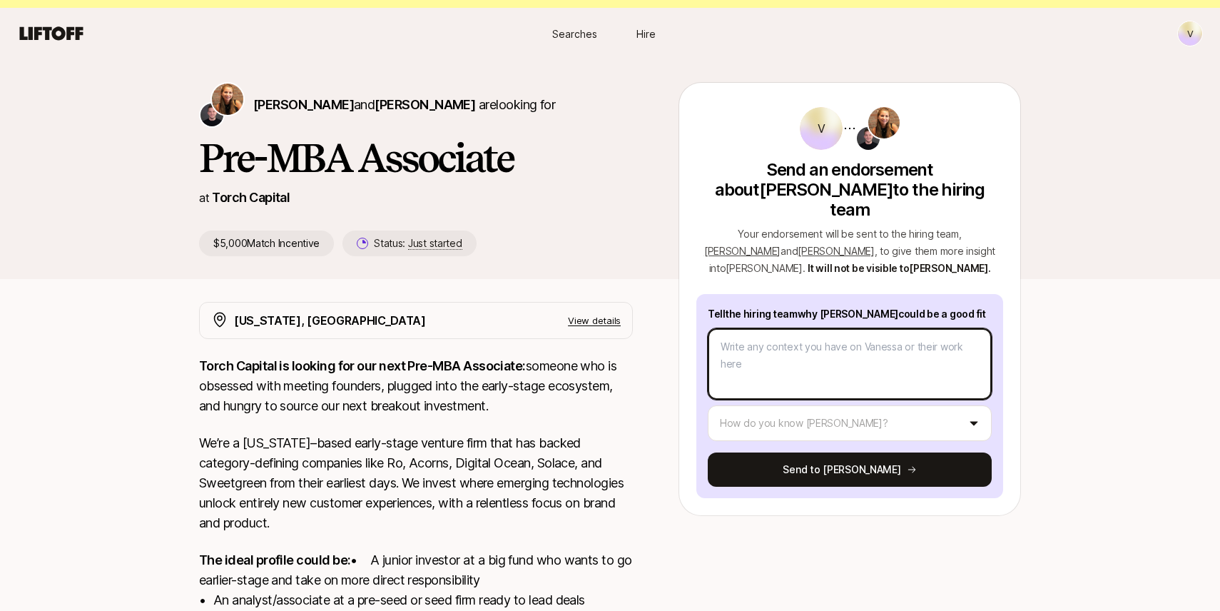
scroll to position [27, 0]
click at [853, 361] on textarea at bounding box center [850, 362] width 284 height 71
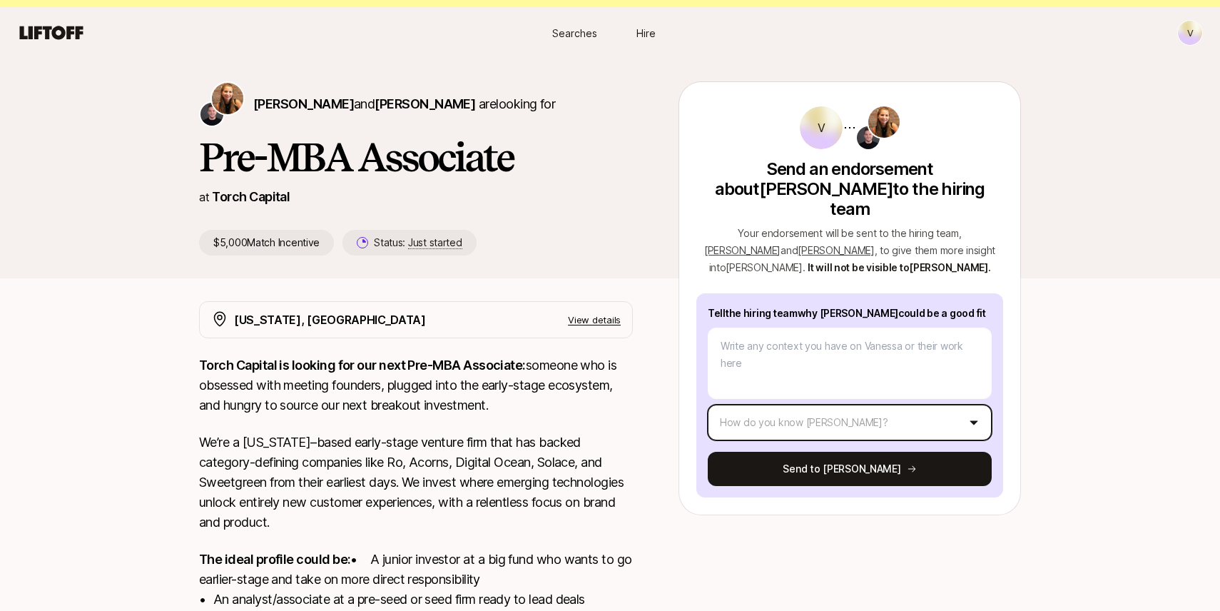
click at [854, 399] on html "New to Liftoff? See how it works V Searches Hire Searches Hire V [PERSON_NAME] …" at bounding box center [610, 278] width 1220 height 611
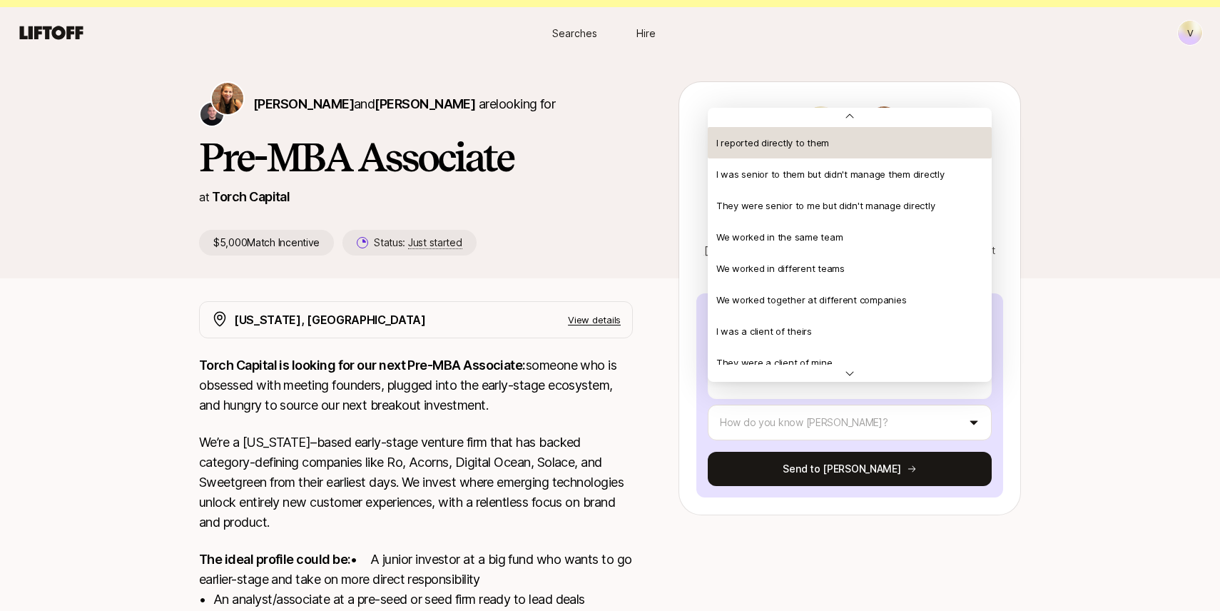
scroll to position [0, 0]
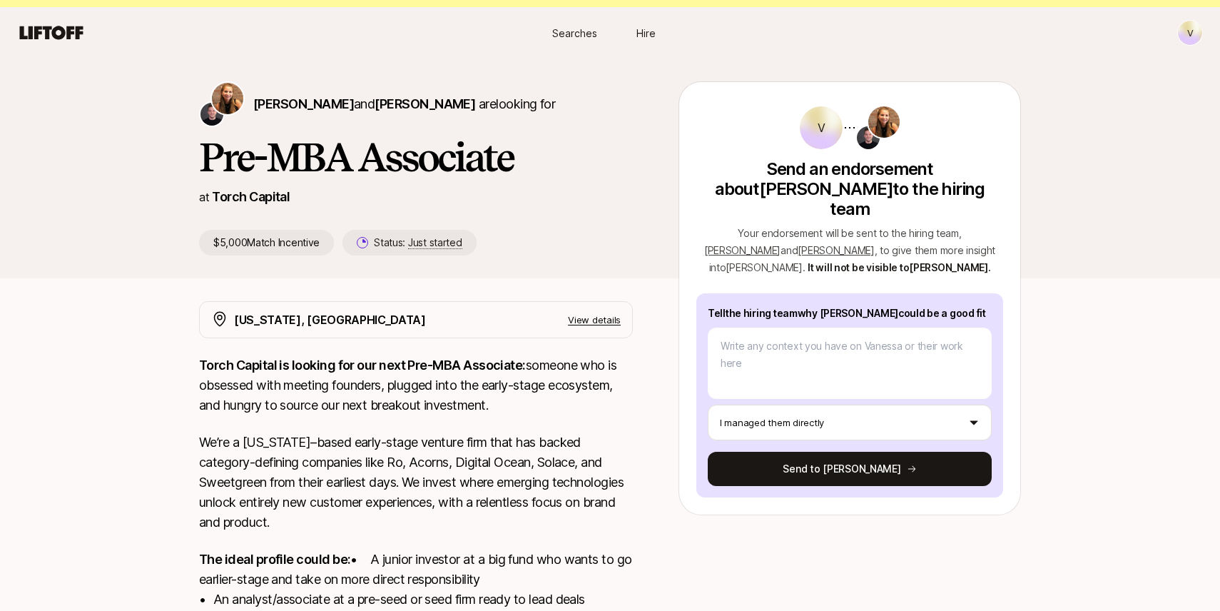
click at [857, 421] on div "Tell the hiring team why [PERSON_NAME] could be a good fit I managed them direc…" at bounding box center [849, 395] width 307 height 204
click at [857, 417] on html "New to Liftoff? See how it works V Searches Hire Searches Hire V [PERSON_NAME] …" at bounding box center [610, 278] width 1220 height 611
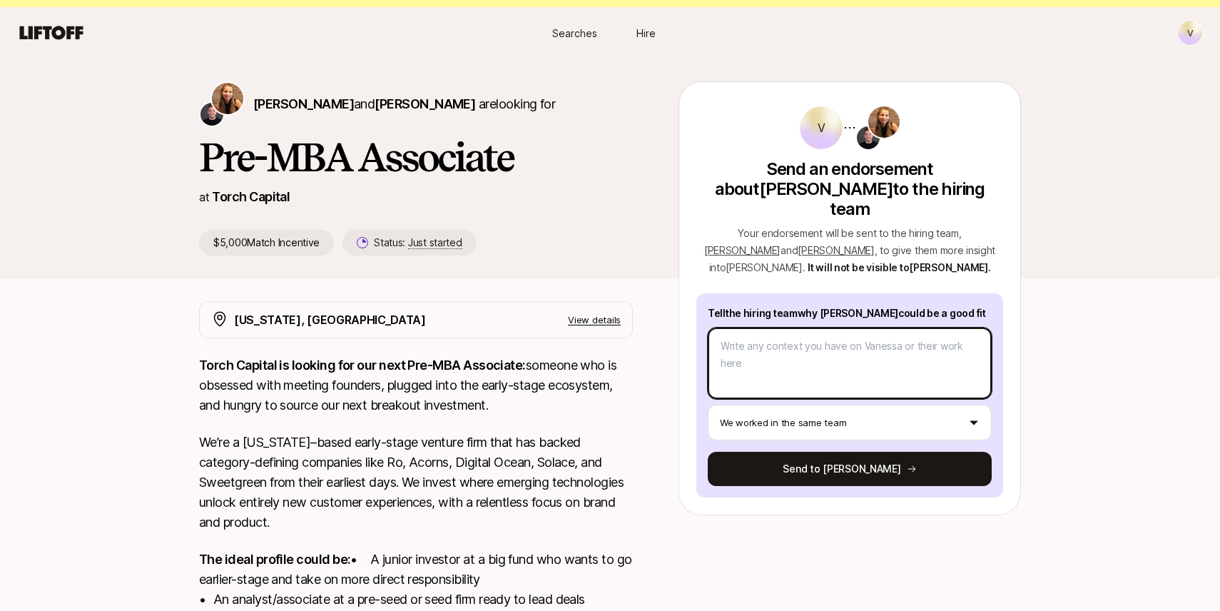
click at [850, 330] on textarea at bounding box center [850, 362] width 284 height 71
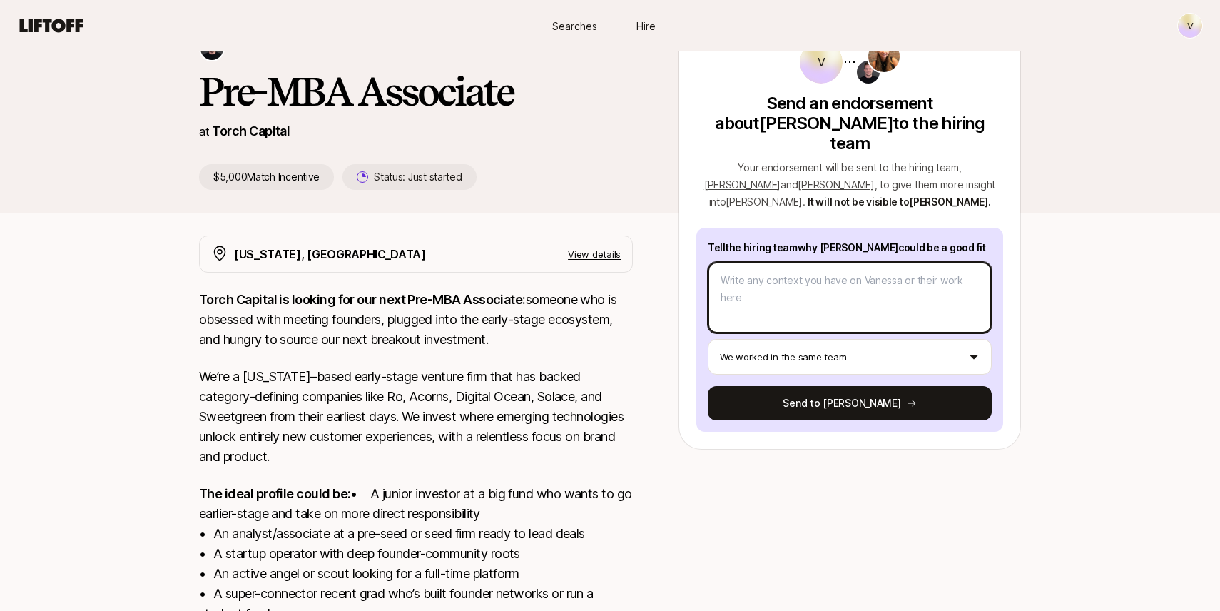
scroll to position [96, 0]
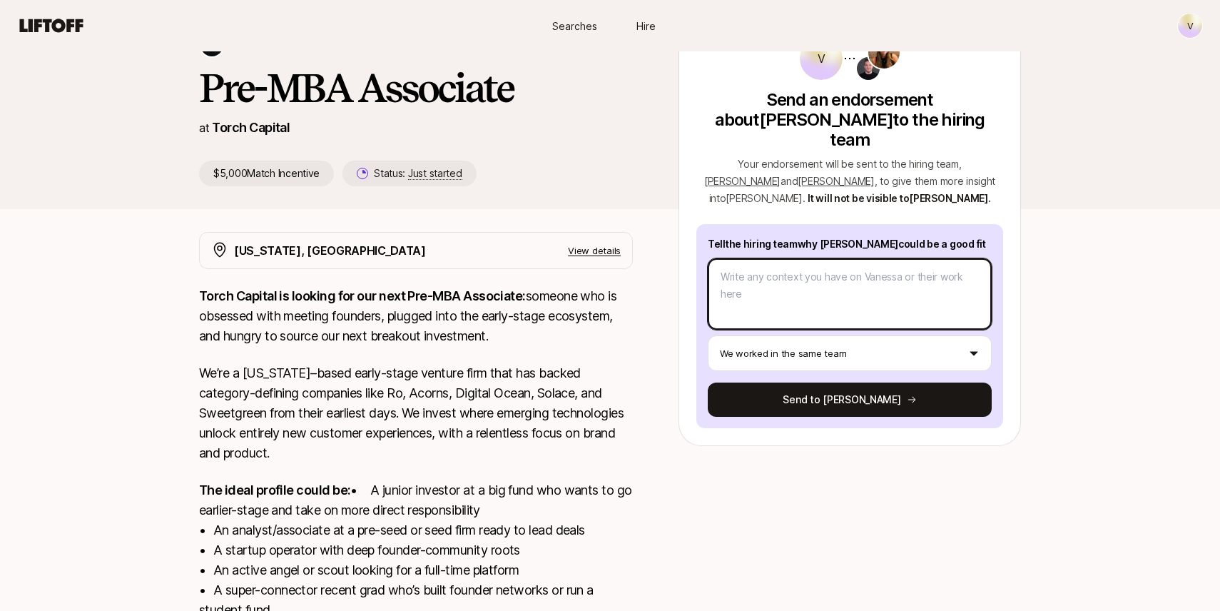
type textarea "x"
type textarea "S"
type textarea "x"
type textarea "Sh"
type textarea "x"
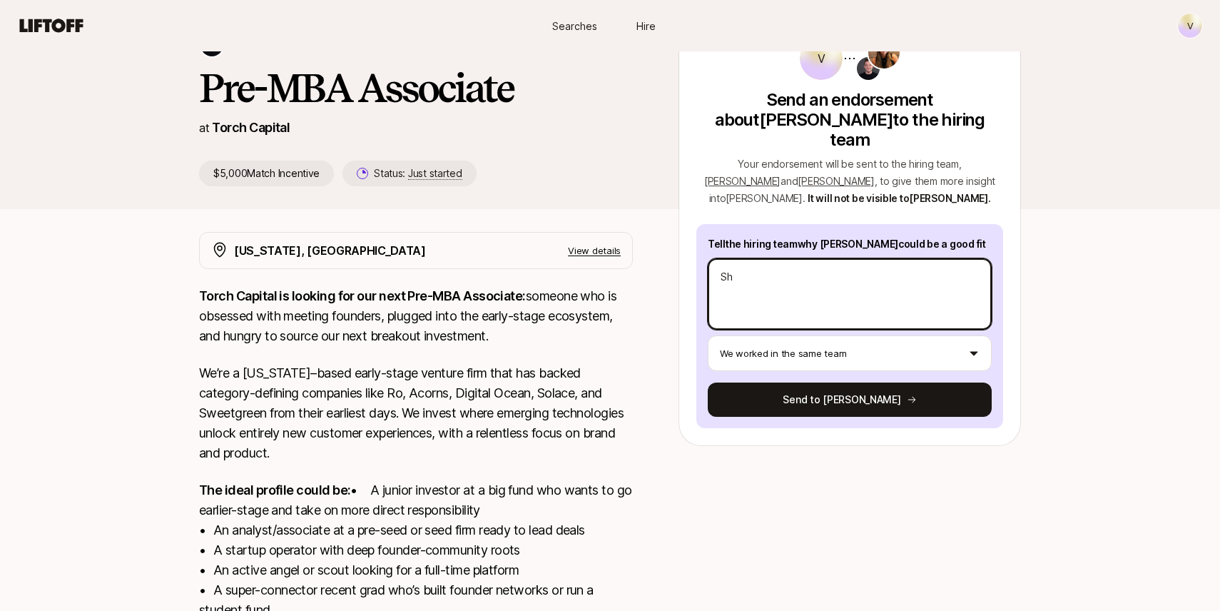
type textarea "She"
type textarea "x"
type textarea "She'"
type textarea "x"
type textarea "She's"
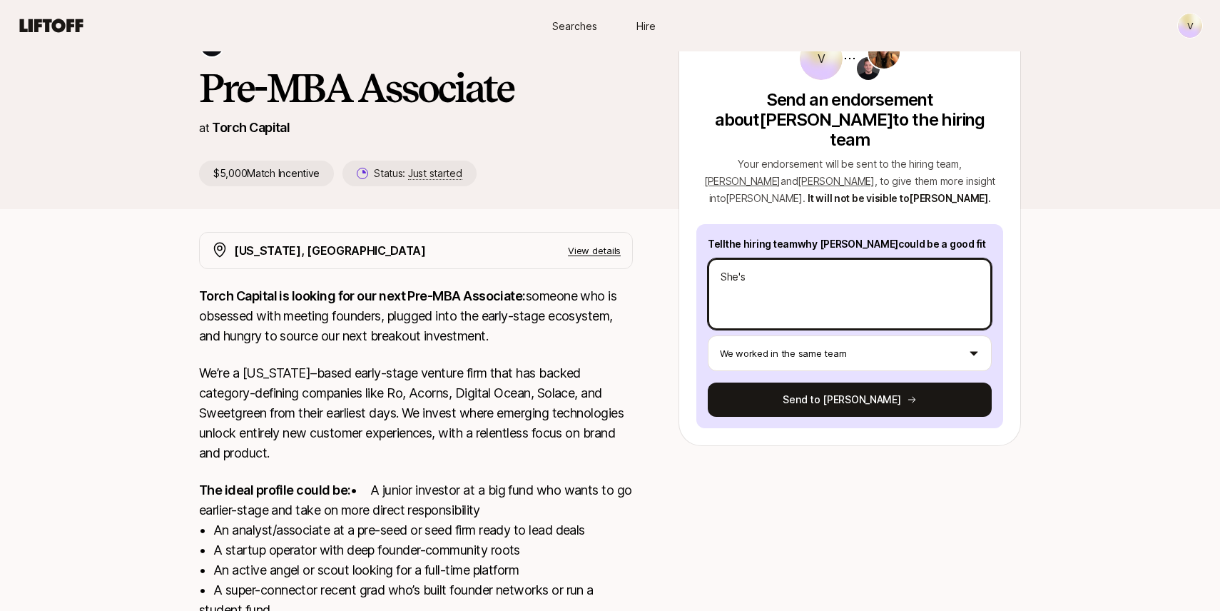
type textarea "x"
type textarea "She's"
type textarea "x"
type textarea "She's"
type textarea "x"
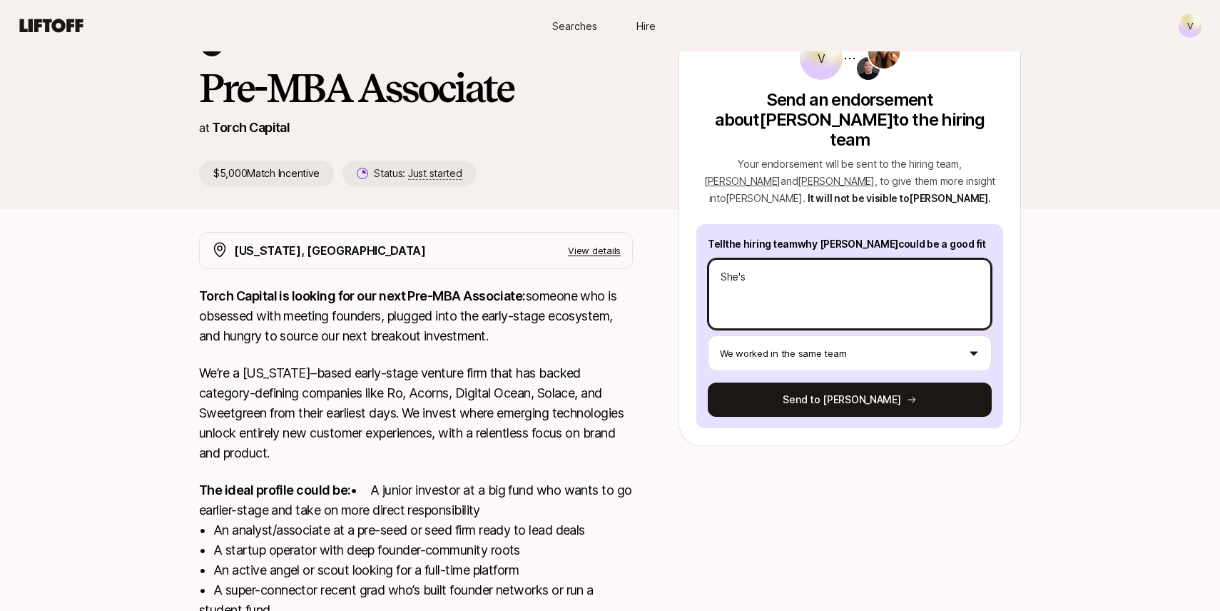
type textarea "She'"
type textarea "x"
type textarea "She"
type textarea "x"
type textarea "She"
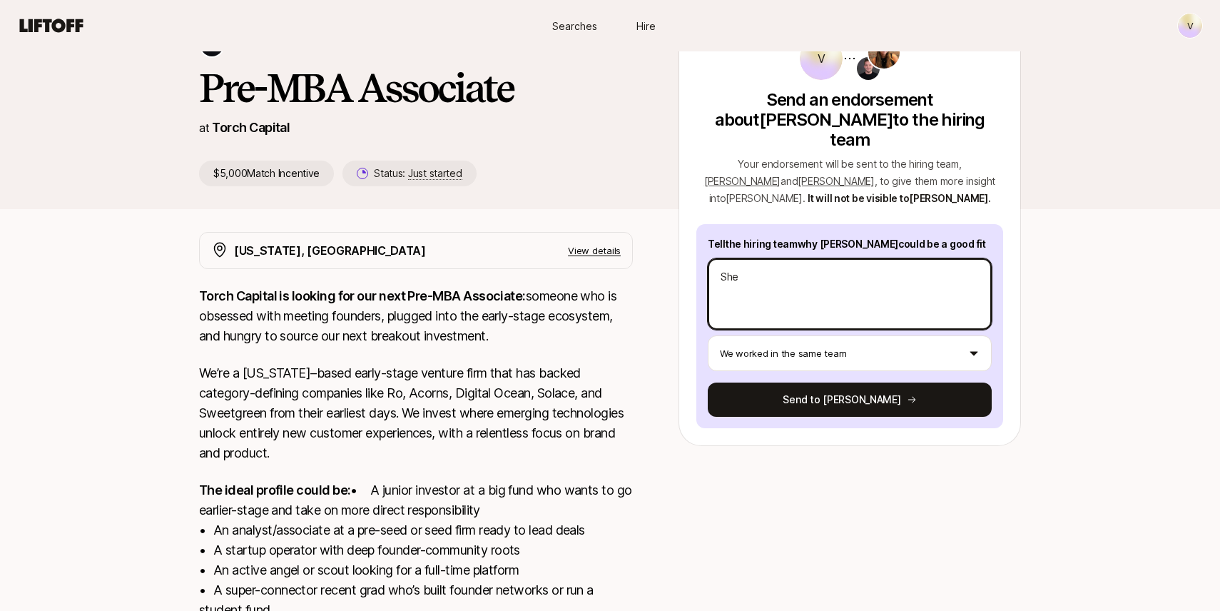
type textarea "x"
type textarea "She w"
type textarea "x"
type textarea "She wo"
type textarea "x"
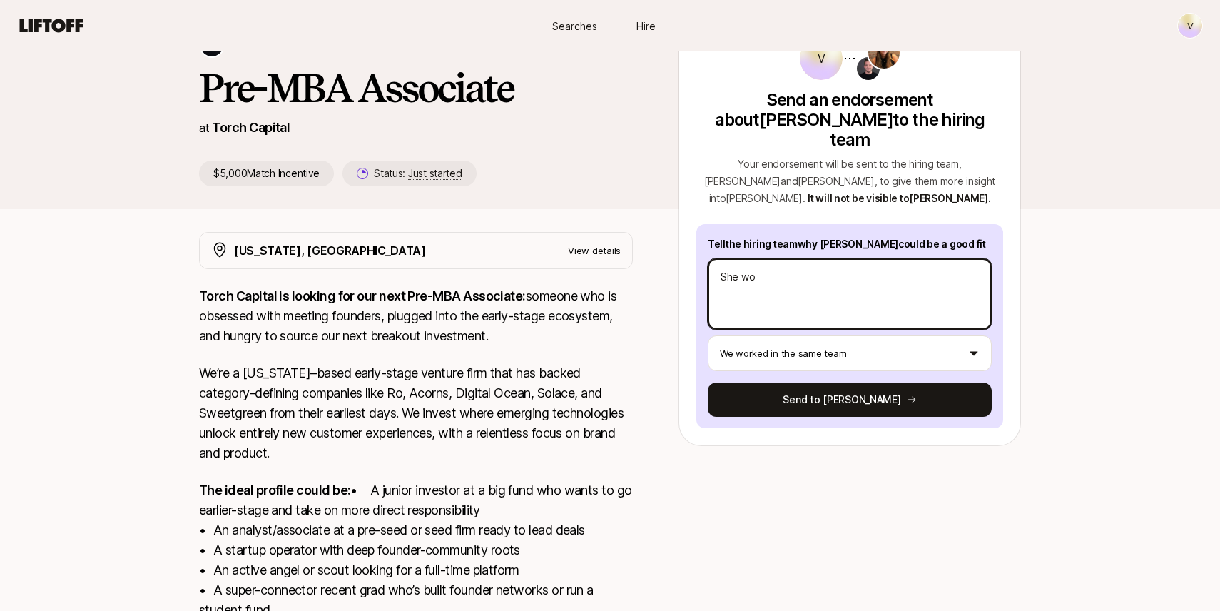
type textarea "She wou"
type textarea "x"
type textarea "She woul"
type textarea "x"
type textarea "She would"
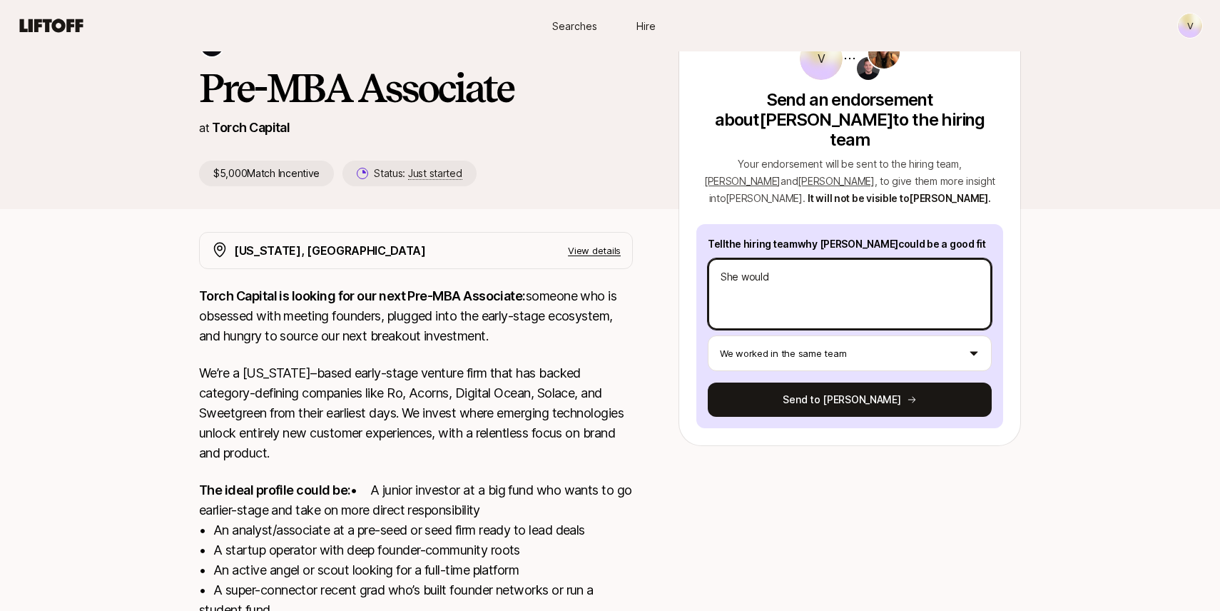
type textarea "x"
type textarea "She would"
type textarea "x"
type textarea "She would be"
type textarea "x"
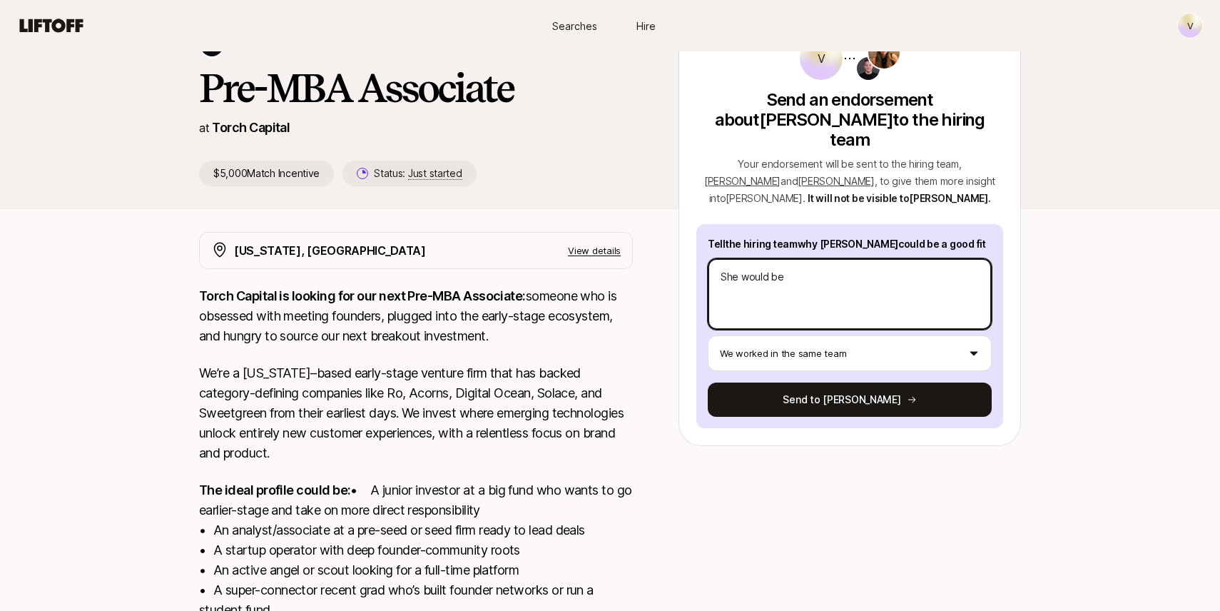
type textarea "She would be"
type textarea "x"
type textarea "She would be a"
type textarea "x"
type textarea "She would be a"
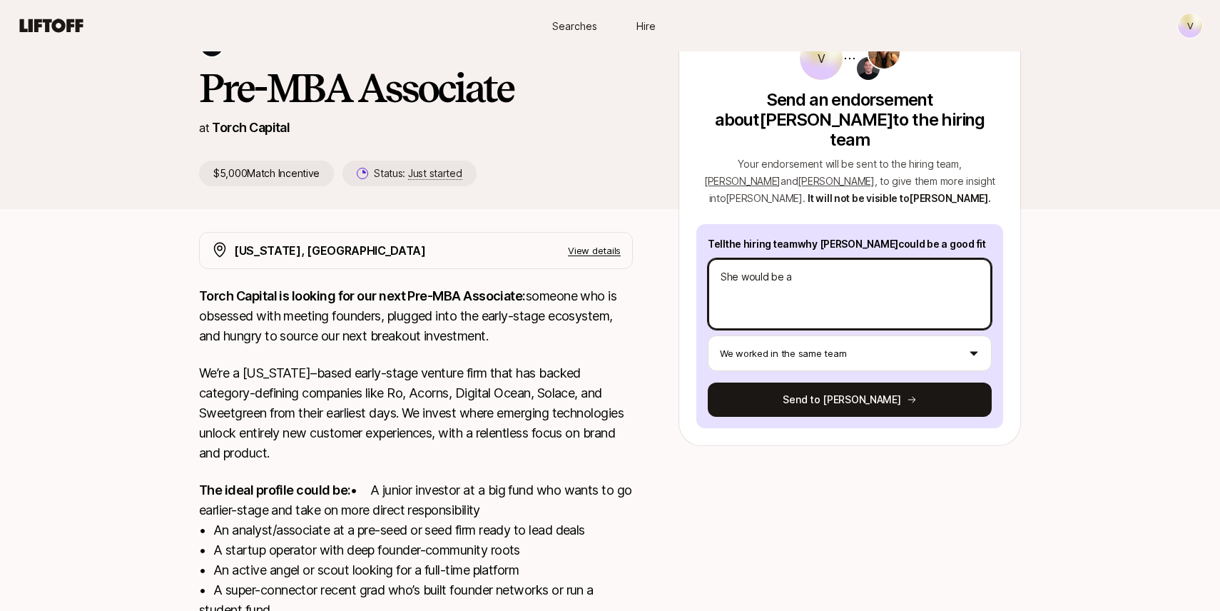
type textarea "x"
type textarea "She would be a g"
type textarea "x"
type textarea "She would be a gr"
type textarea "x"
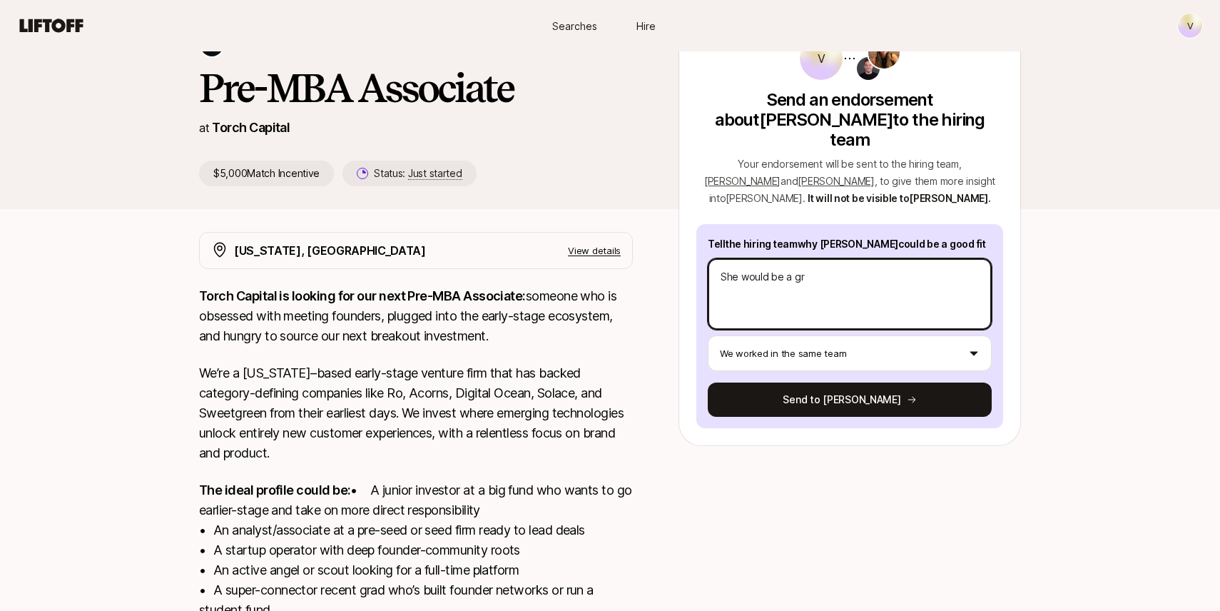
type textarea "She would be a gre"
type textarea "x"
type textarea "She would be a grea"
type textarea "x"
type textarea "She would be a great"
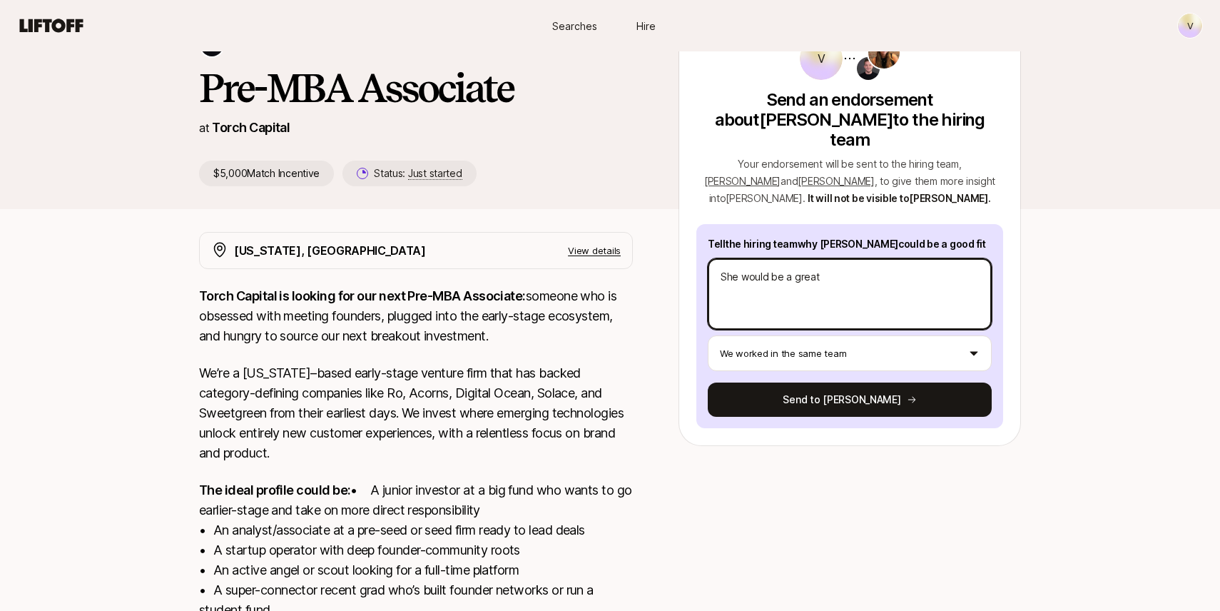
type textarea "x"
type textarea "She would be a great"
type textarea "x"
type textarea "She would be a great g"
type textarea "x"
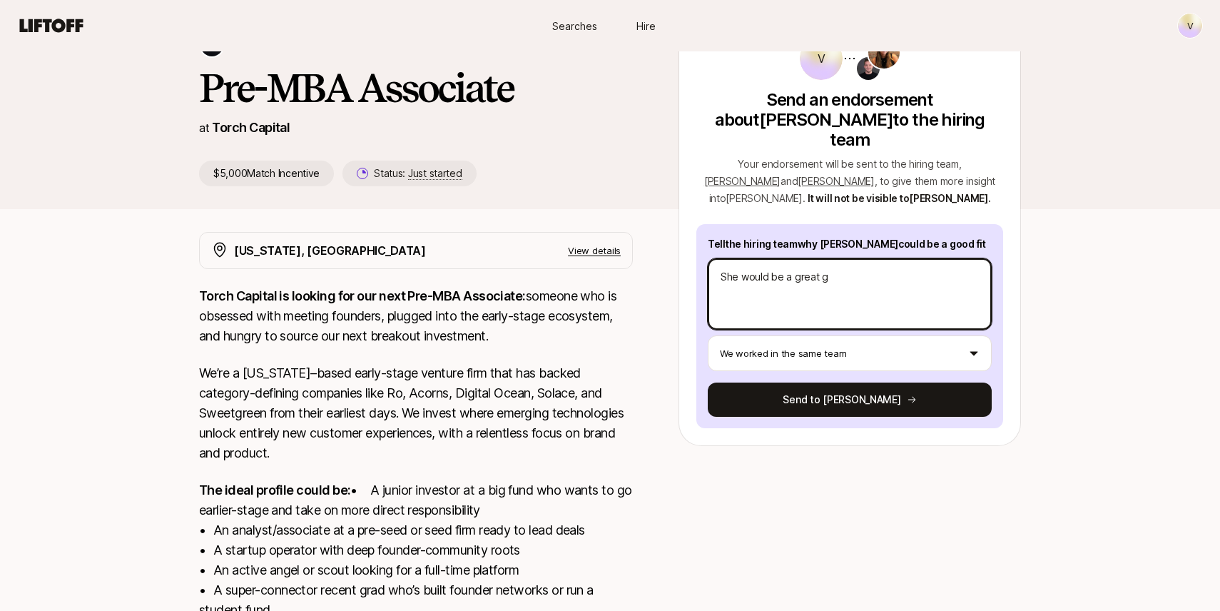
type textarea "She would be a great gi"
type textarea "x"
type textarea "She would be a great g"
type textarea "x"
type textarea "She would be a great"
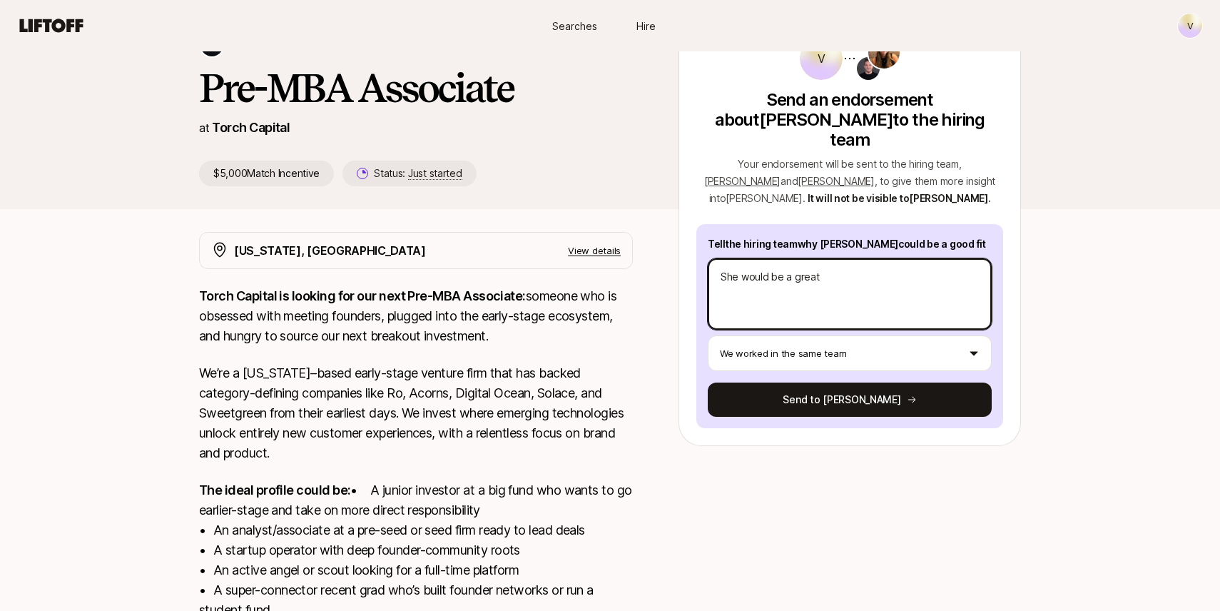
type textarea "x"
type textarea "She would be a great f"
type textarea "x"
type textarea "She would be a great fi"
type textarea "x"
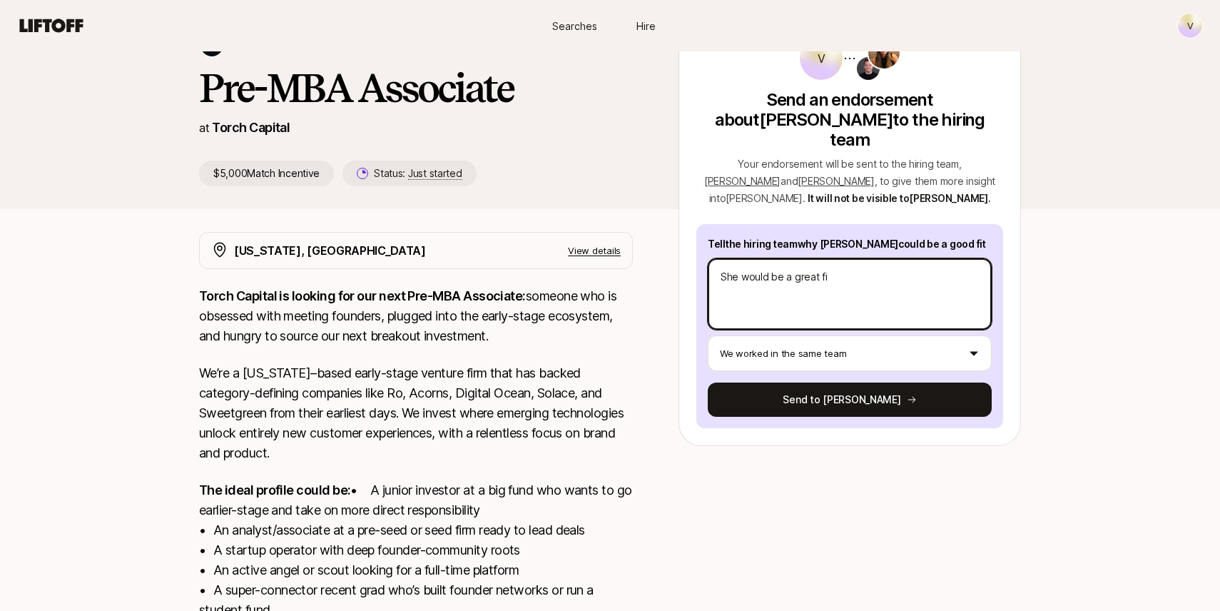
type textarea "She would be a great fit"
type textarea "x"
type textarea "She would be a great fit."
type textarea "x"
type textarea "She would be a great fit."
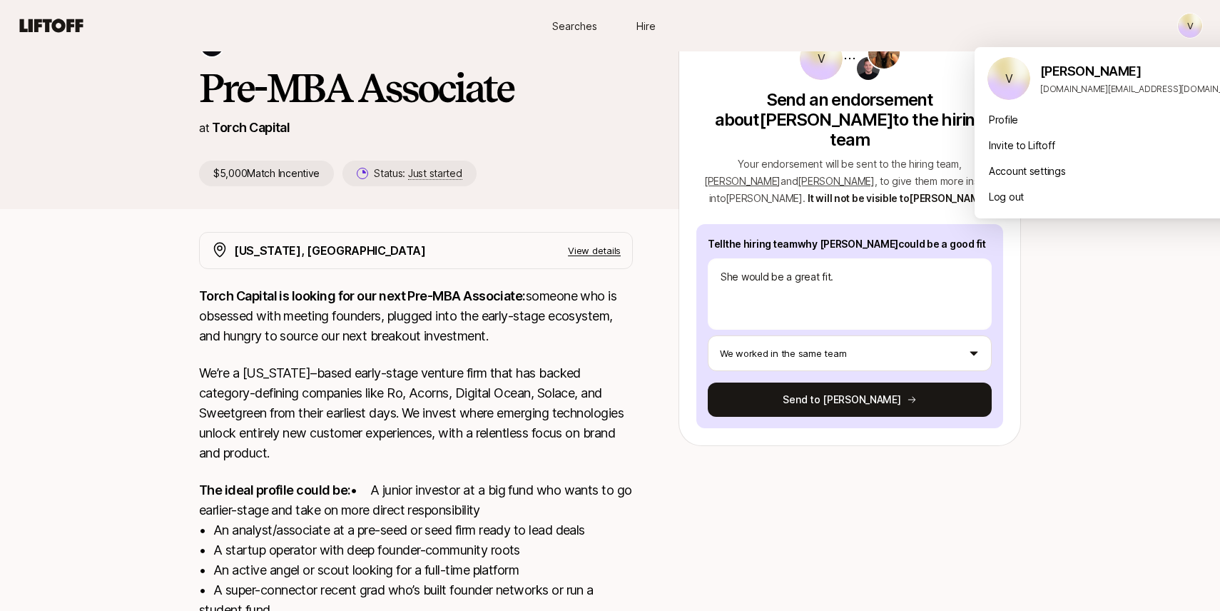
click at [1186, 27] on html "New to Liftoff? See how it works V Searches Hire Searches Hire V [PERSON_NAME] …" at bounding box center [610, 209] width 1220 height 611
click at [846, 123] on html "New to Liftoff? See how it works V Searches Hire Searches Hire V [PERSON_NAME] …" at bounding box center [610, 209] width 1220 height 611
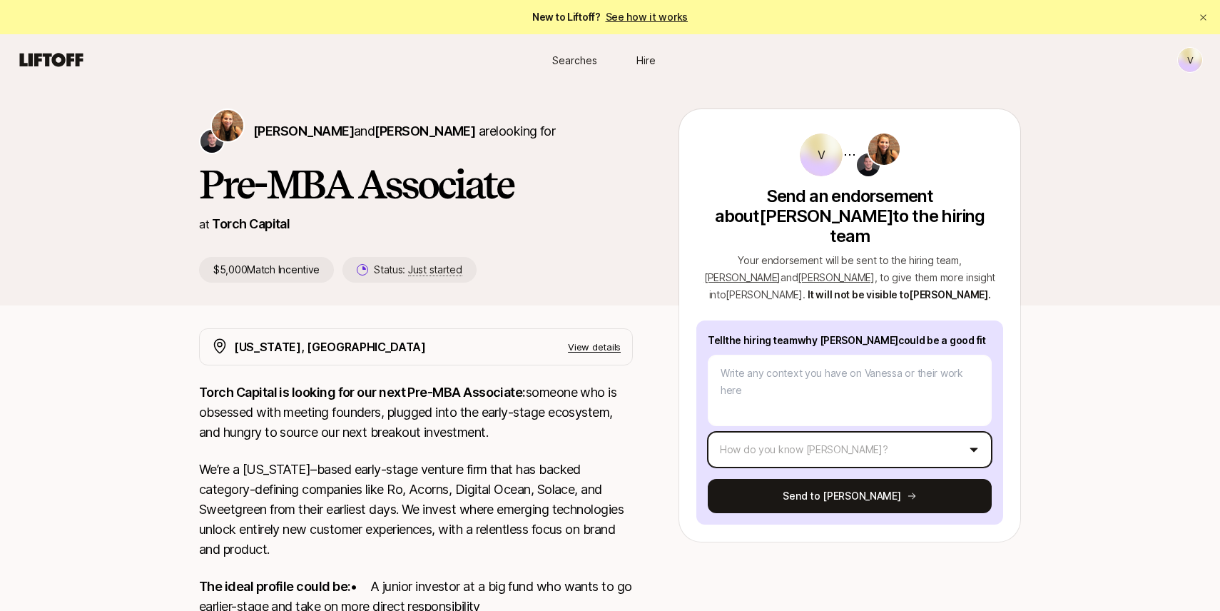
click at [832, 429] on html "New to Liftoff? See how it works V Searches Hire Searches Hire V Katie Reiner a…" at bounding box center [610, 305] width 1220 height 611
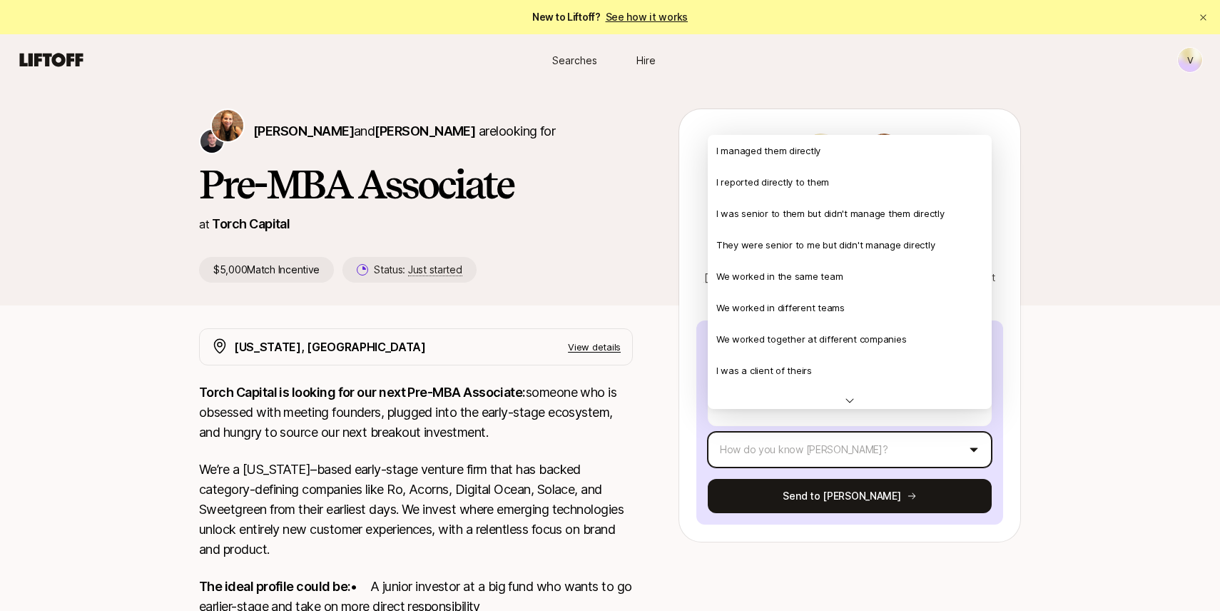
click at [679, 360] on html "New to Liftoff? See how it works V Searches Hire Searches Hire V [PERSON_NAME] …" at bounding box center [610, 305] width 1220 height 611
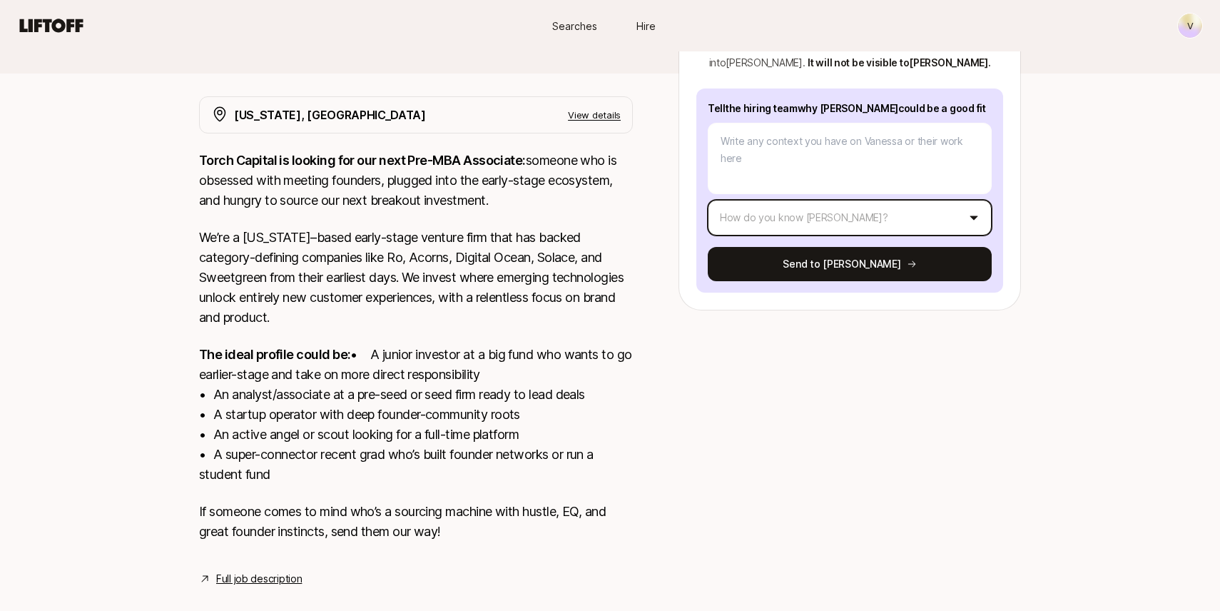
scroll to position [274, 0]
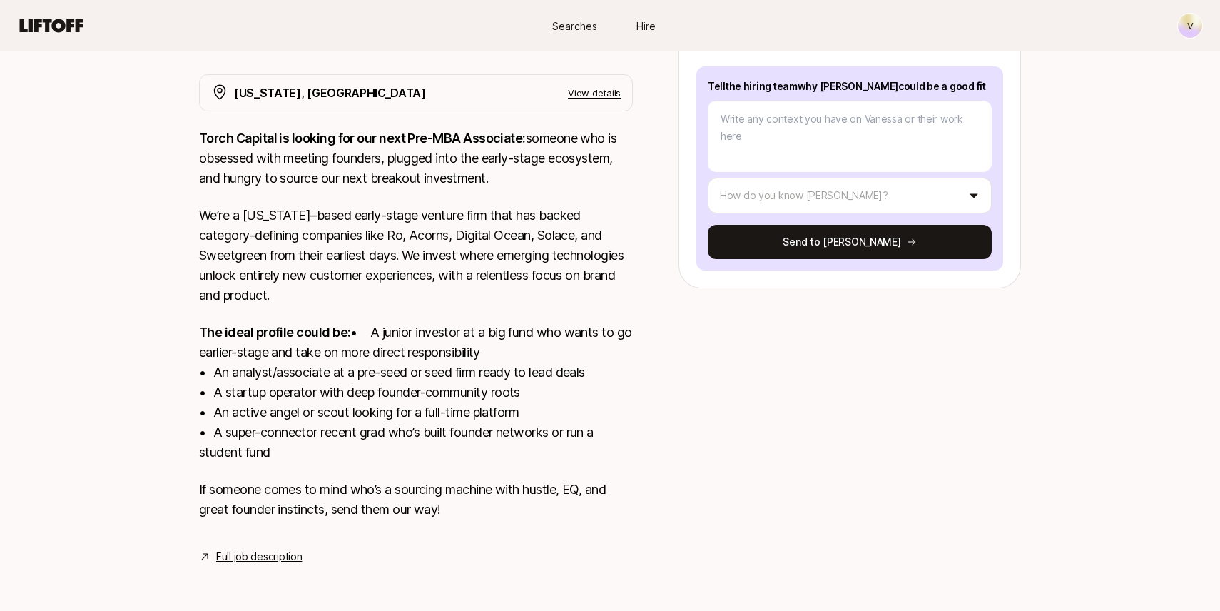
click at [48, 27] on icon at bounding box center [51, 26] width 63 height 14
type textarea "x"
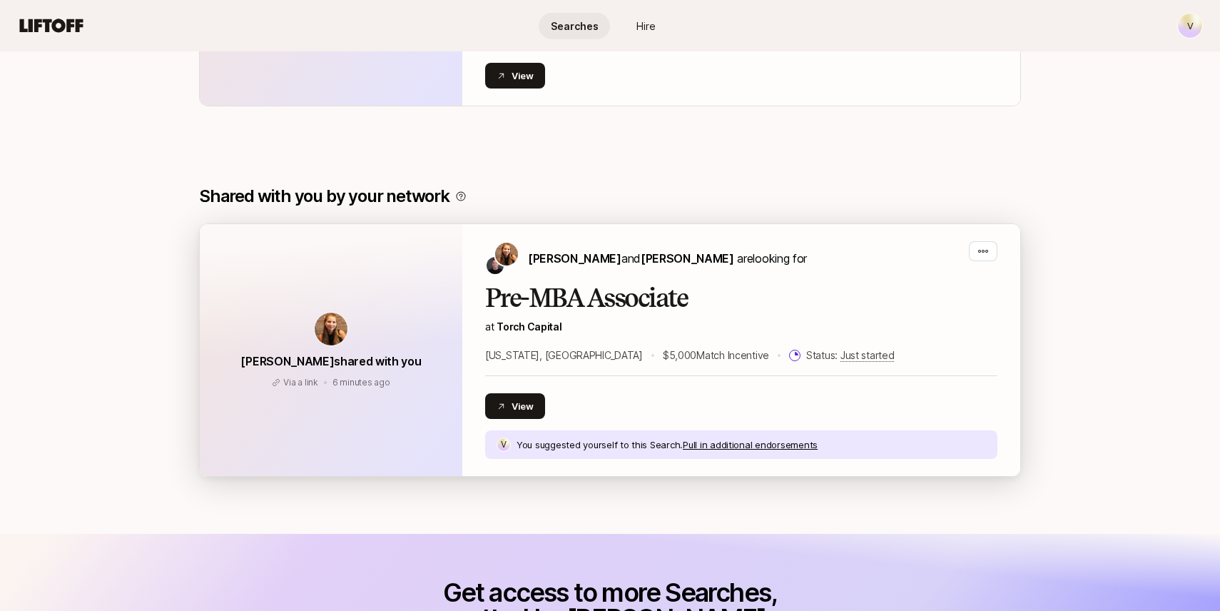
scroll to position [477, 0]
click at [516, 417] on button "View" at bounding box center [515, 405] width 60 height 26
